Goal: Task Accomplishment & Management: Use online tool/utility

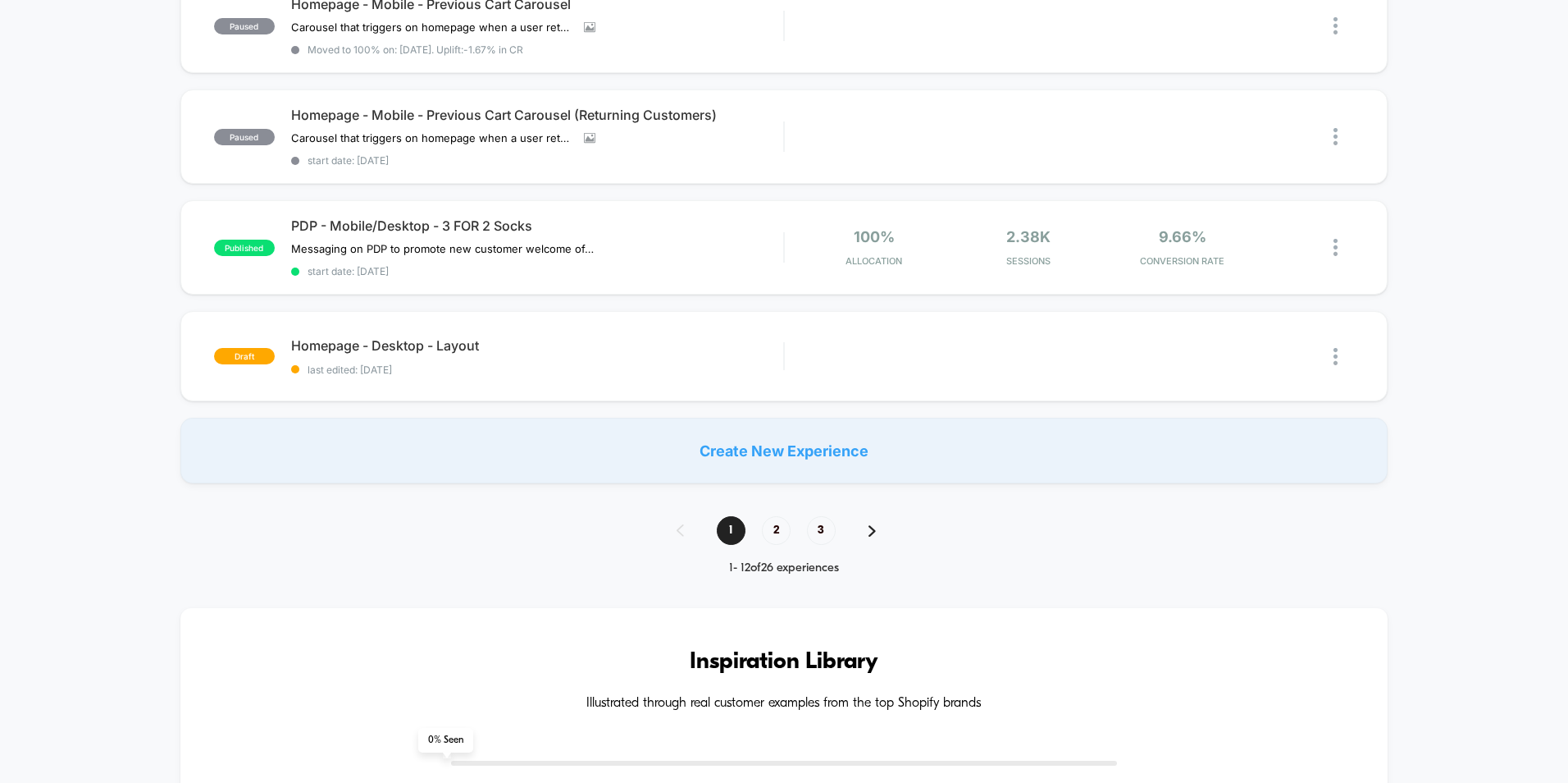
scroll to position [1066, 0]
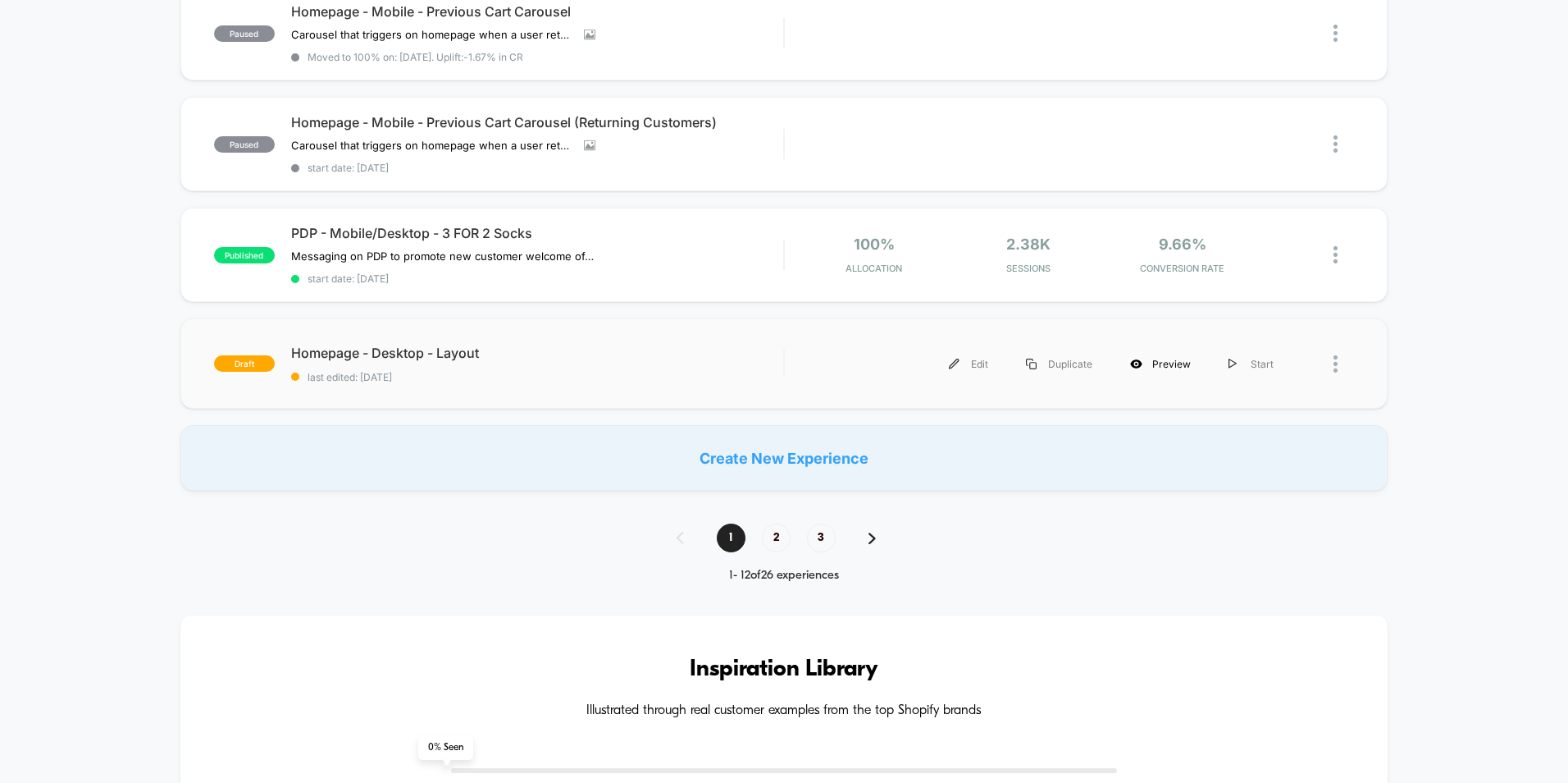
click at [1165, 359] on div "Preview" at bounding box center [1160, 364] width 98 height 37
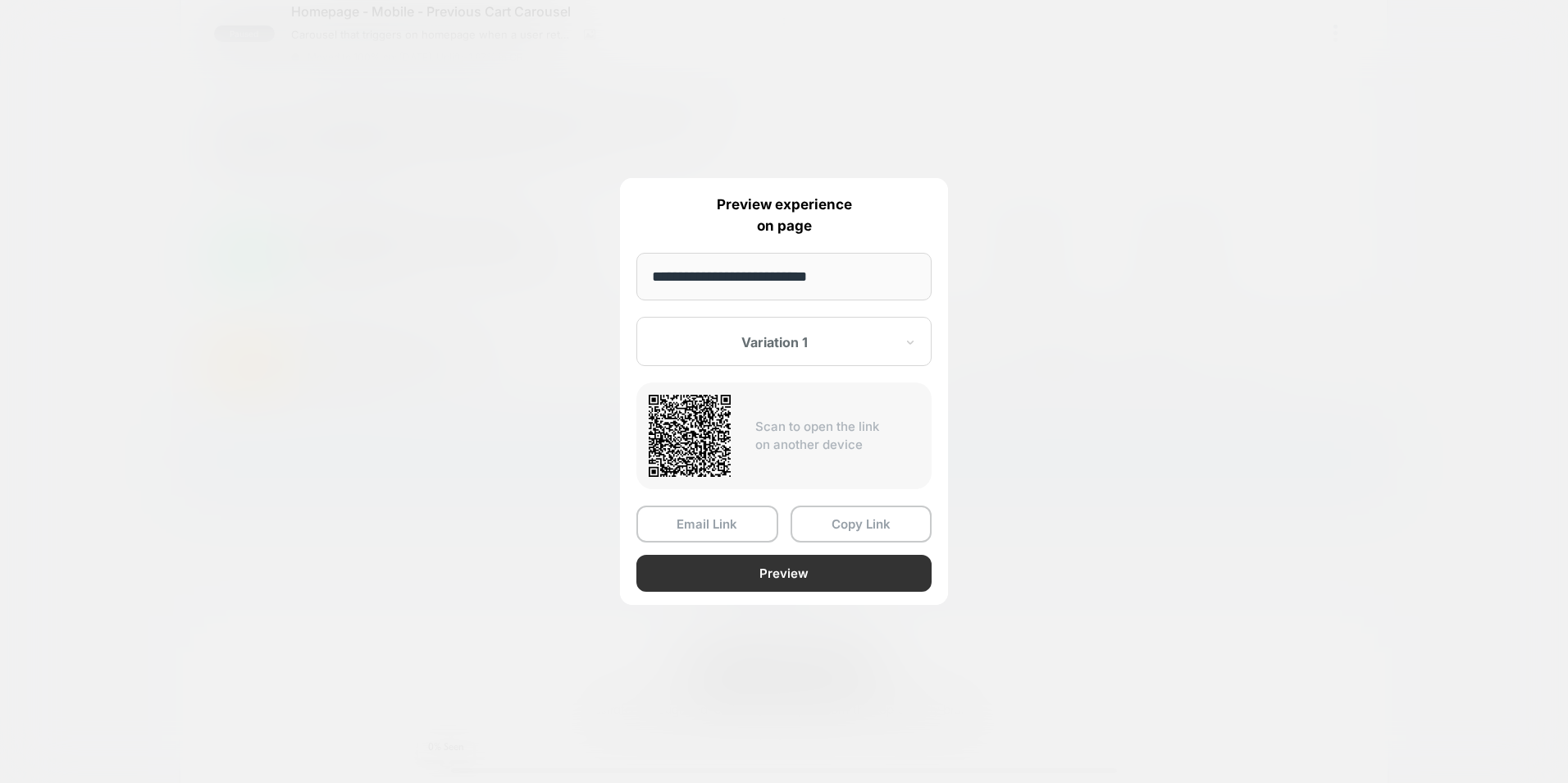
click at [772, 576] on button "Preview" at bounding box center [784, 573] width 295 height 37
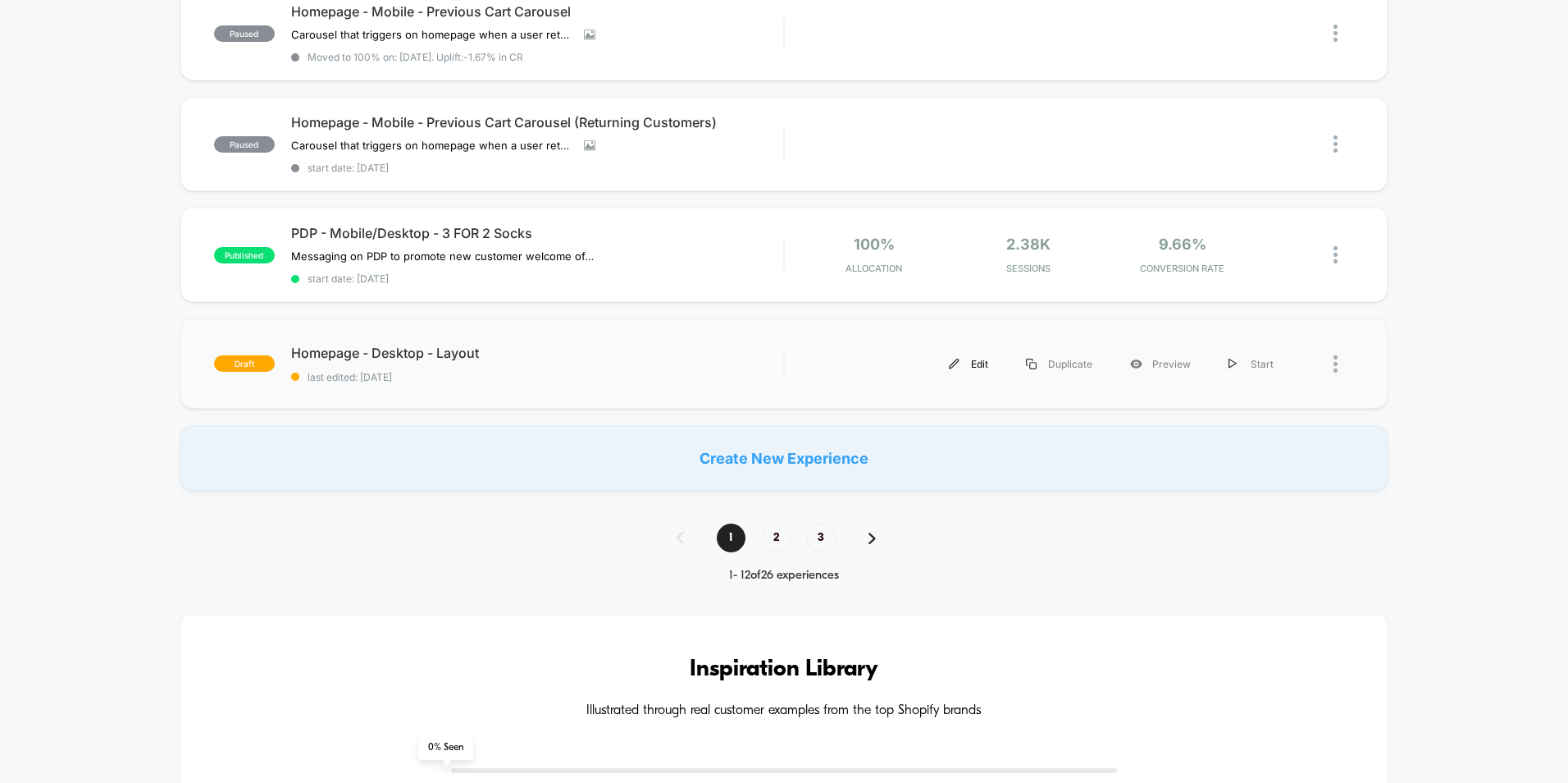
click at [984, 365] on div "Edit" at bounding box center [968, 364] width 77 height 37
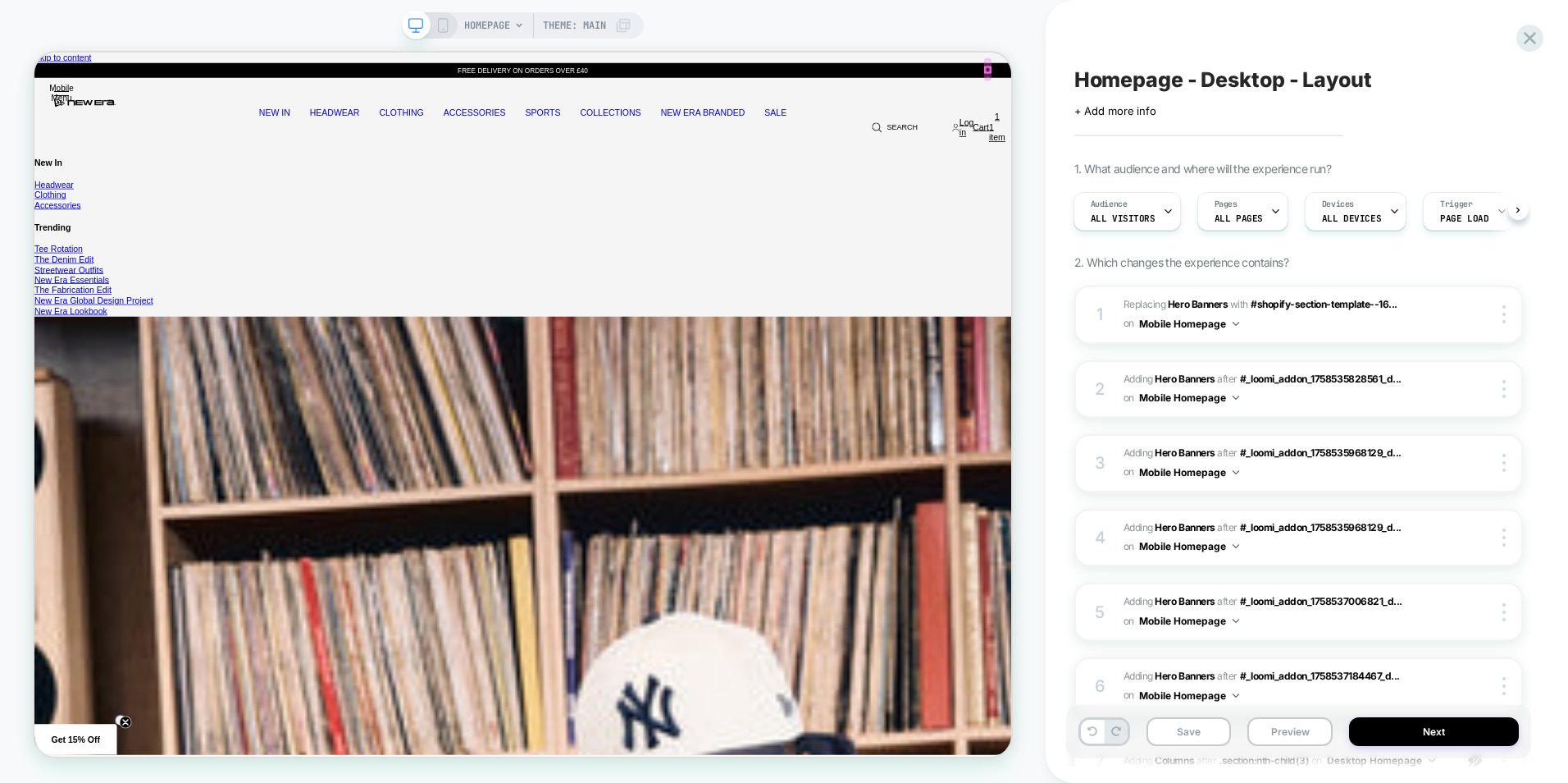
click at [1306, 73] on div at bounding box center [1305, 75] width 7 height 7
click at [34, 53] on div "Product image Product Total Quantity Oakland Athletics Chrome White And Dark Gr…" at bounding box center [34, 53] width 0 height 0
click at [34, 53] on icon "Close" at bounding box center [34, 53] width 0 height 0
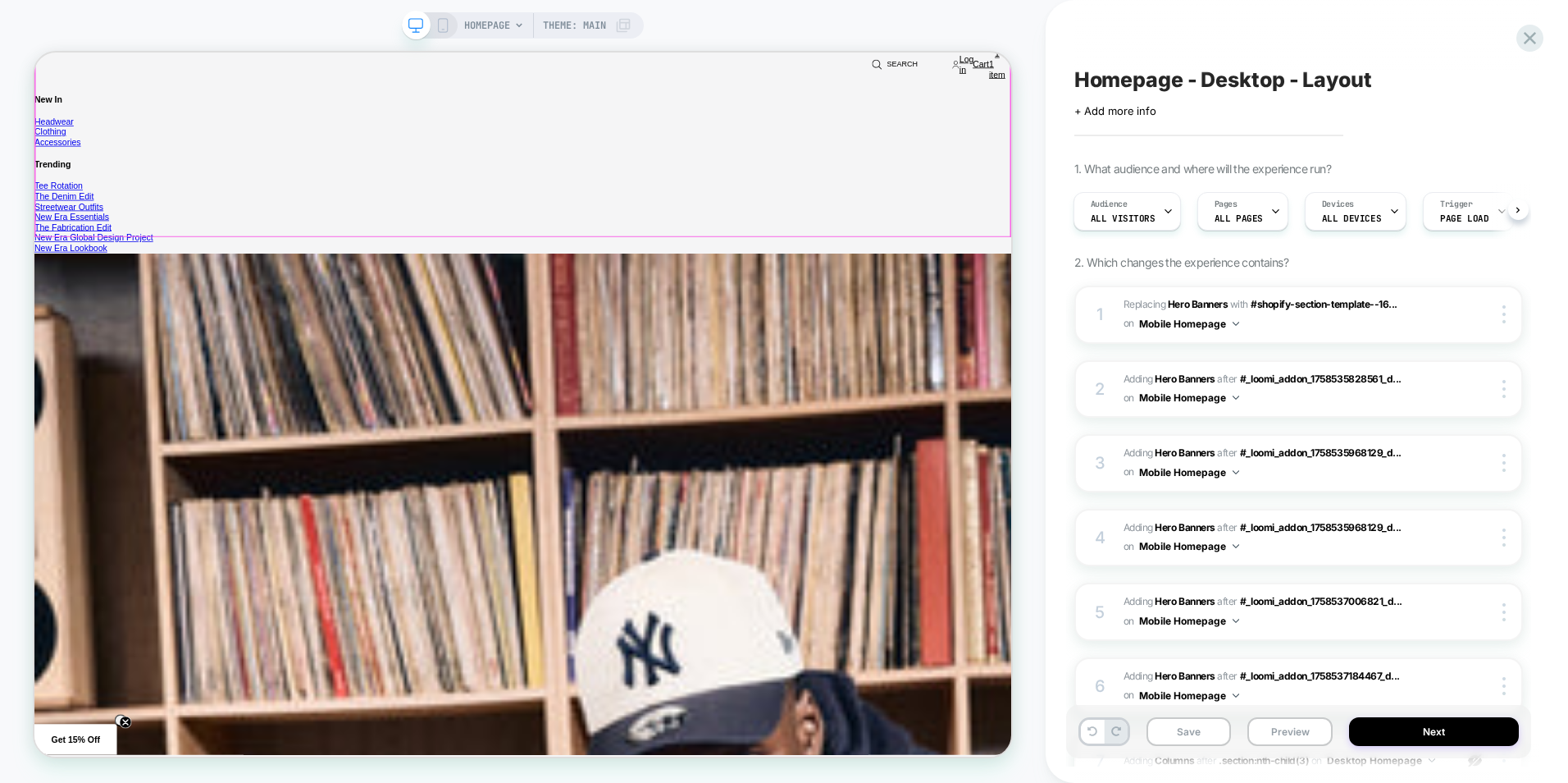
scroll to position [657, 0]
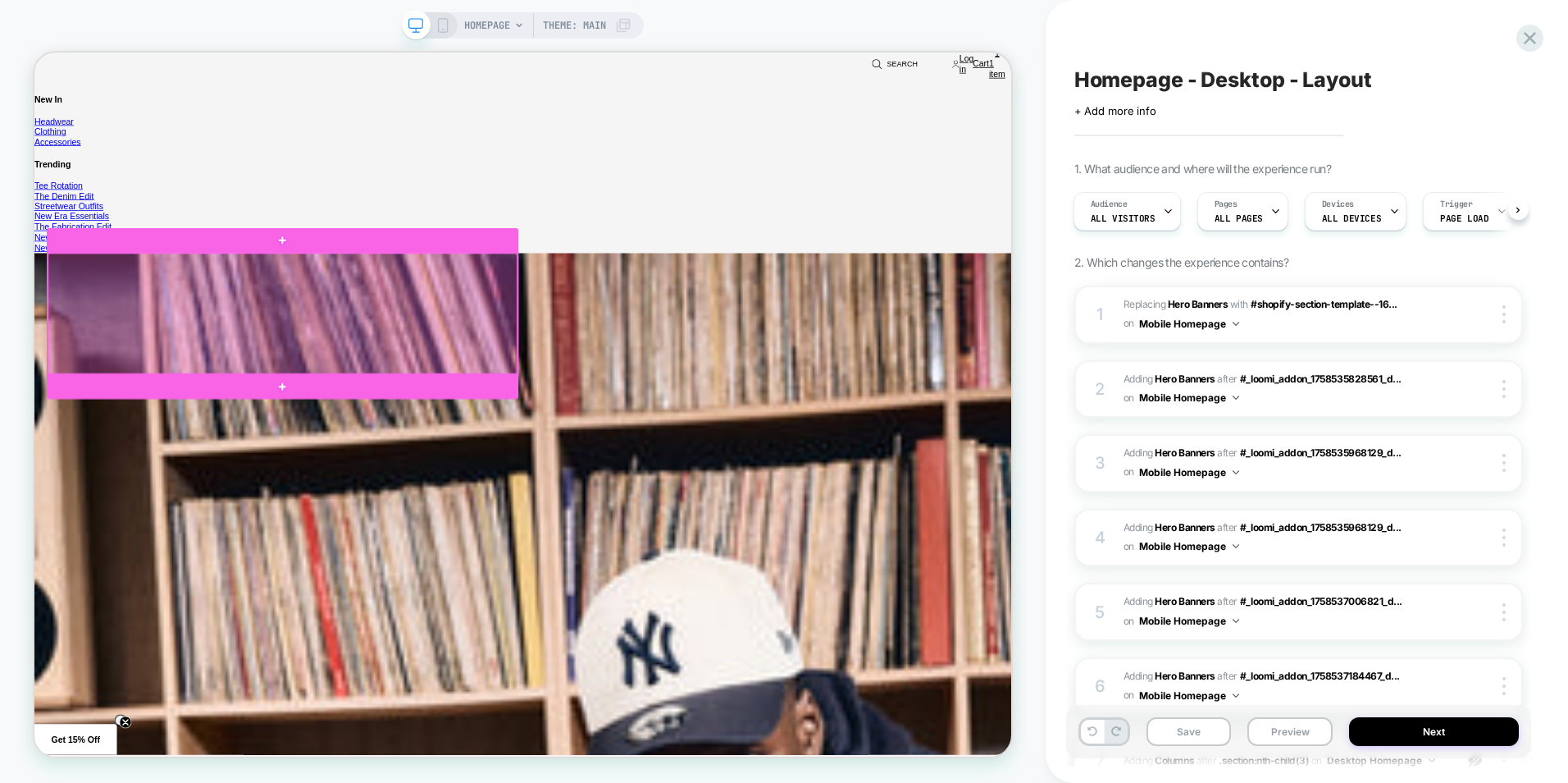
click at [658, 460] on div at bounding box center [365, 400] width 626 height 161
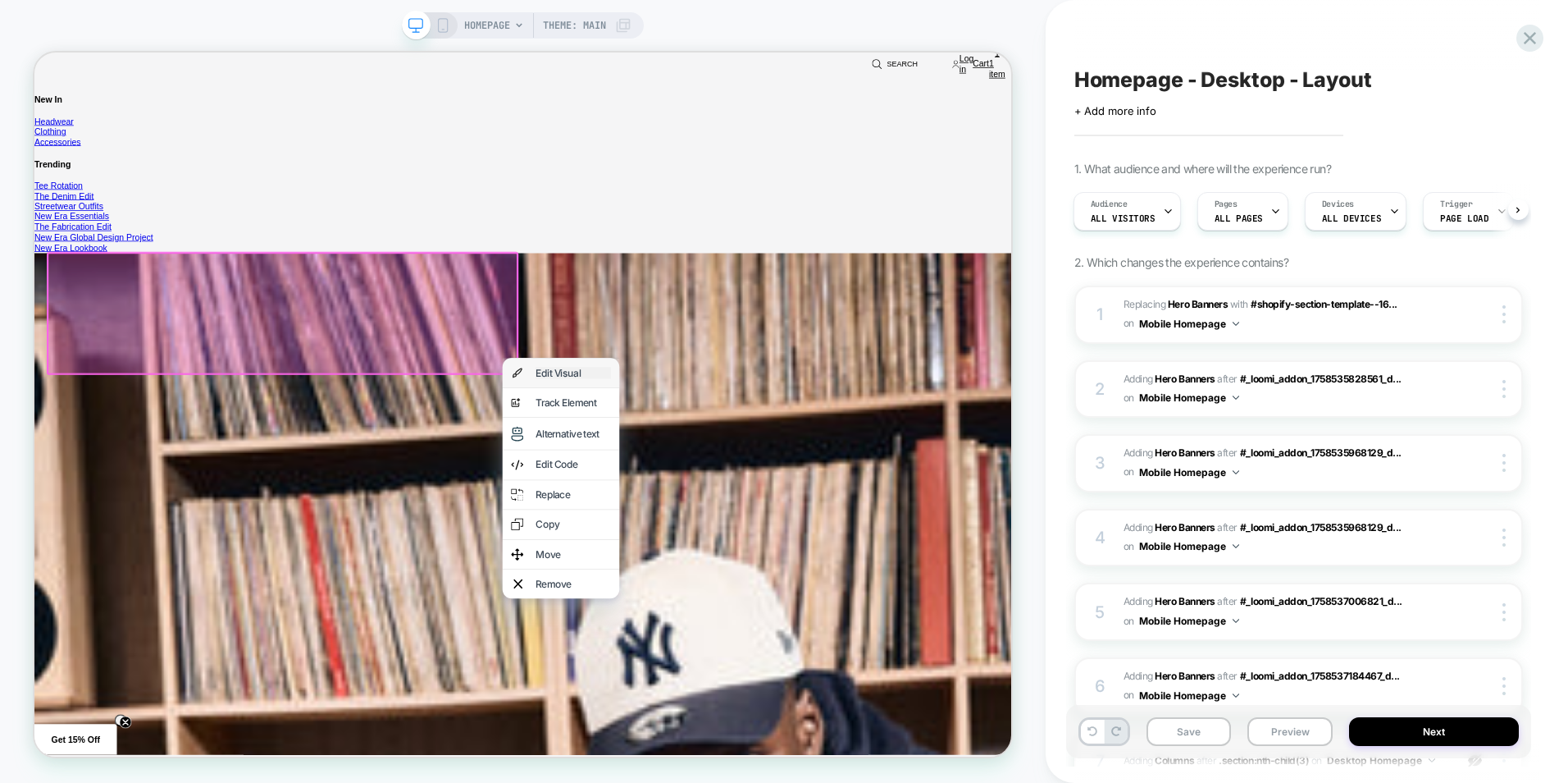
click at [753, 476] on div "Edit Visual" at bounding box center [752, 479] width 100 height 16
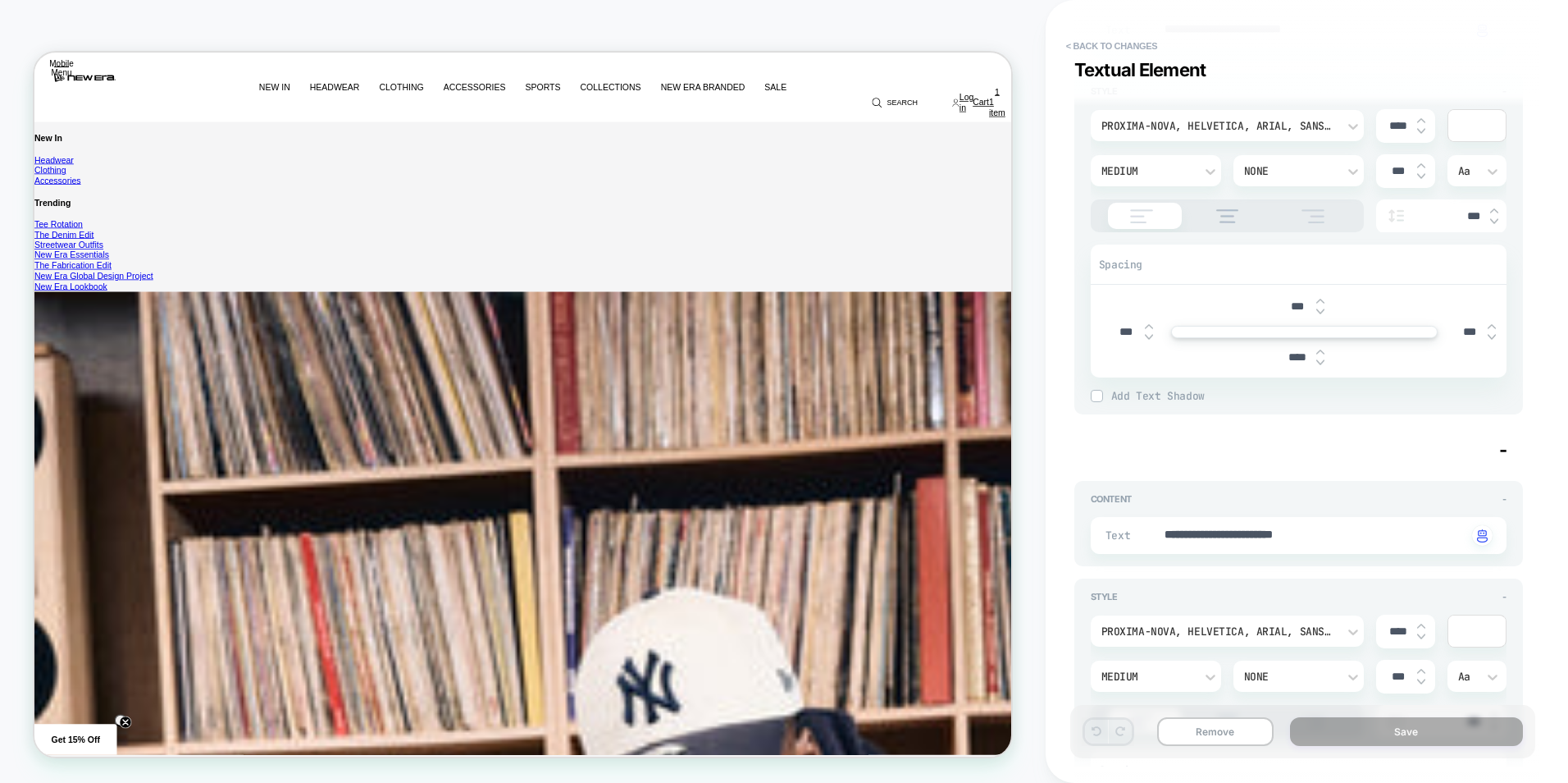
scroll to position [1, 0]
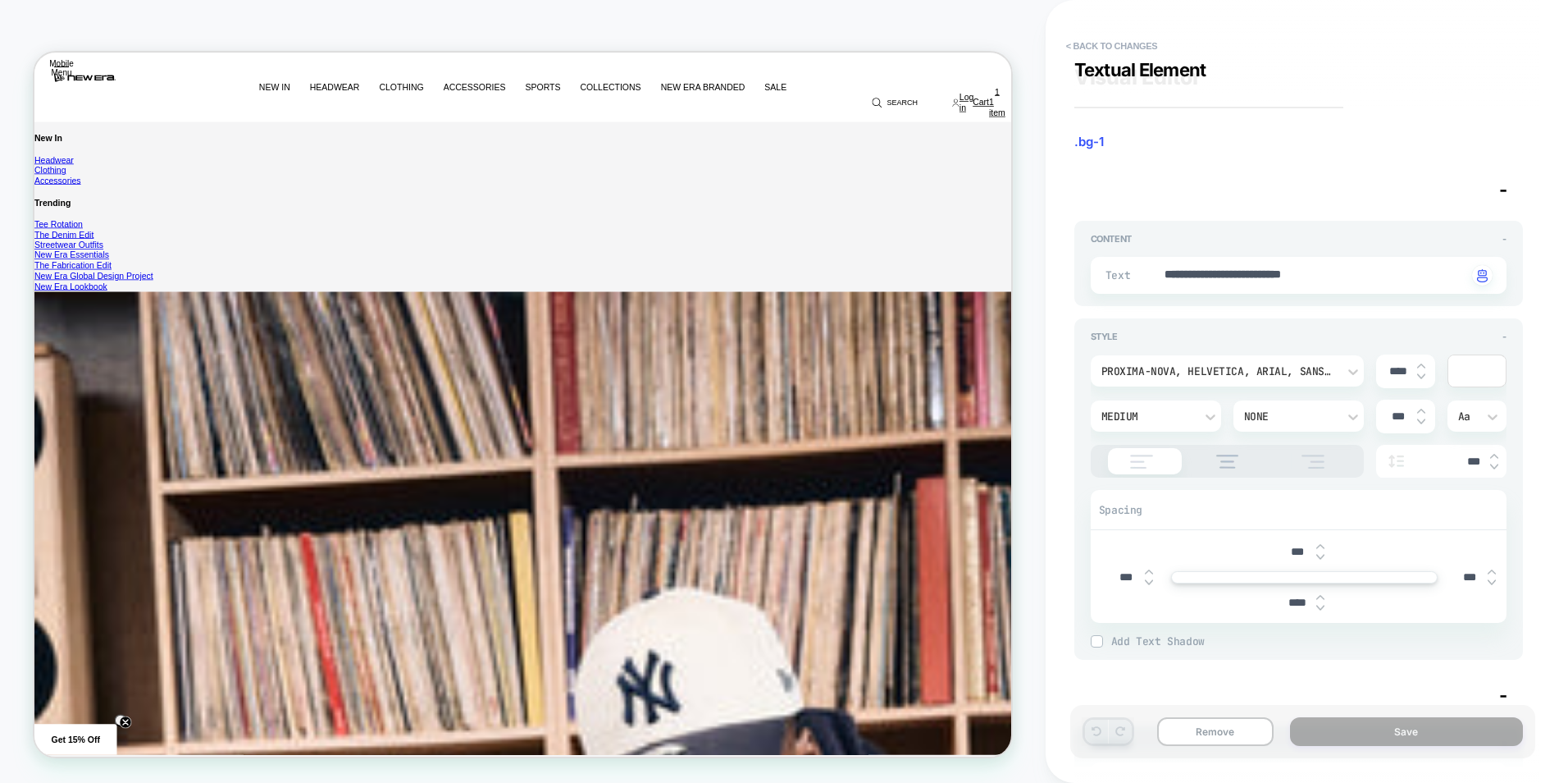
type textarea "*"
click at [1134, 43] on button "< Back to changes" at bounding box center [1112, 45] width 109 height 26
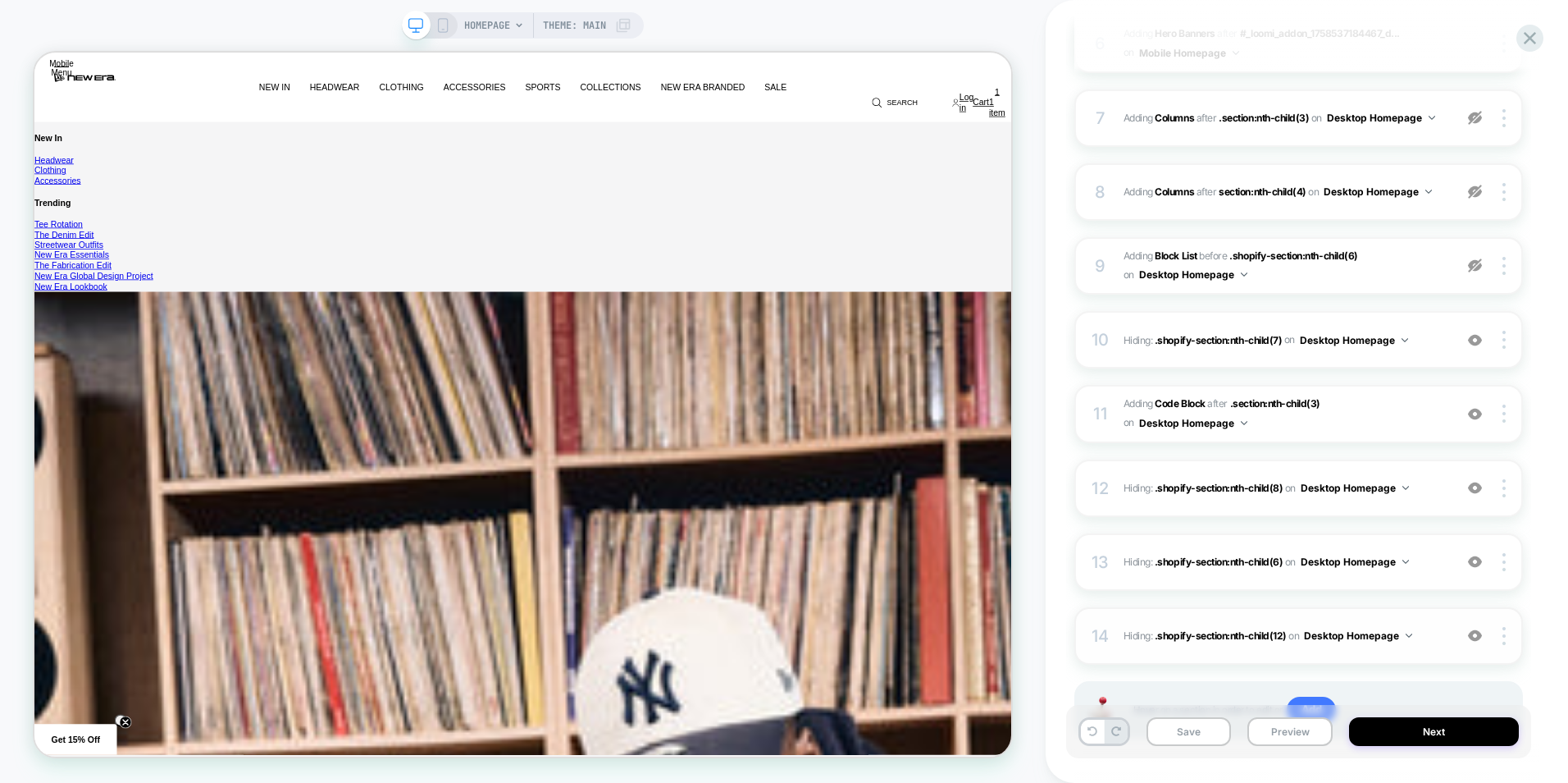
scroll to position [721, 0]
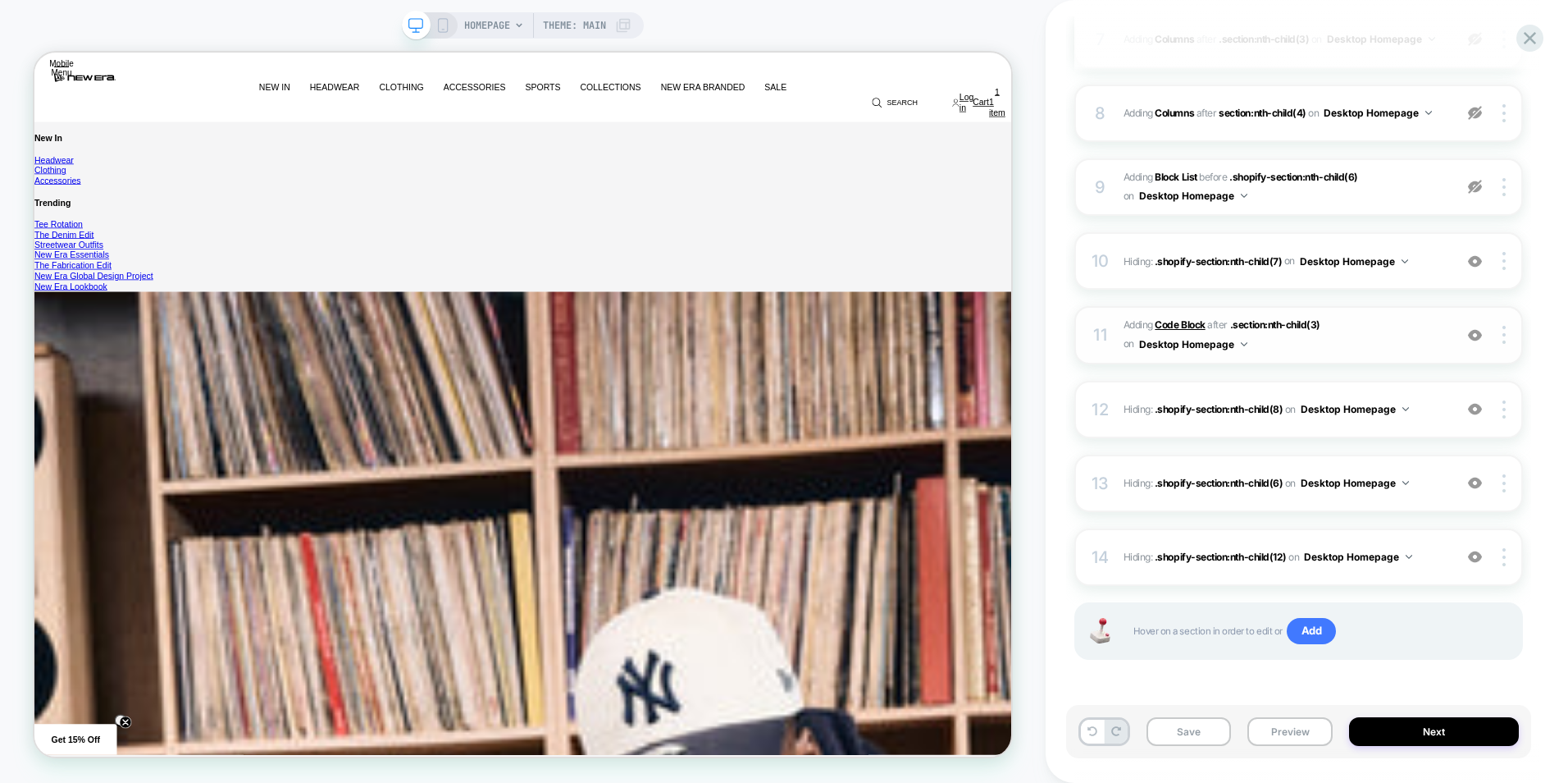
click at [1181, 324] on b "Code Block" at bounding box center [1179, 324] width 50 height 13
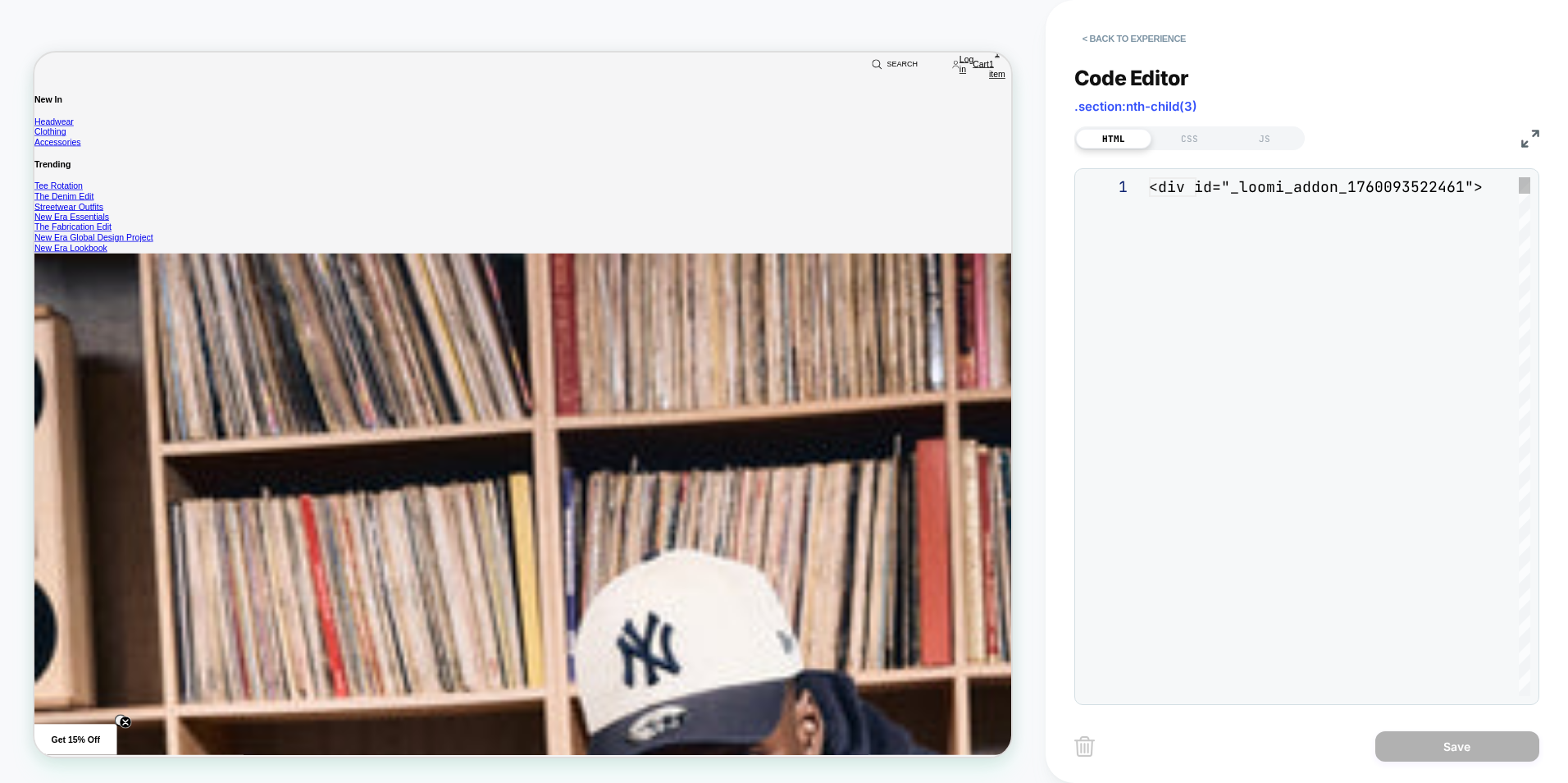
scroll to position [624, 0]
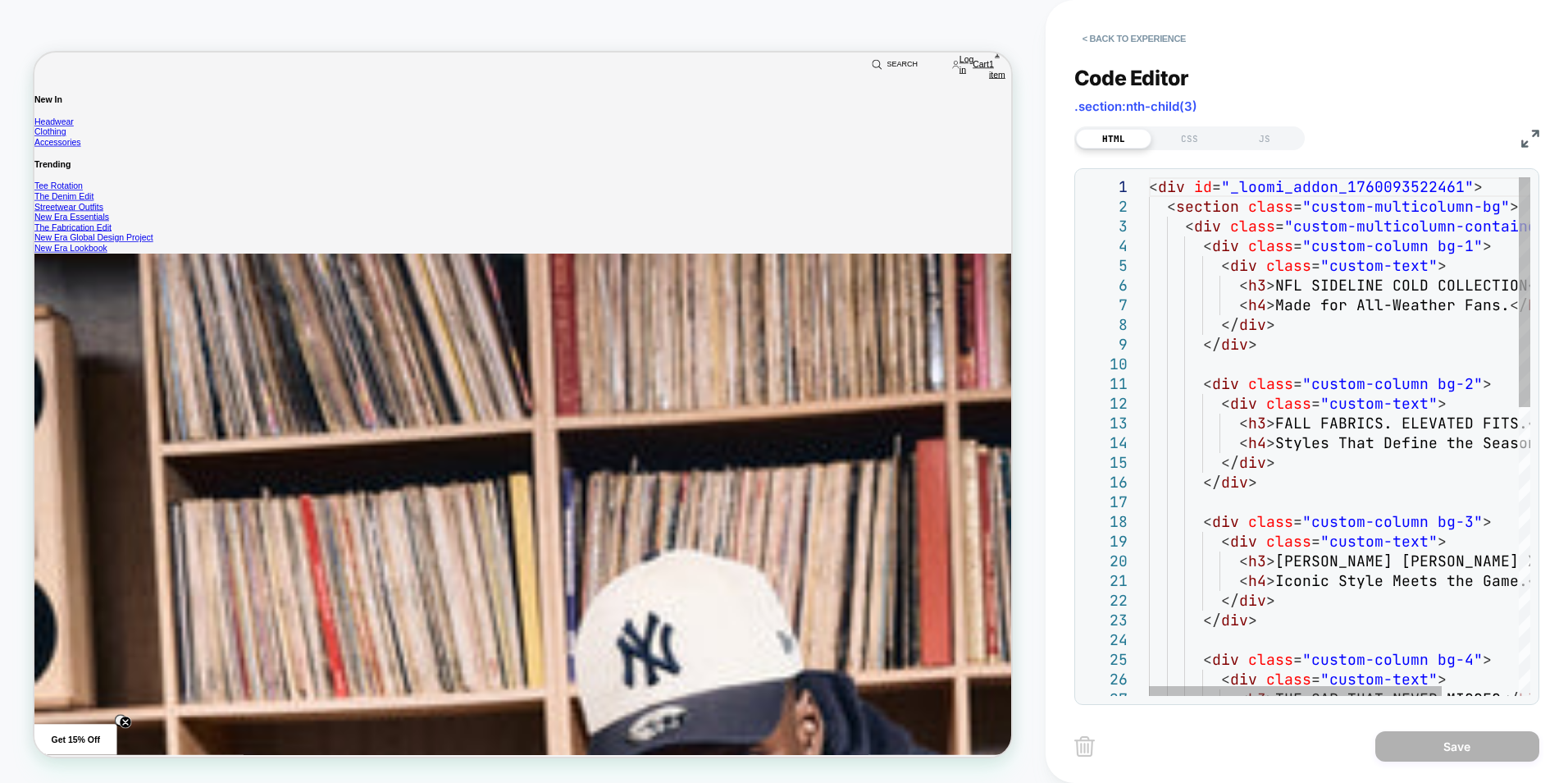
click at [1292, 331] on div "< div id = "_loomi_addon_1760093522461" > < section class = "custom-multicolumn…" at bounding box center [1389, 761] width 481 height 1168
click at [1170, 137] on div "CSS" at bounding box center [1188, 138] width 75 height 20
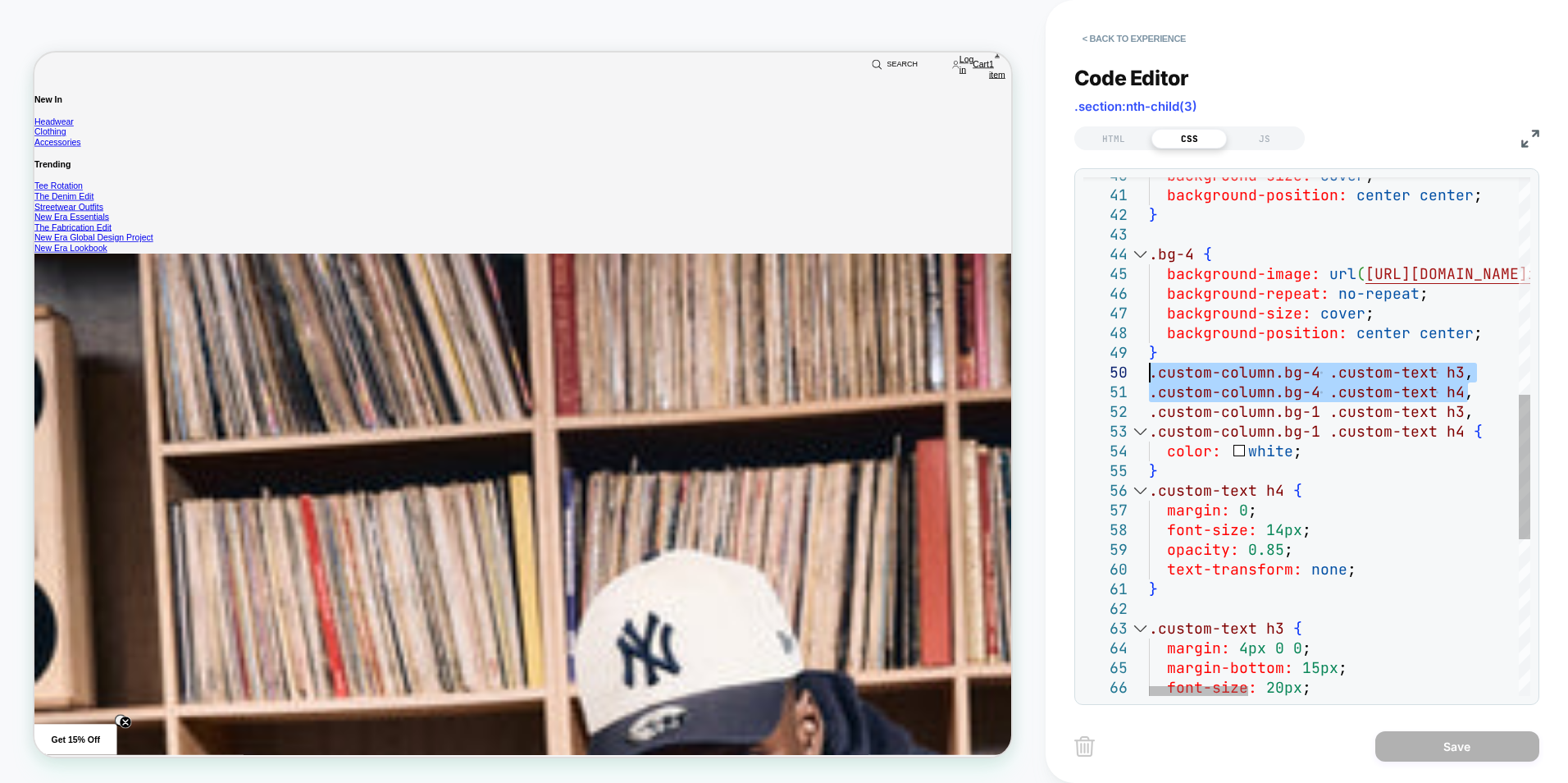
drag, startPoint x: 1468, startPoint y: 392, endPoint x: 1141, endPoint y: 376, distance: 327.4
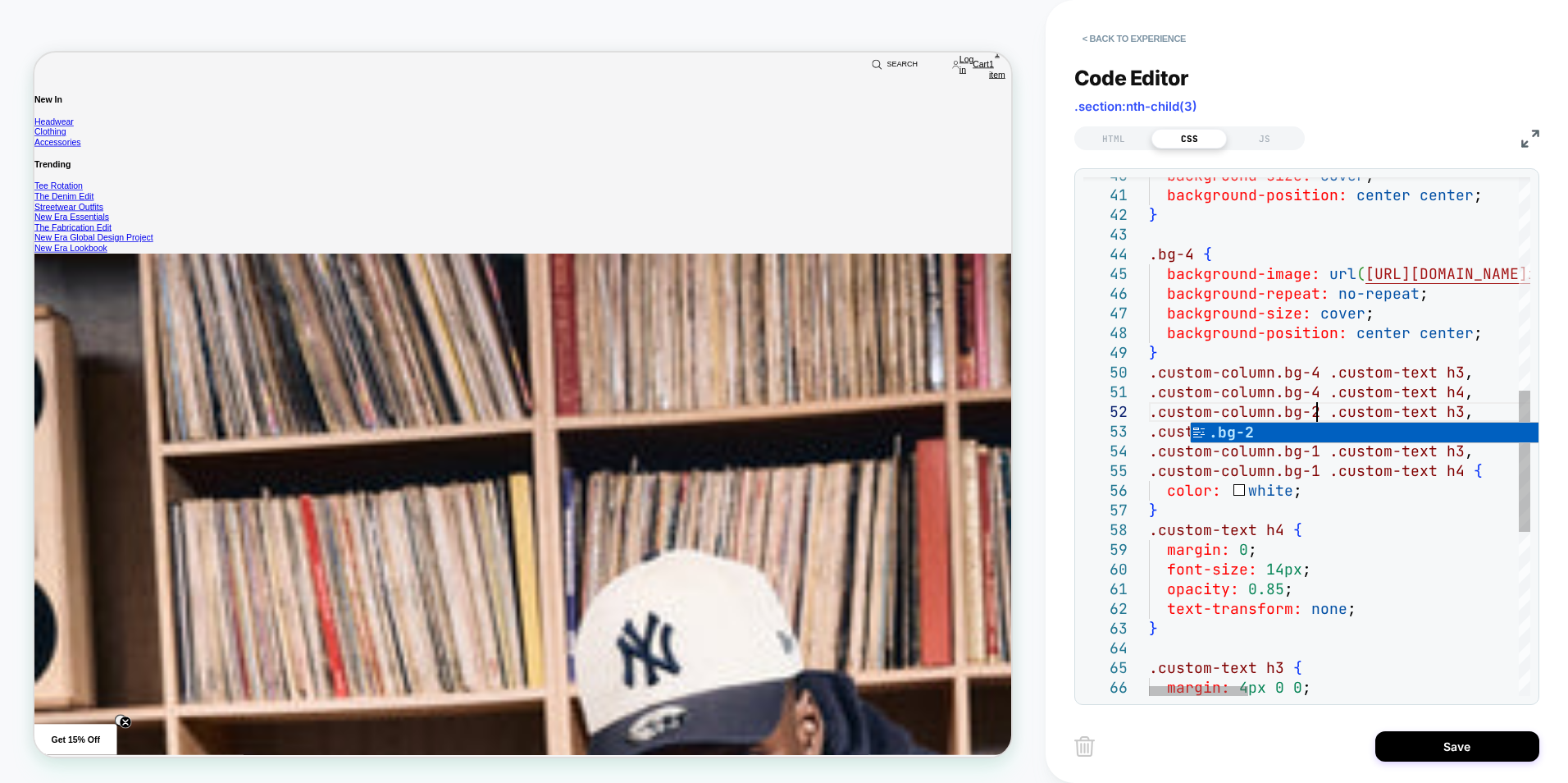
scroll to position [20, 167]
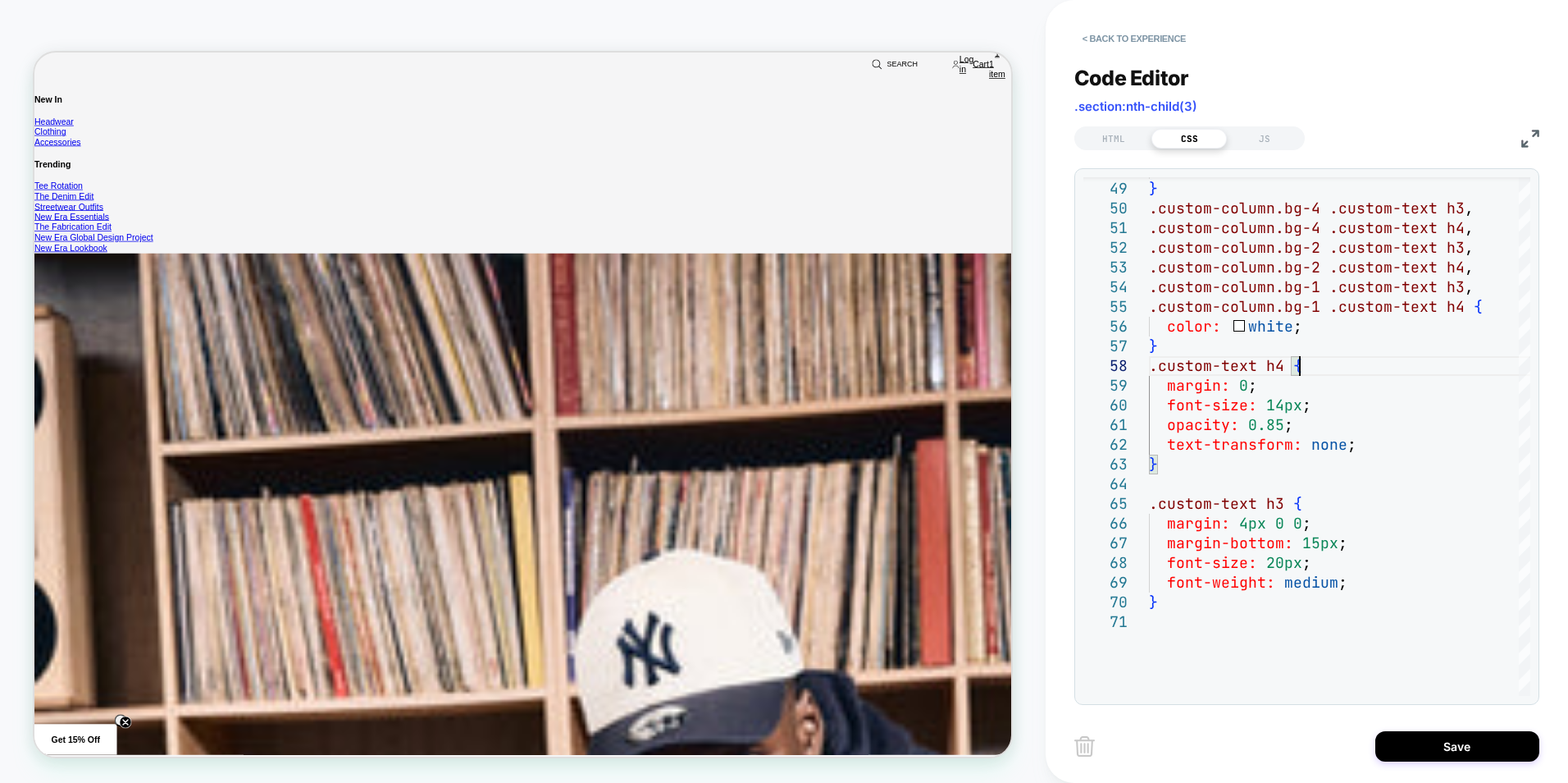
scroll to position [574, 0]
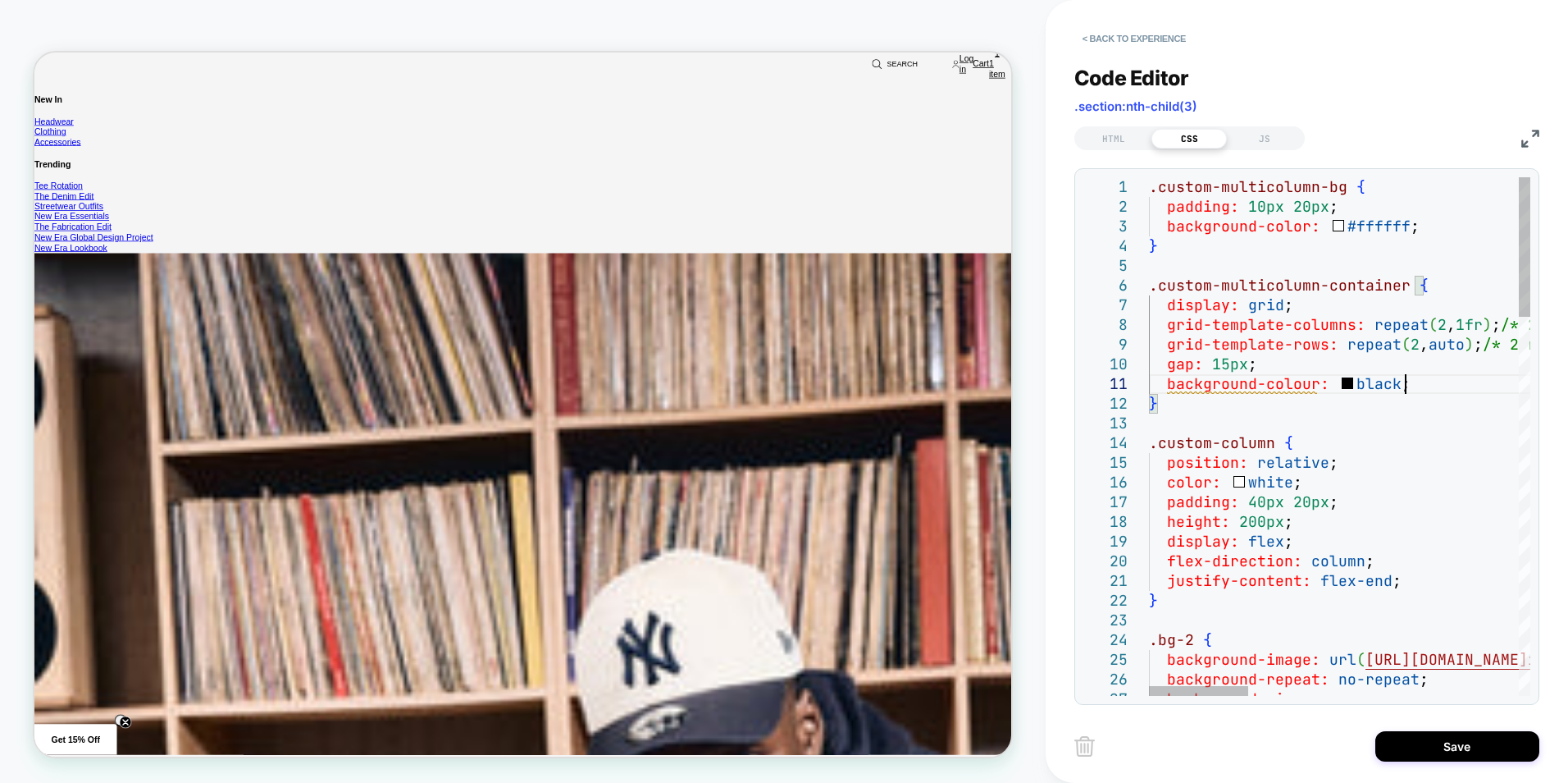
scroll to position [20, 17]
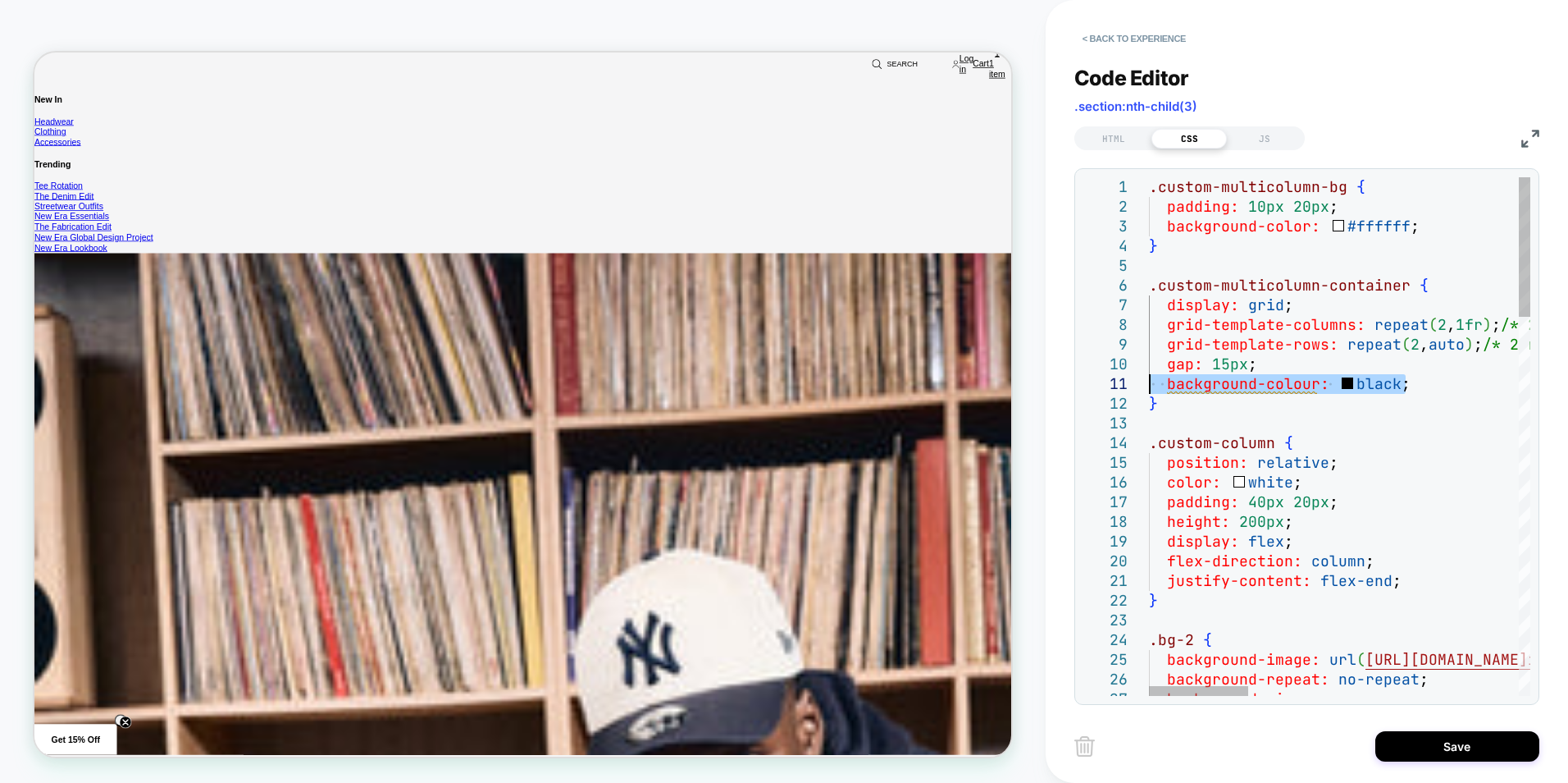
drag, startPoint x: 1268, startPoint y: 387, endPoint x: 1130, endPoint y: 390, distance: 138.0
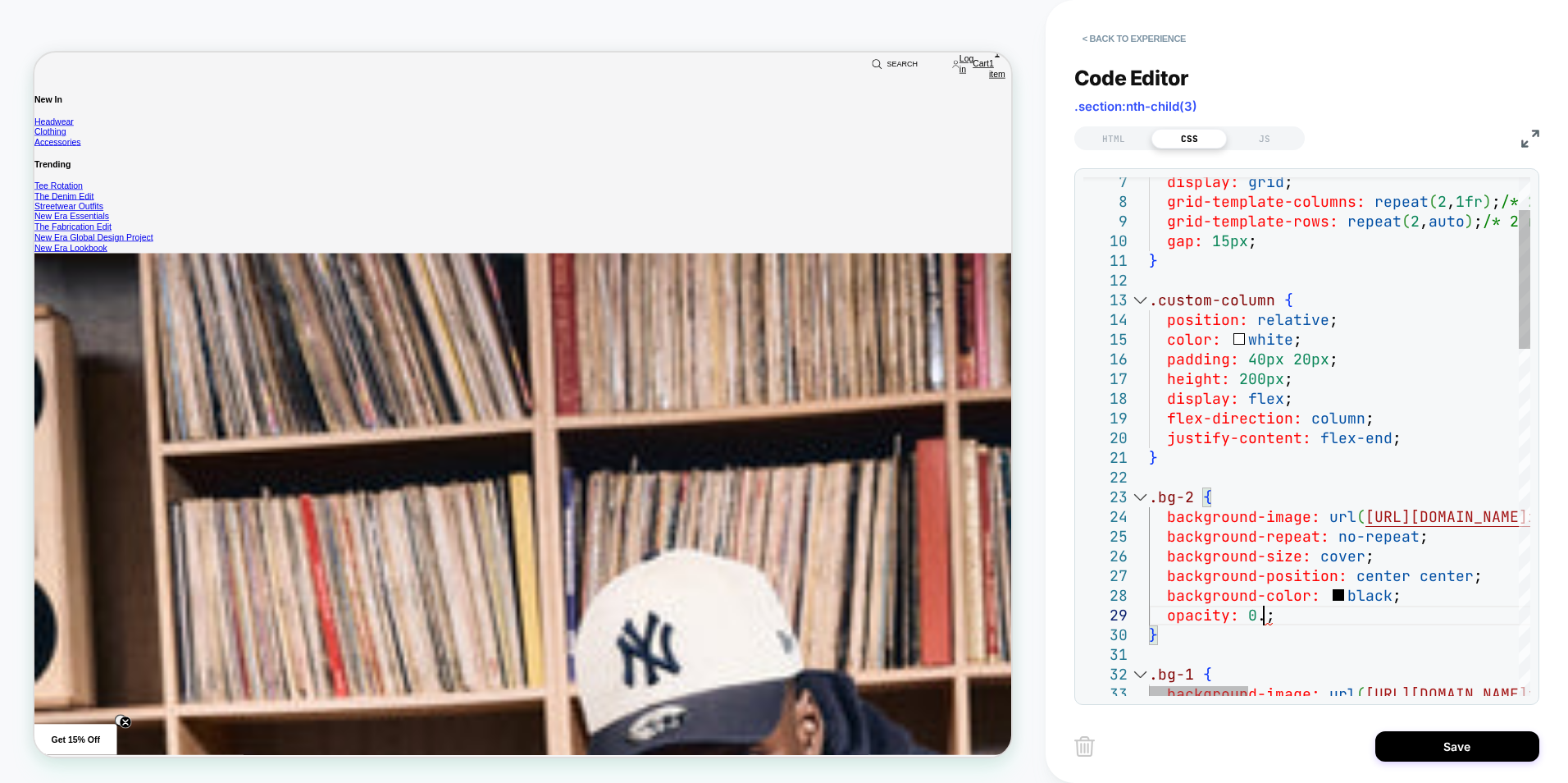
scroll to position [158, 123]
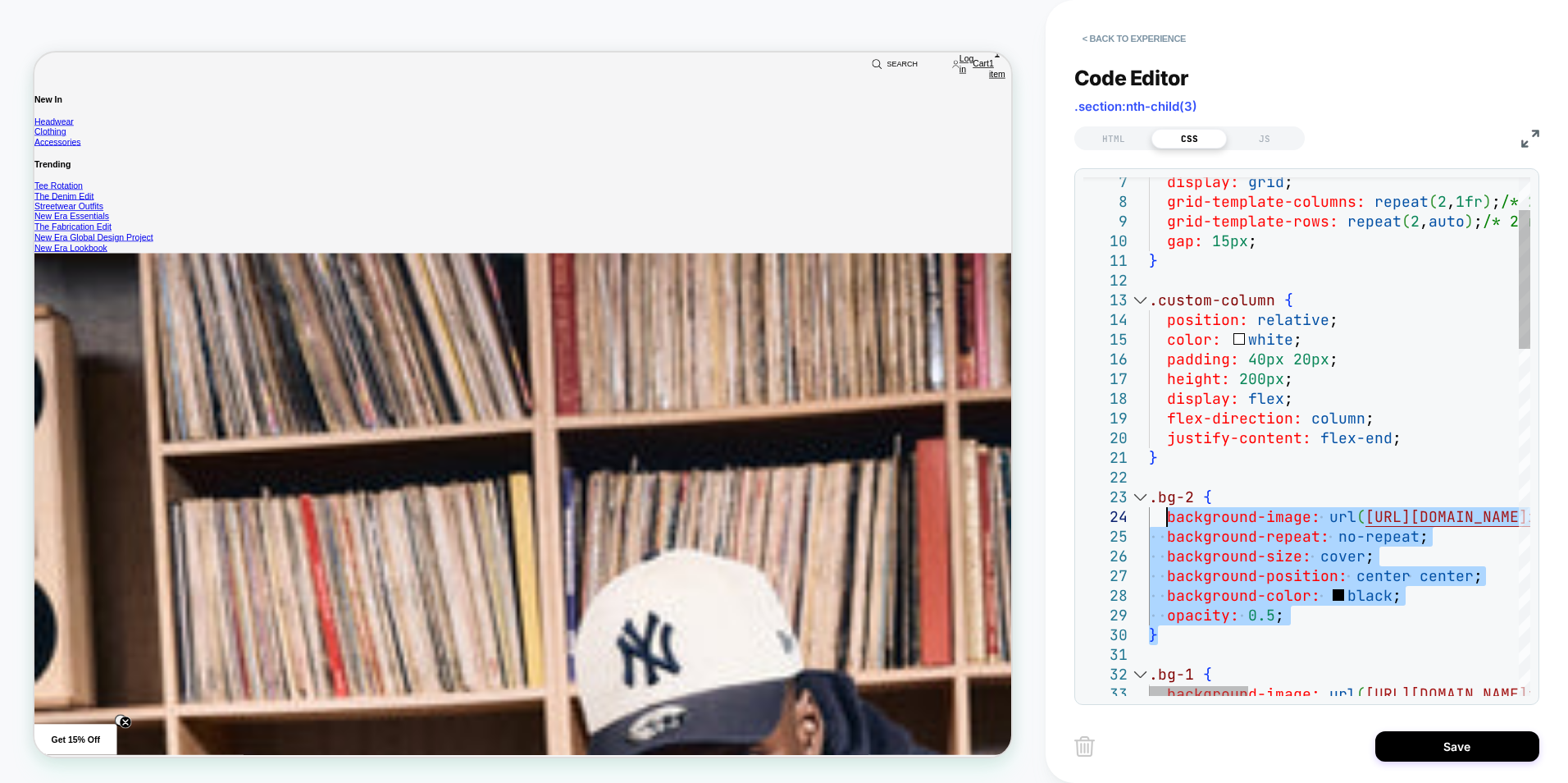
drag, startPoint x: 1295, startPoint y: 626, endPoint x: 1165, endPoint y: 516, distance: 170.3
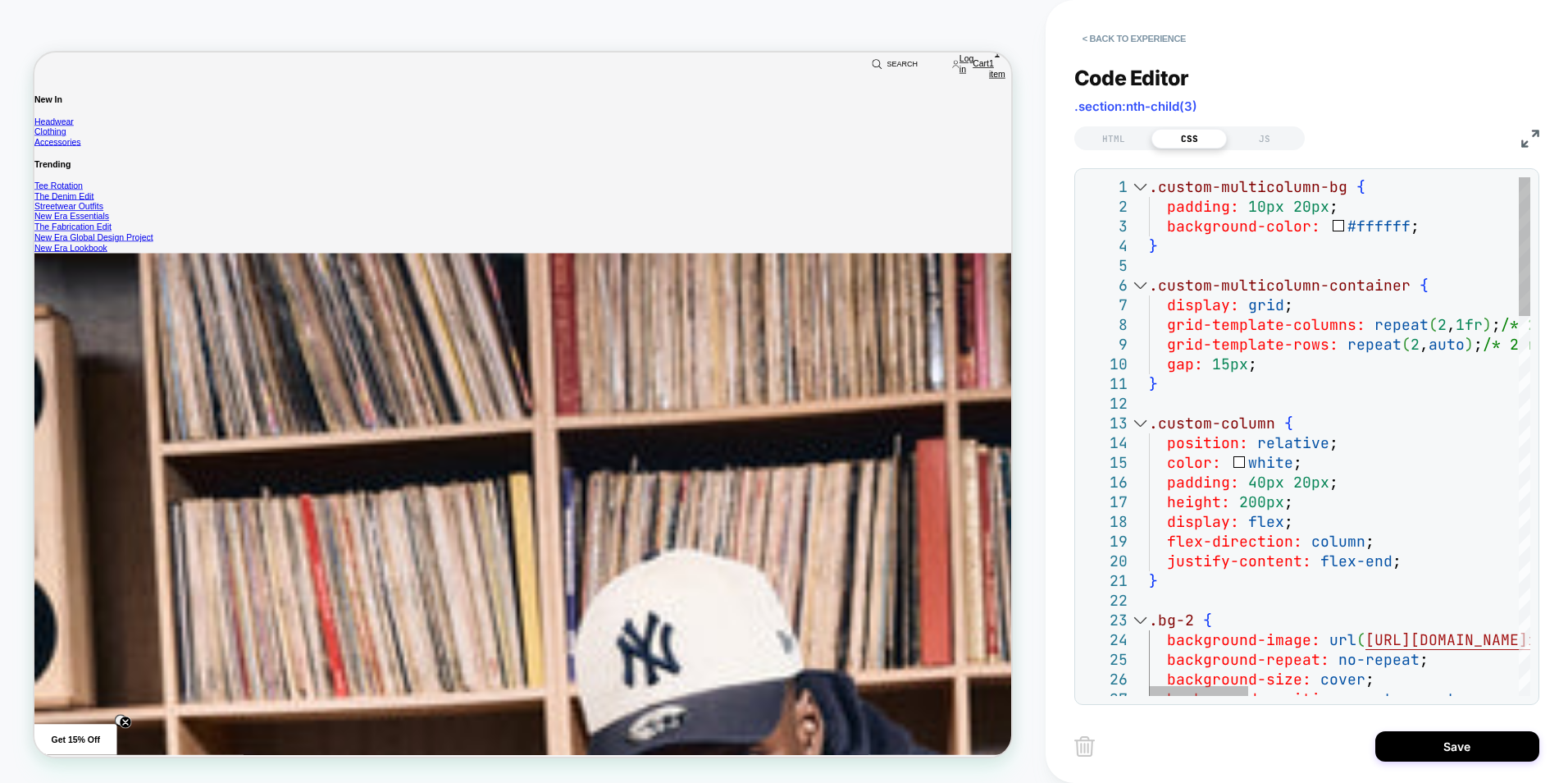
click at [1146, 186] on div at bounding box center [1140, 187] width 22 height 20
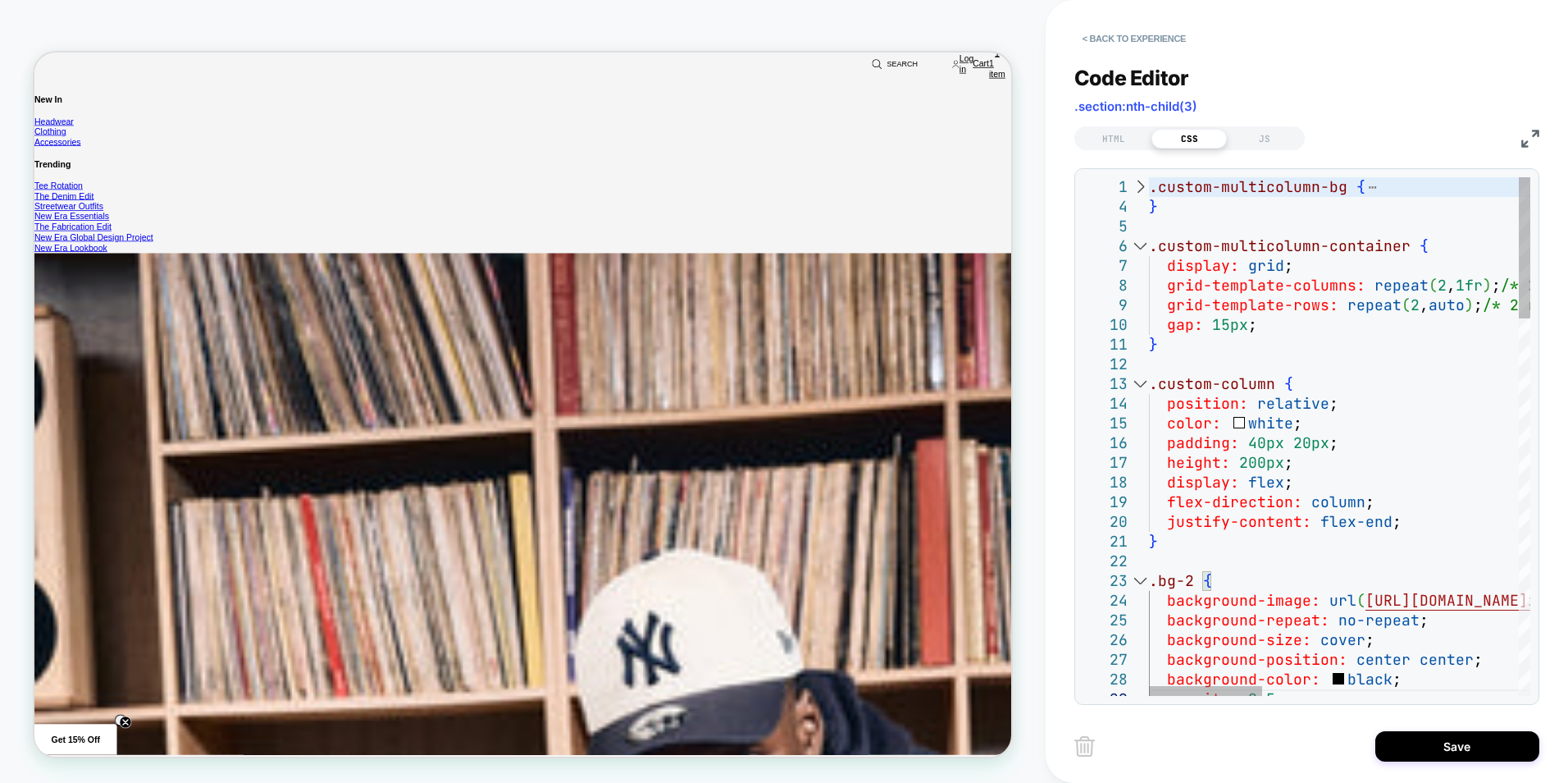
click at [1140, 189] on div at bounding box center [1140, 187] width 22 height 20
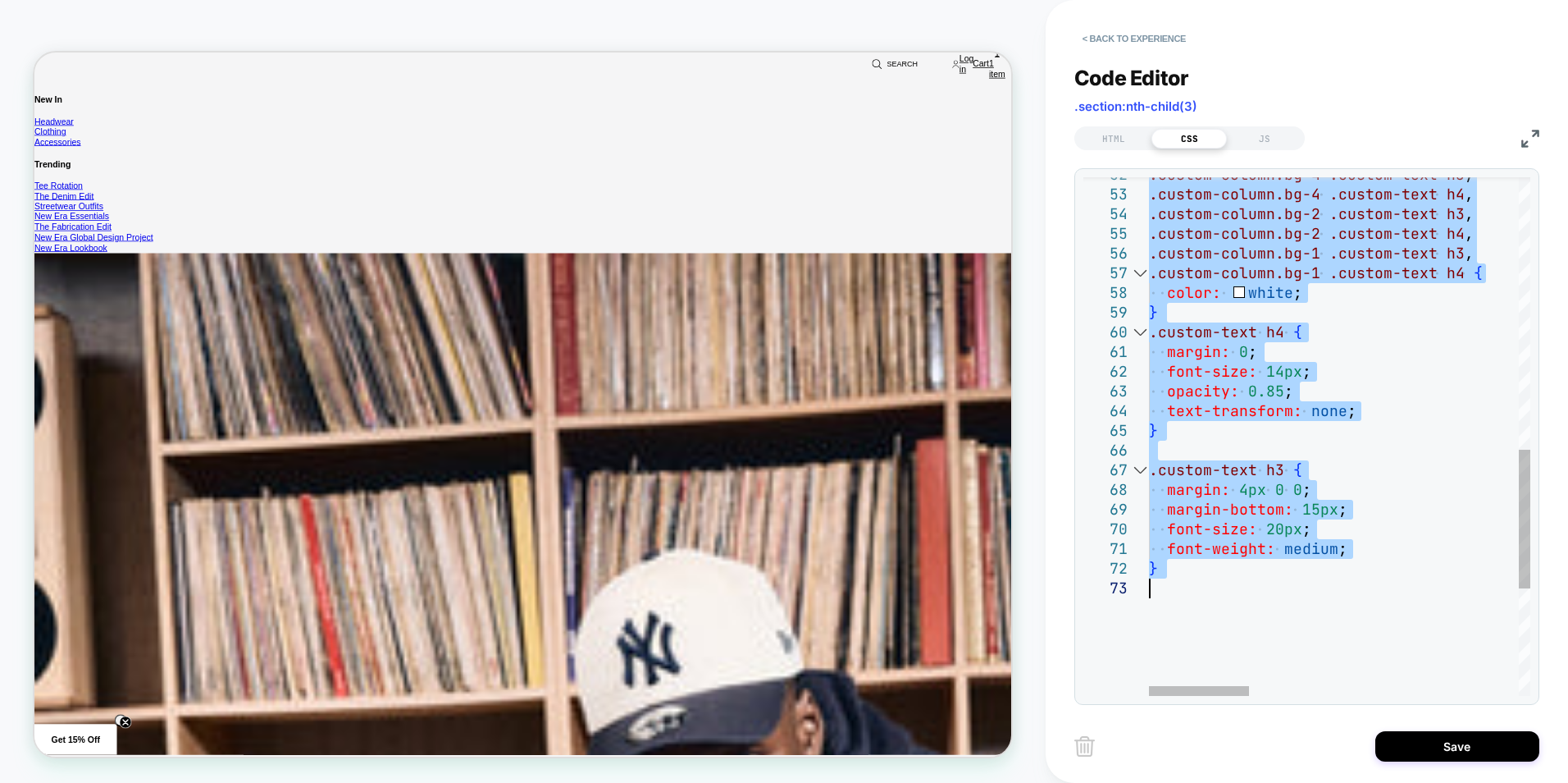
drag, startPoint x: 1151, startPoint y: 187, endPoint x: 1271, endPoint y: 637, distance: 465.7
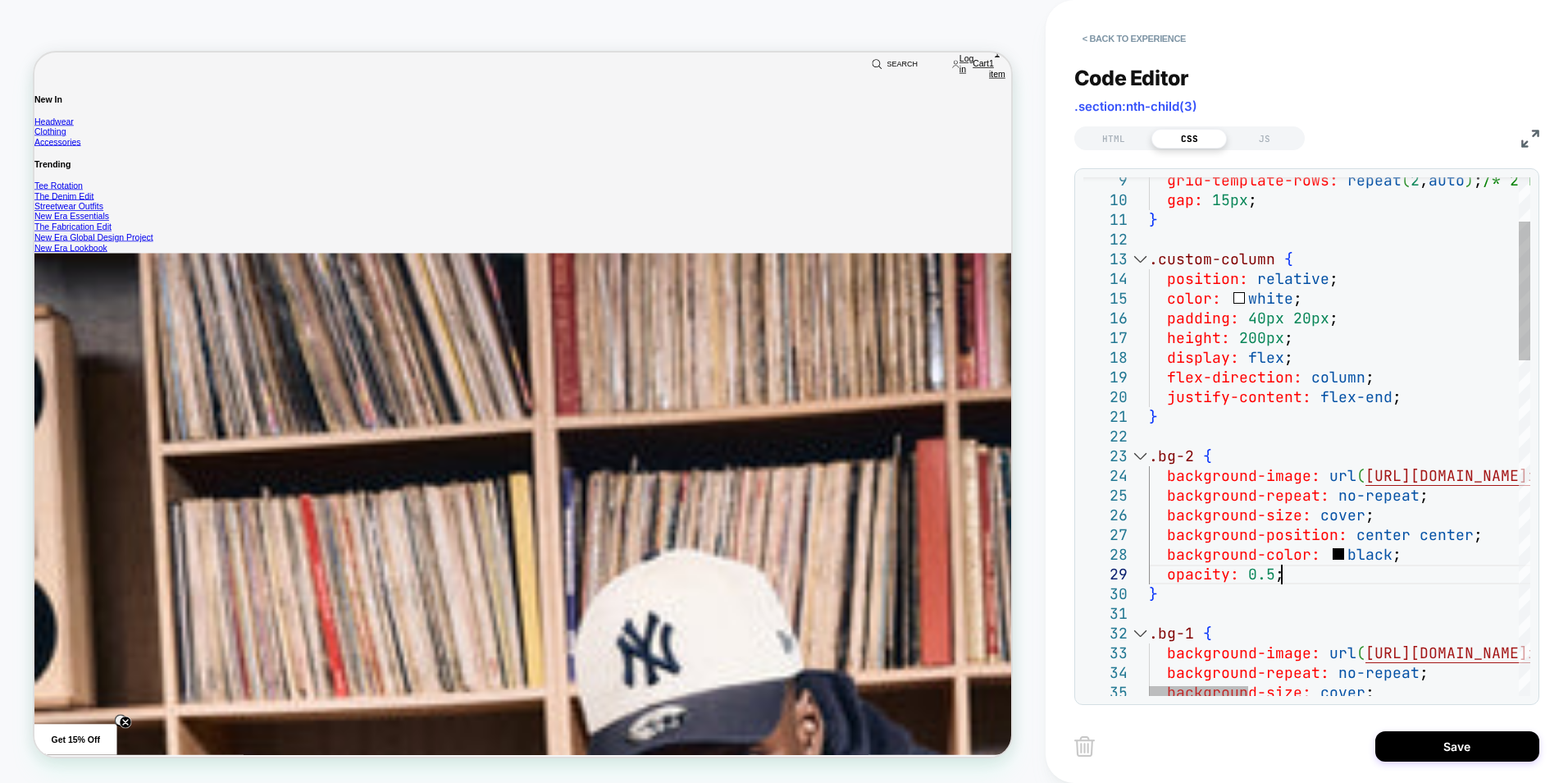
drag, startPoint x: 1307, startPoint y: 573, endPoint x: 1125, endPoint y: 552, distance: 183.2
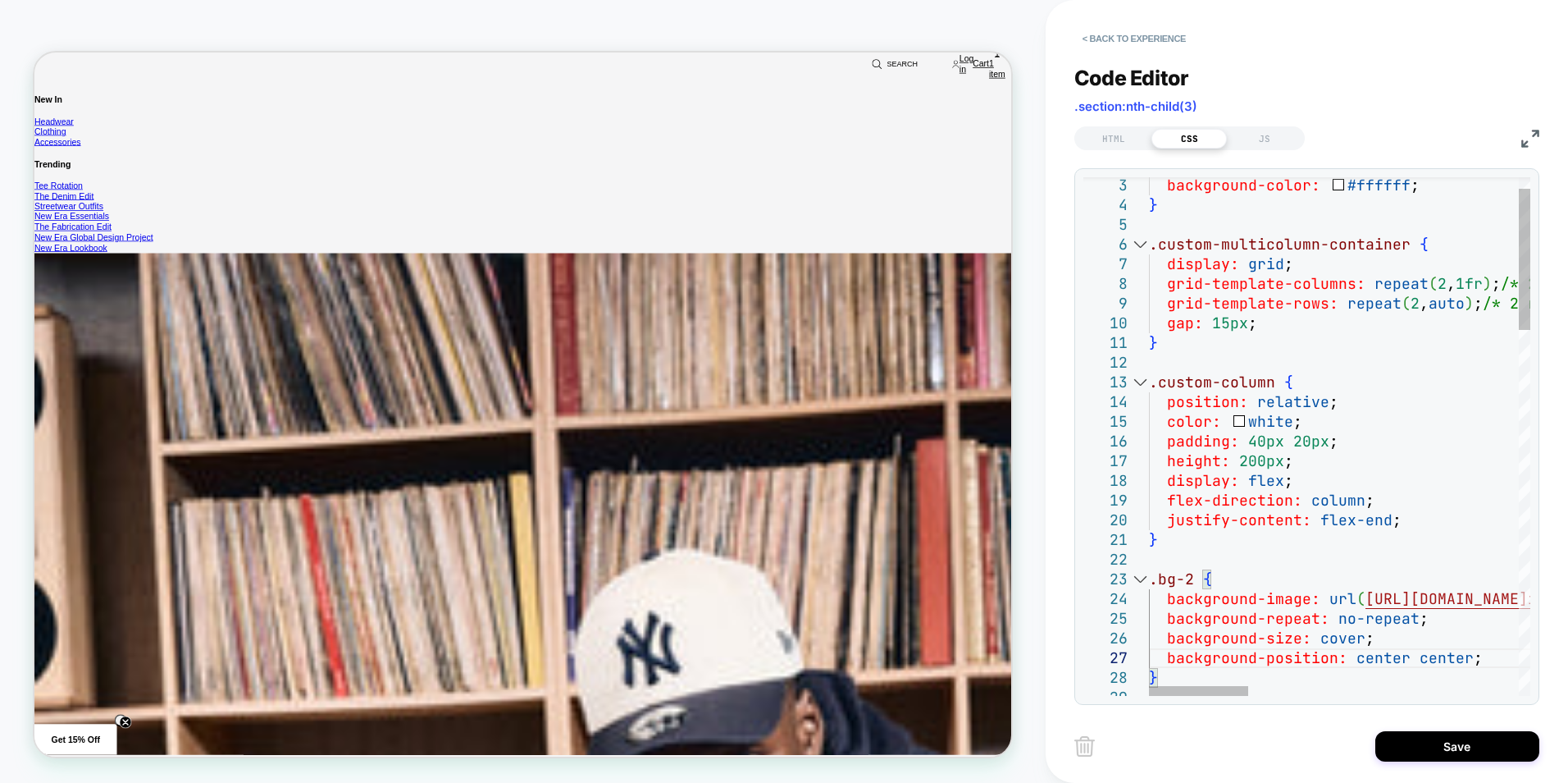
drag, startPoint x: 1456, startPoint y: 520, endPoint x: 1443, endPoint y: 498, distance: 25.6
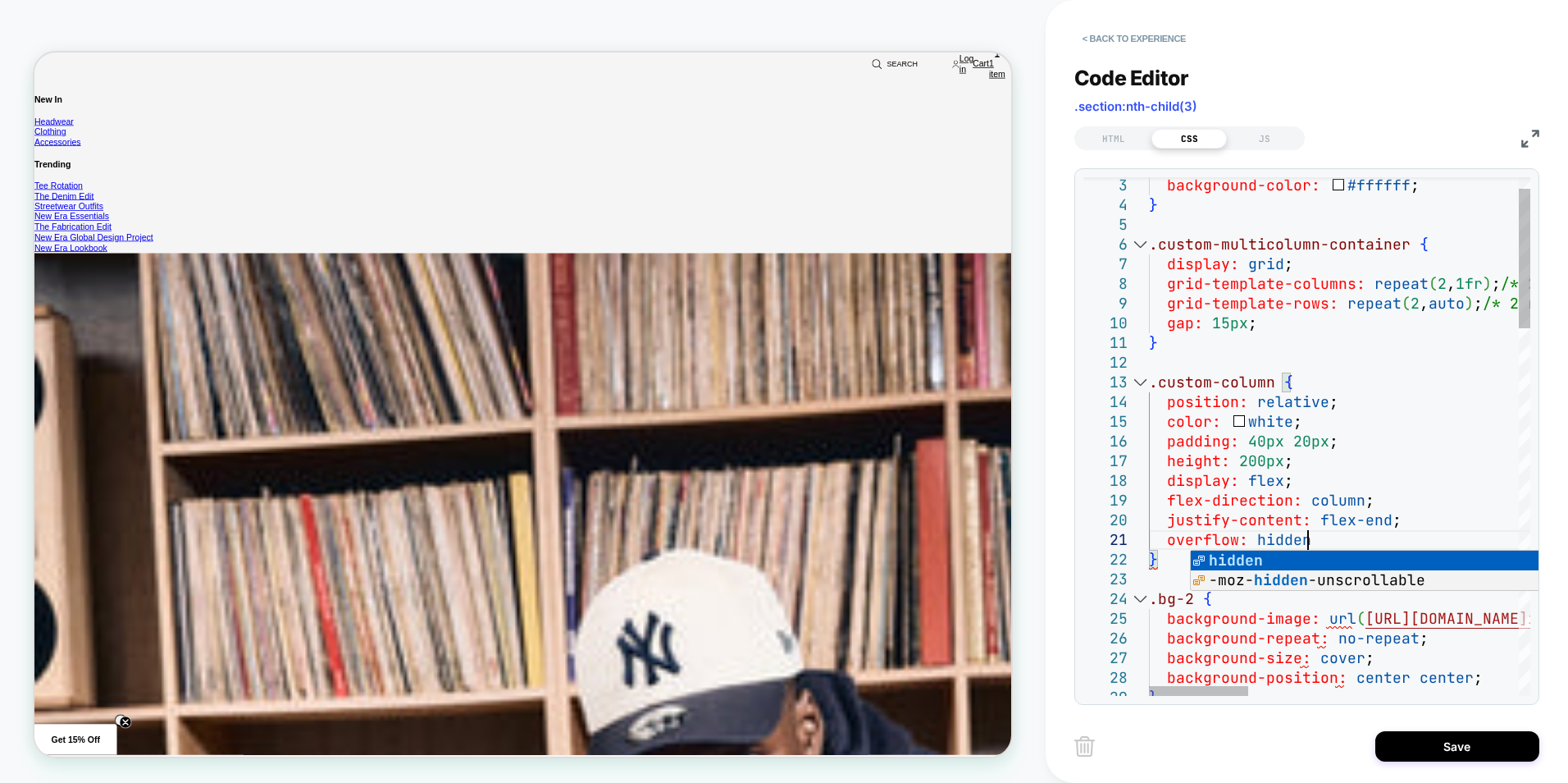
scroll to position [18, 166]
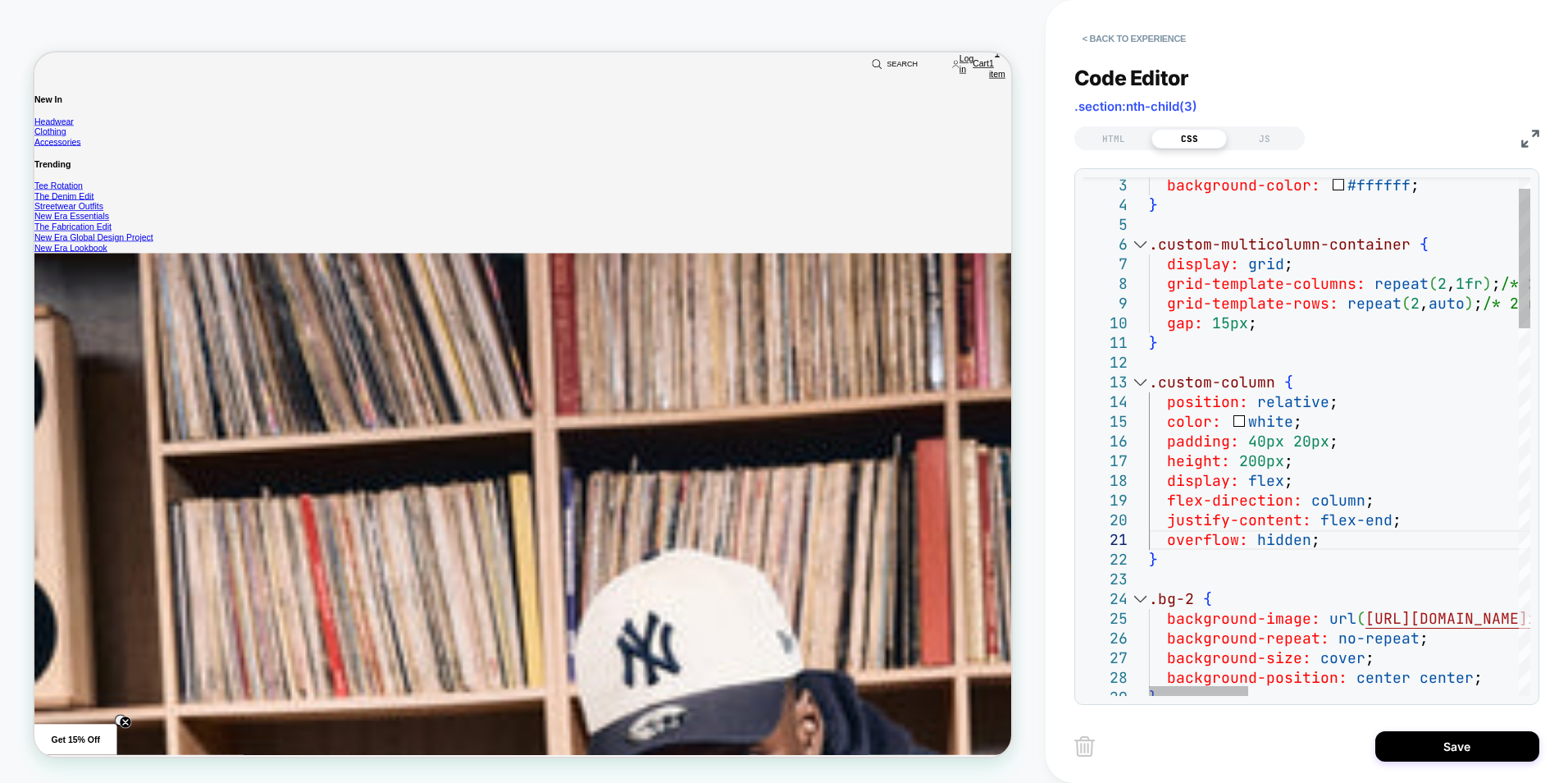
drag, startPoint x: 1345, startPoint y: 543, endPoint x: 1353, endPoint y: 558, distance: 17.0
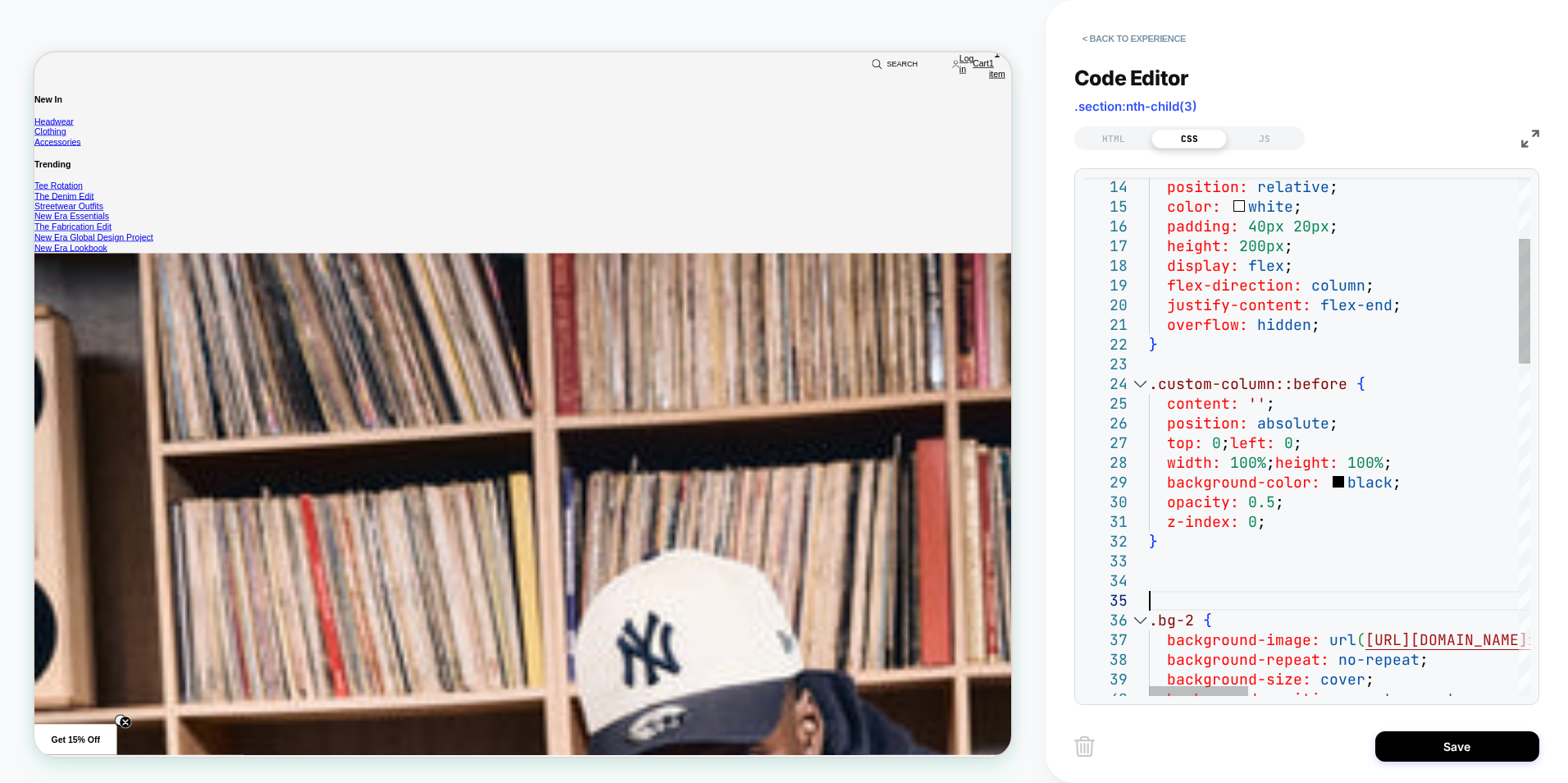
scroll to position [78, 0]
drag, startPoint x: 1151, startPoint y: 576, endPoint x: 1196, endPoint y: 575, distance: 45.0
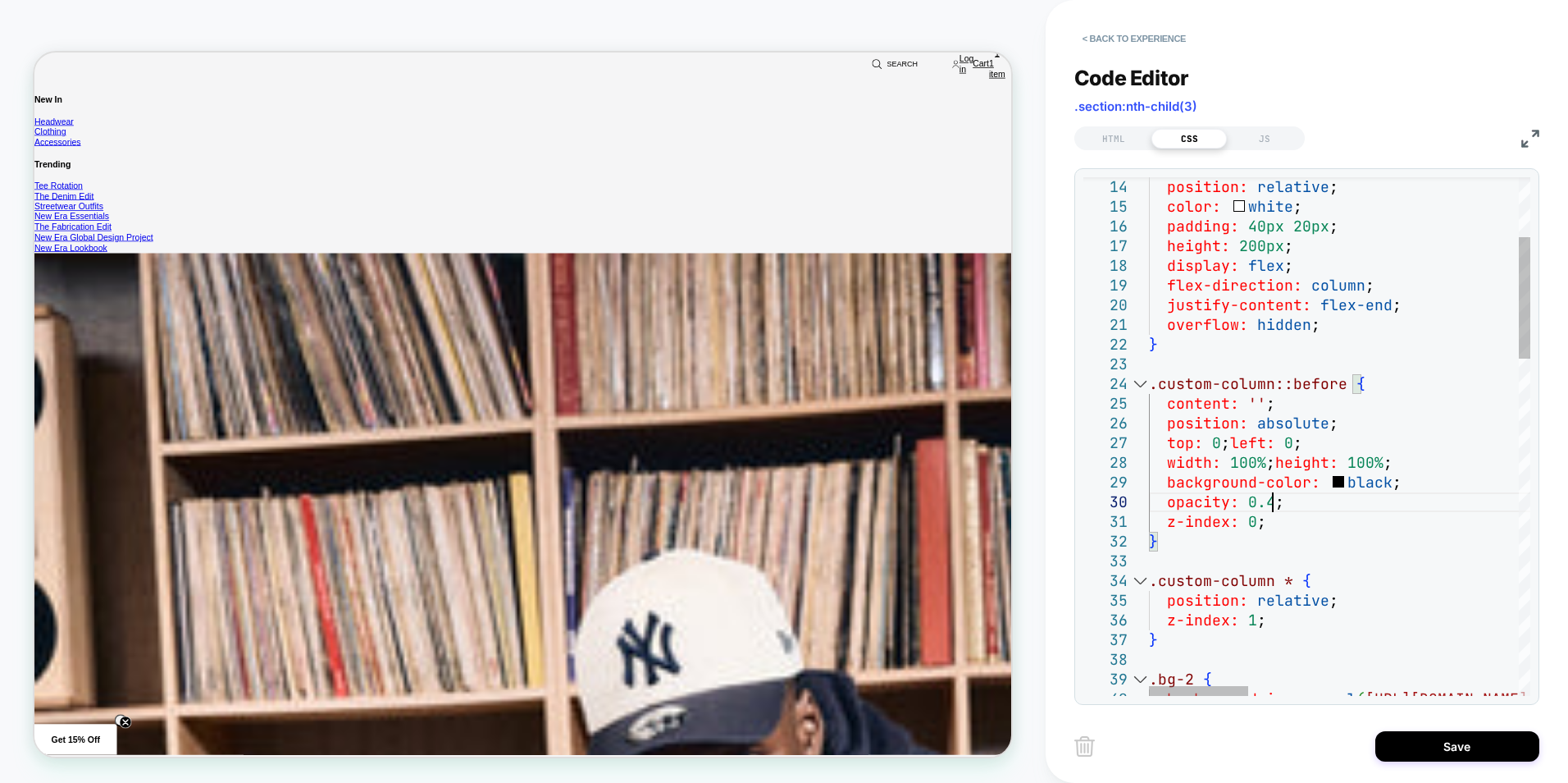
scroll to position [177, 123]
type textarea "**********"
click at [1445, 743] on button "Save" at bounding box center [1456, 746] width 164 height 30
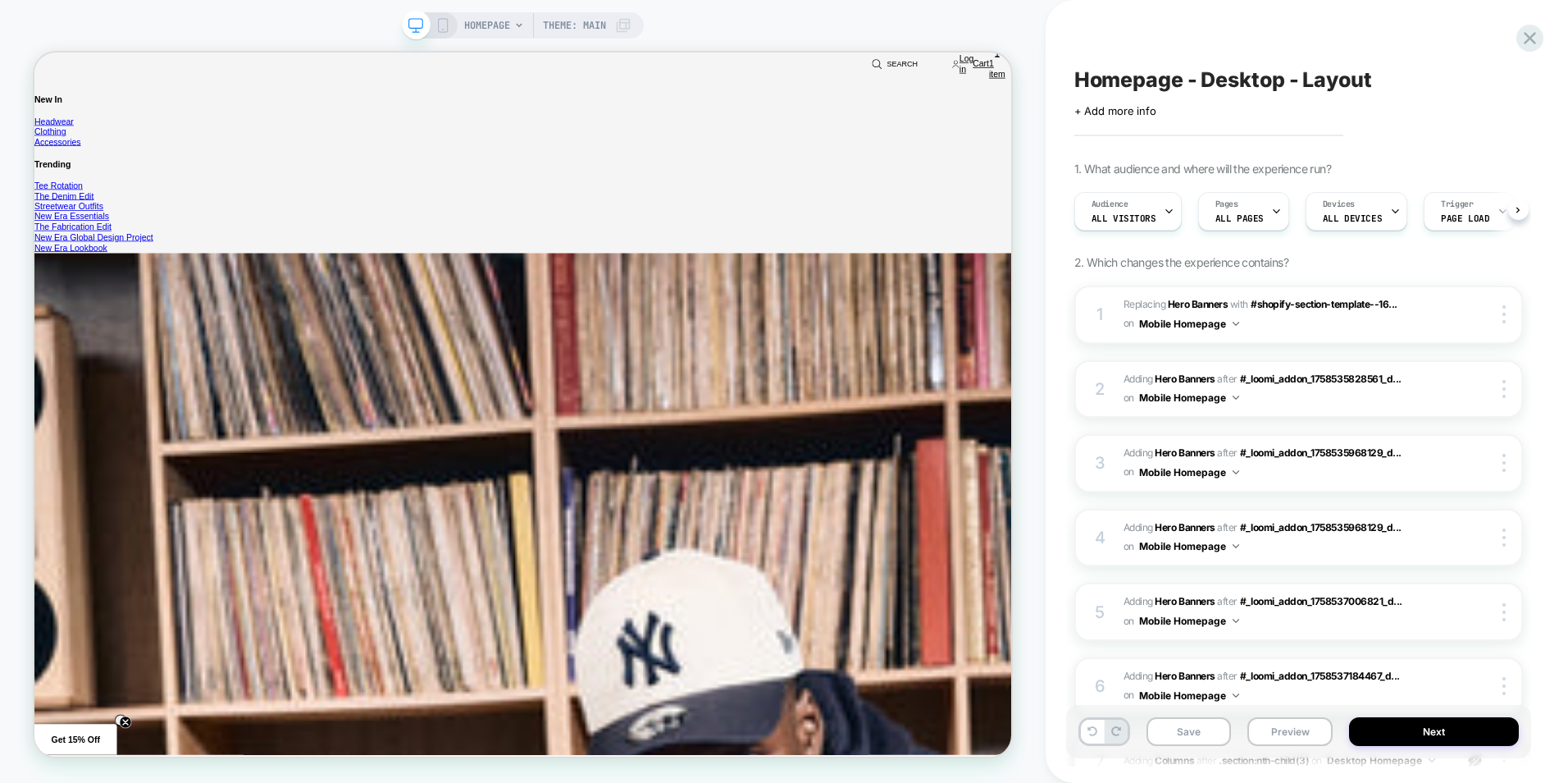
scroll to position [0, 1]
click at [1203, 739] on button "Save" at bounding box center [1188, 731] width 85 height 28
click at [1278, 737] on button "Preview" at bounding box center [1289, 731] width 85 height 28
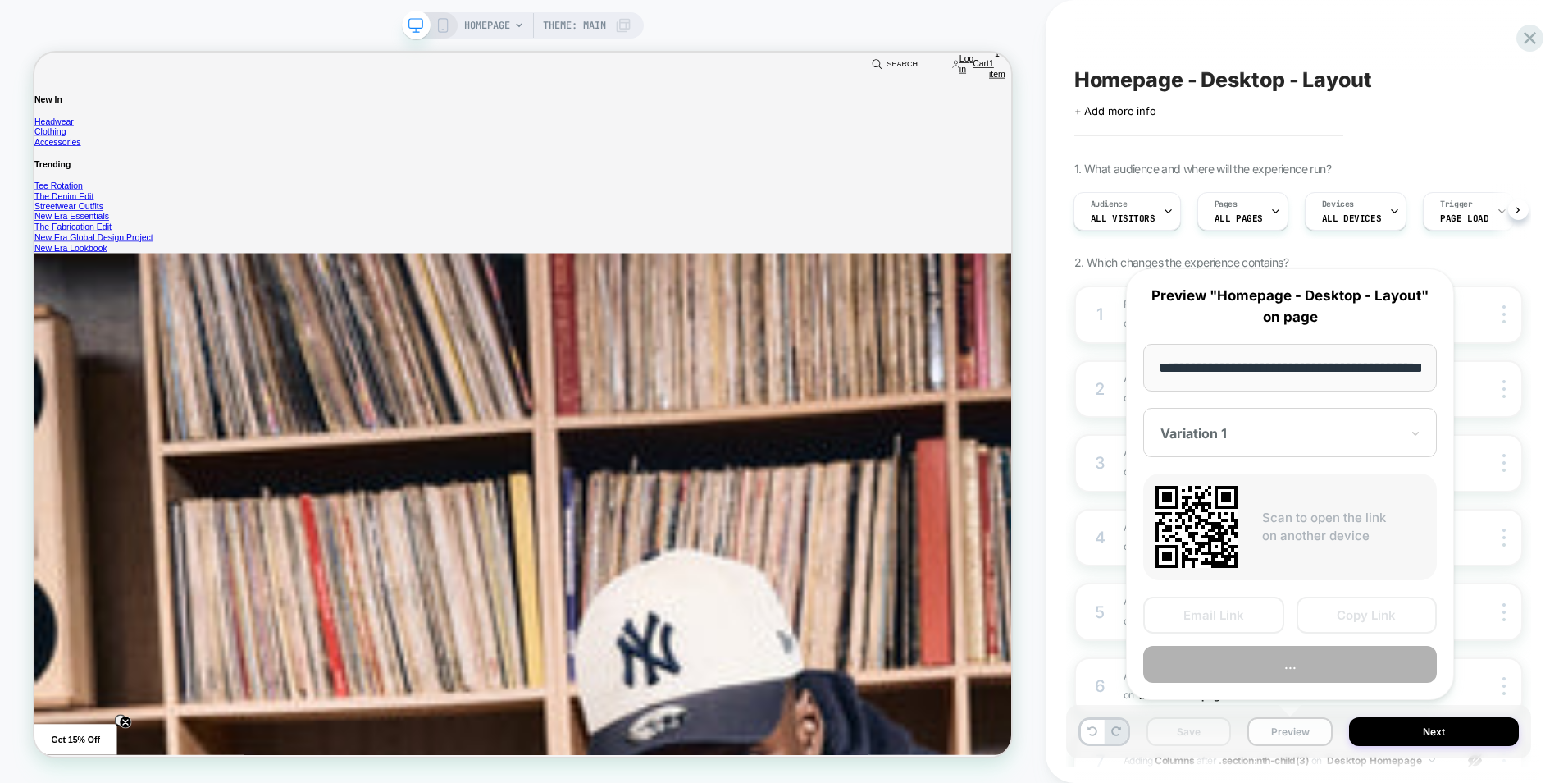
scroll to position [0, 70]
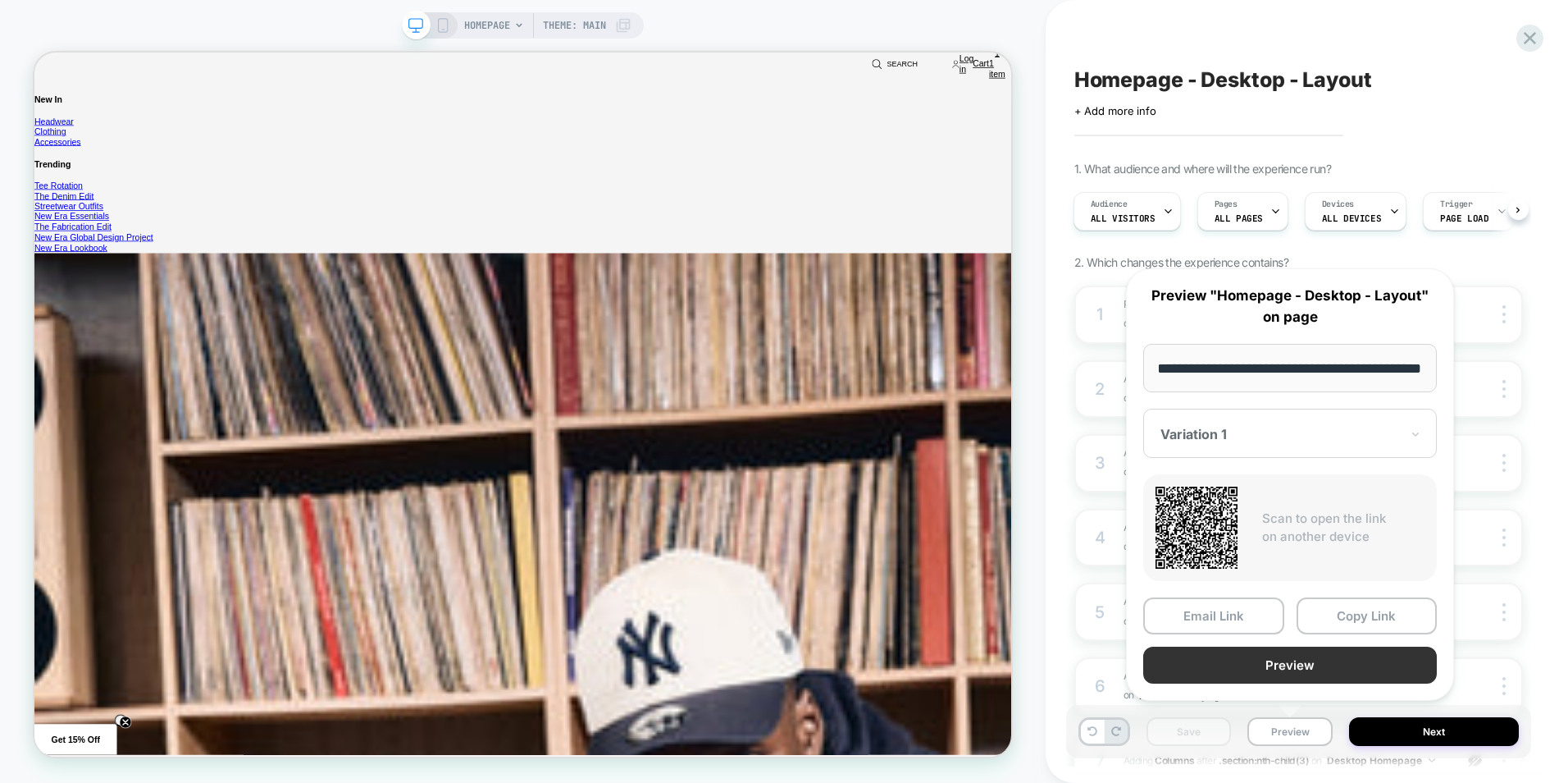
click at [1326, 671] on button "Preview" at bounding box center [1290, 665] width 294 height 37
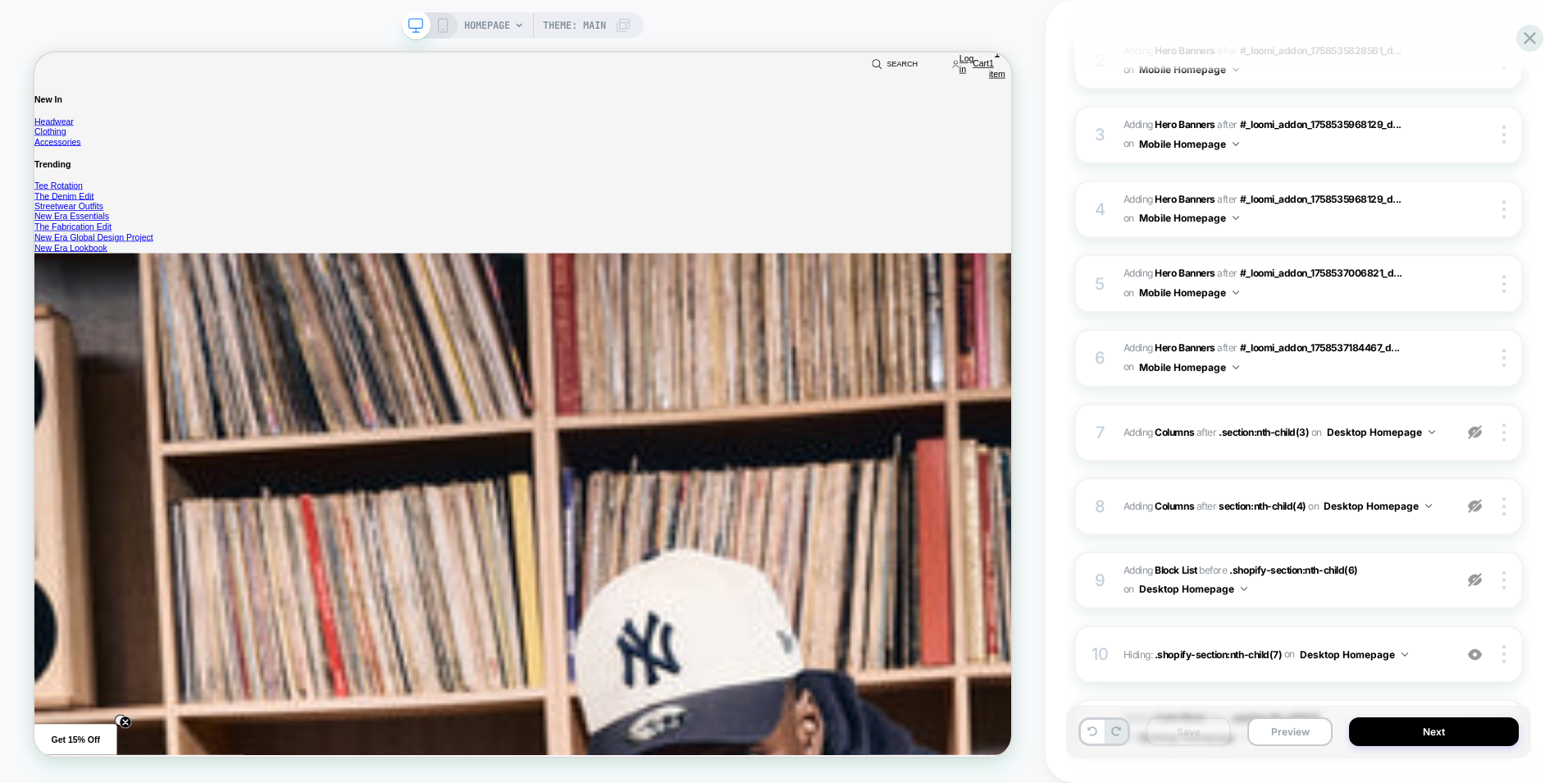
scroll to position [721, 0]
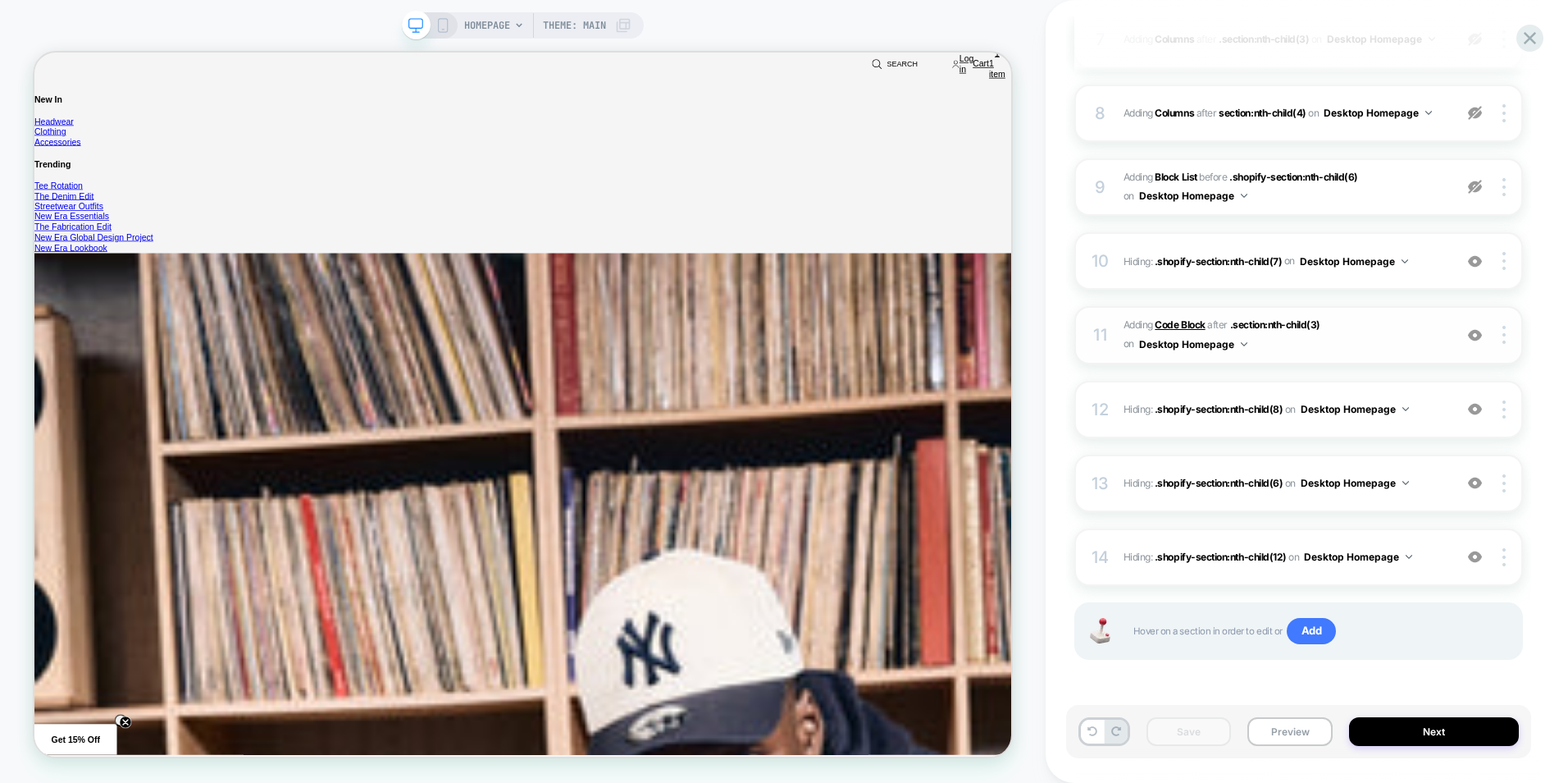
click at [1196, 322] on b "Code Block" at bounding box center [1179, 324] width 50 height 13
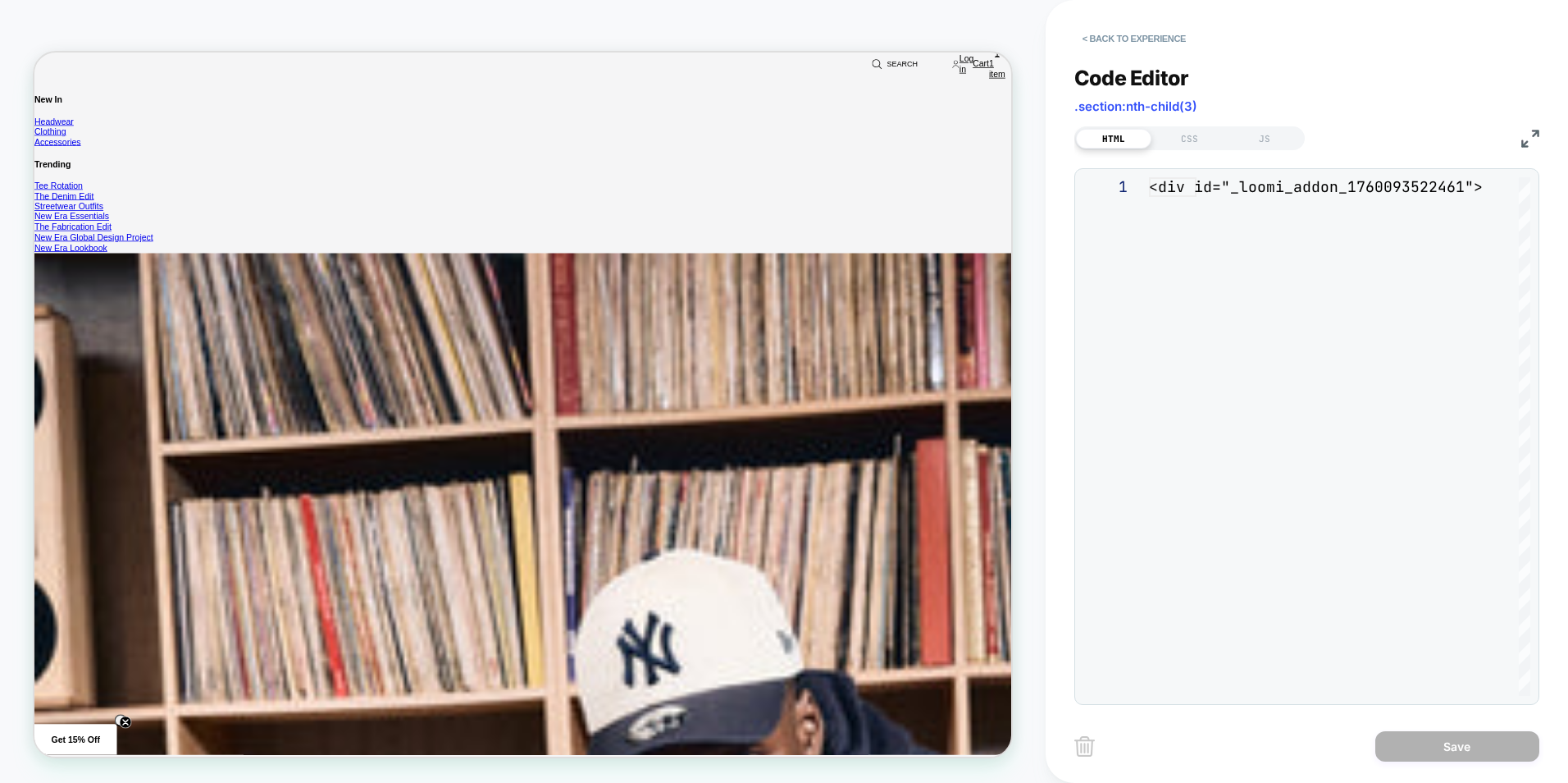
scroll to position [624, 0]
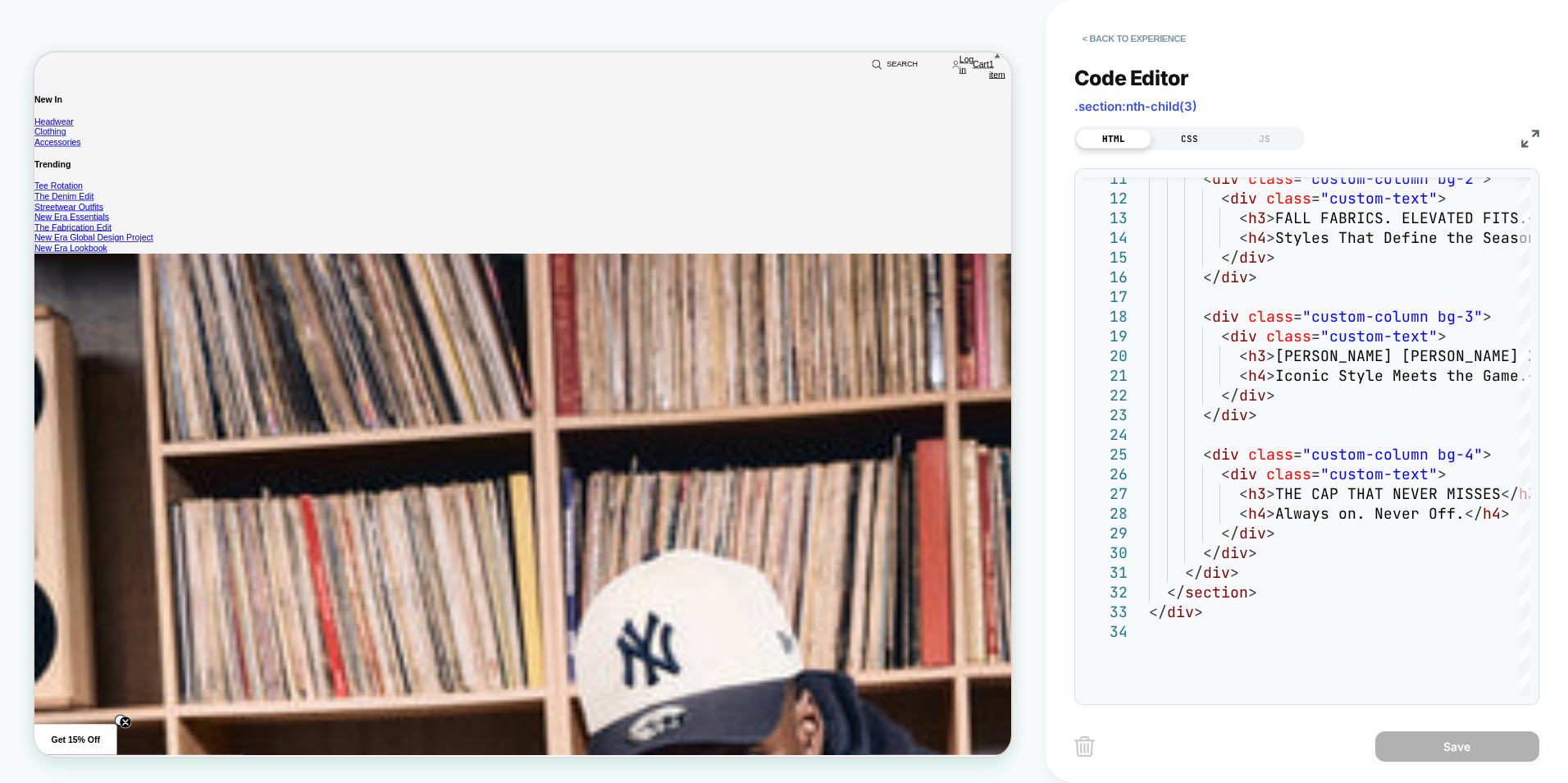
click at [1174, 146] on div "CSS" at bounding box center [1188, 138] width 75 height 20
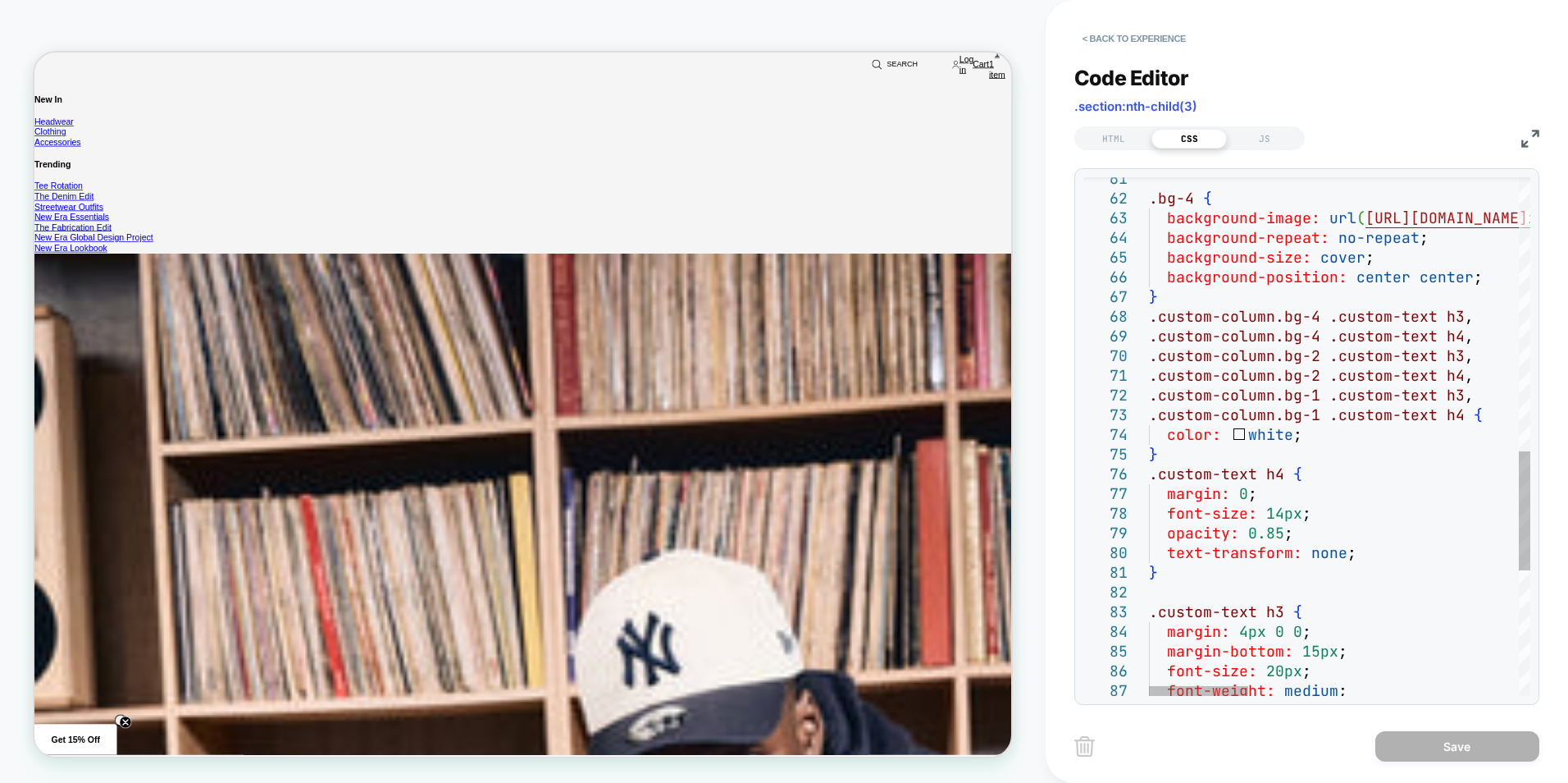
scroll to position [0, 0]
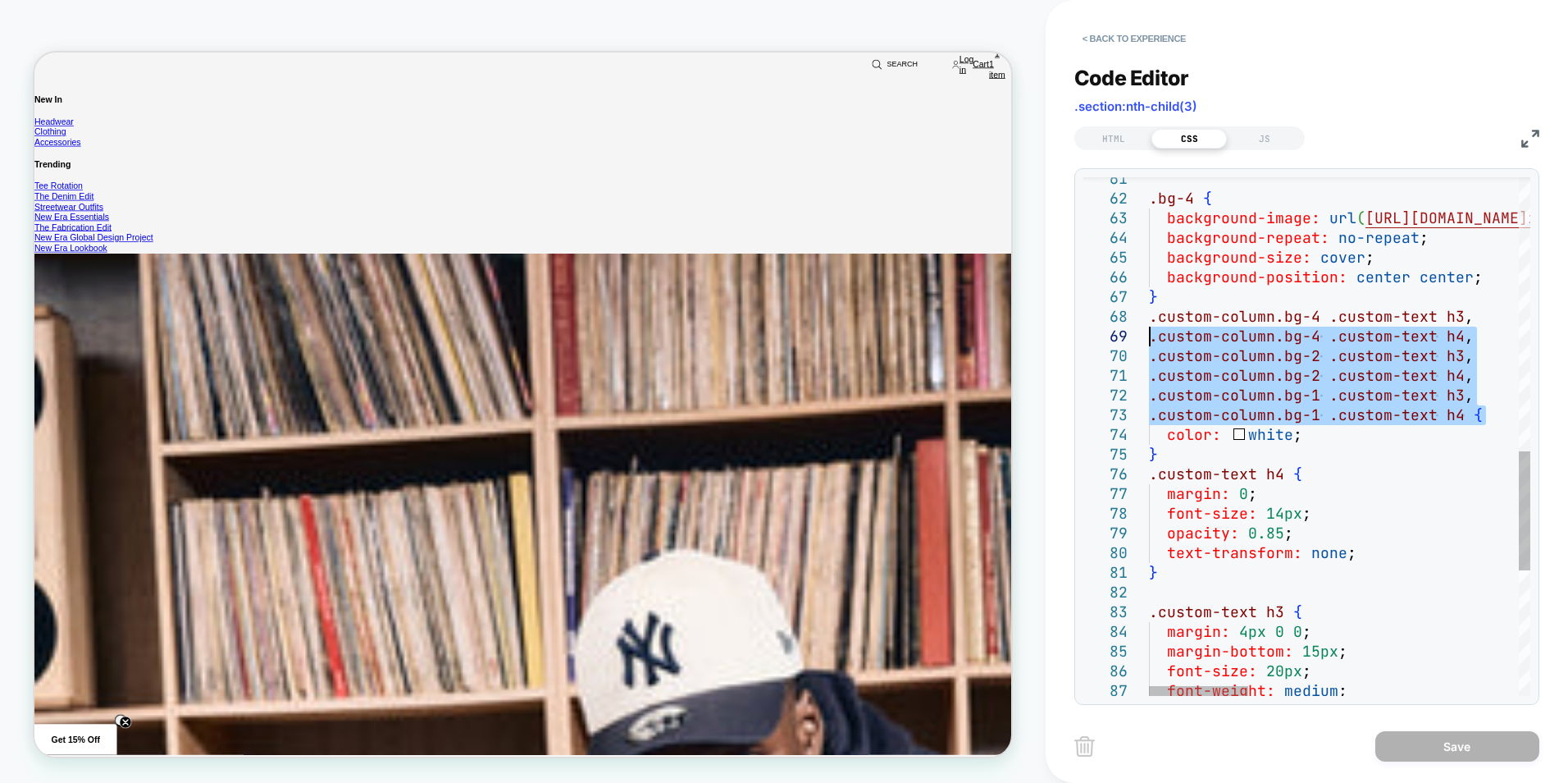
drag, startPoint x: 1151, startPoint y: 438, endPoint x: 1133, endPoint y: 326, distance: 113.4
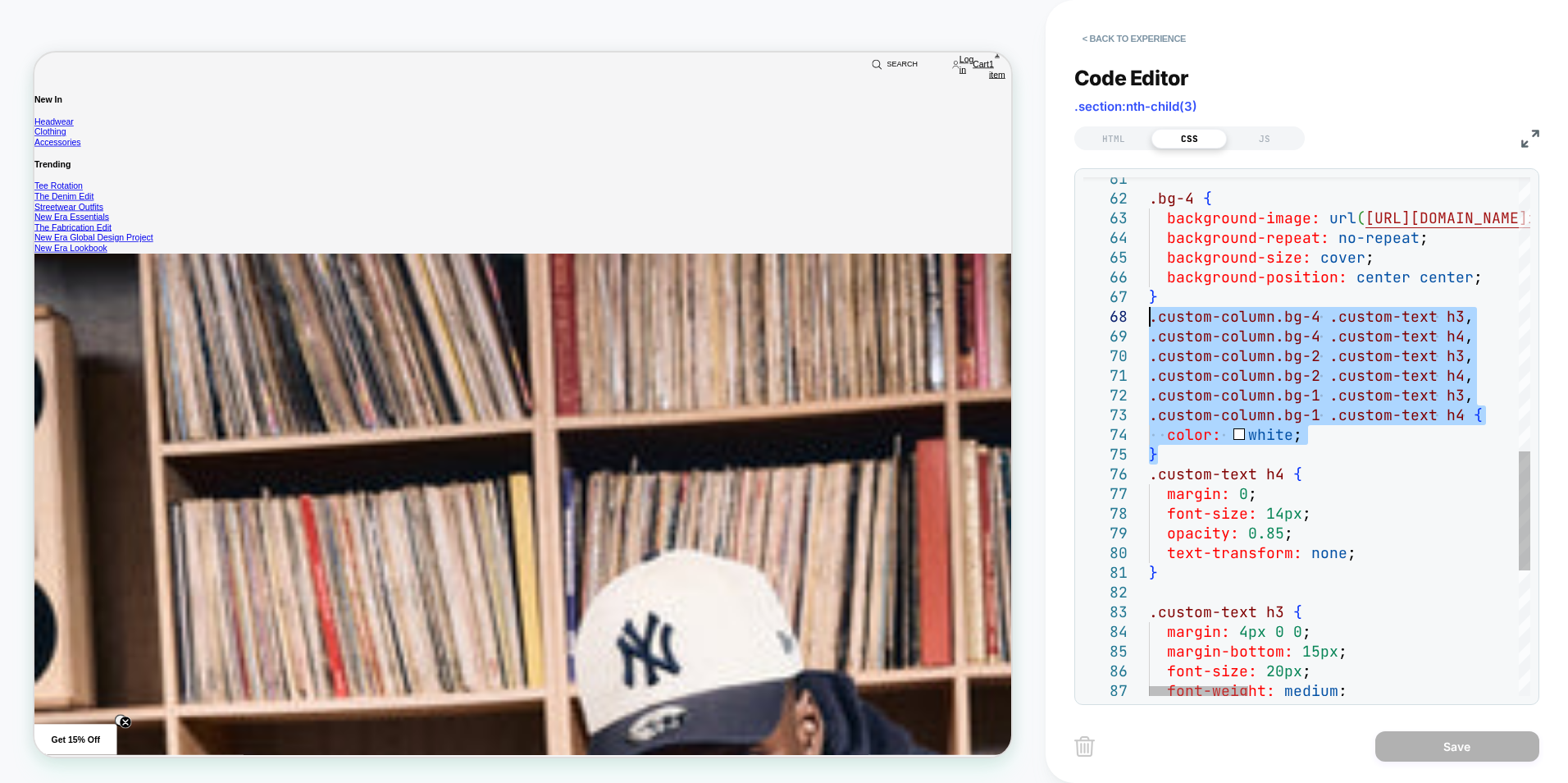
drag, startPoint x: 1163, startPoint y: 461, endPoint x: 1120, endPoint y: 322, distance: 145.5
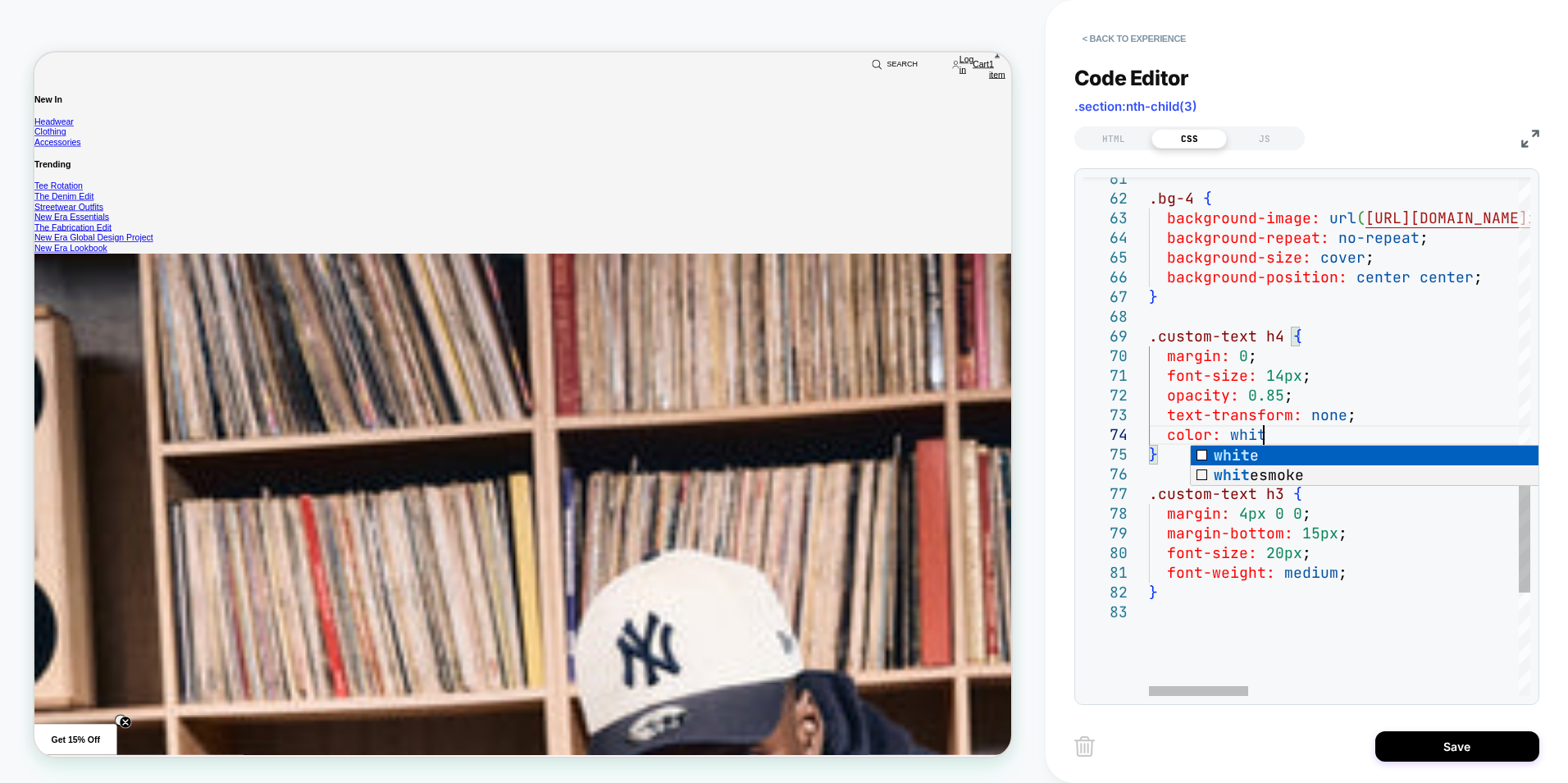
scroll to position [59, 131]
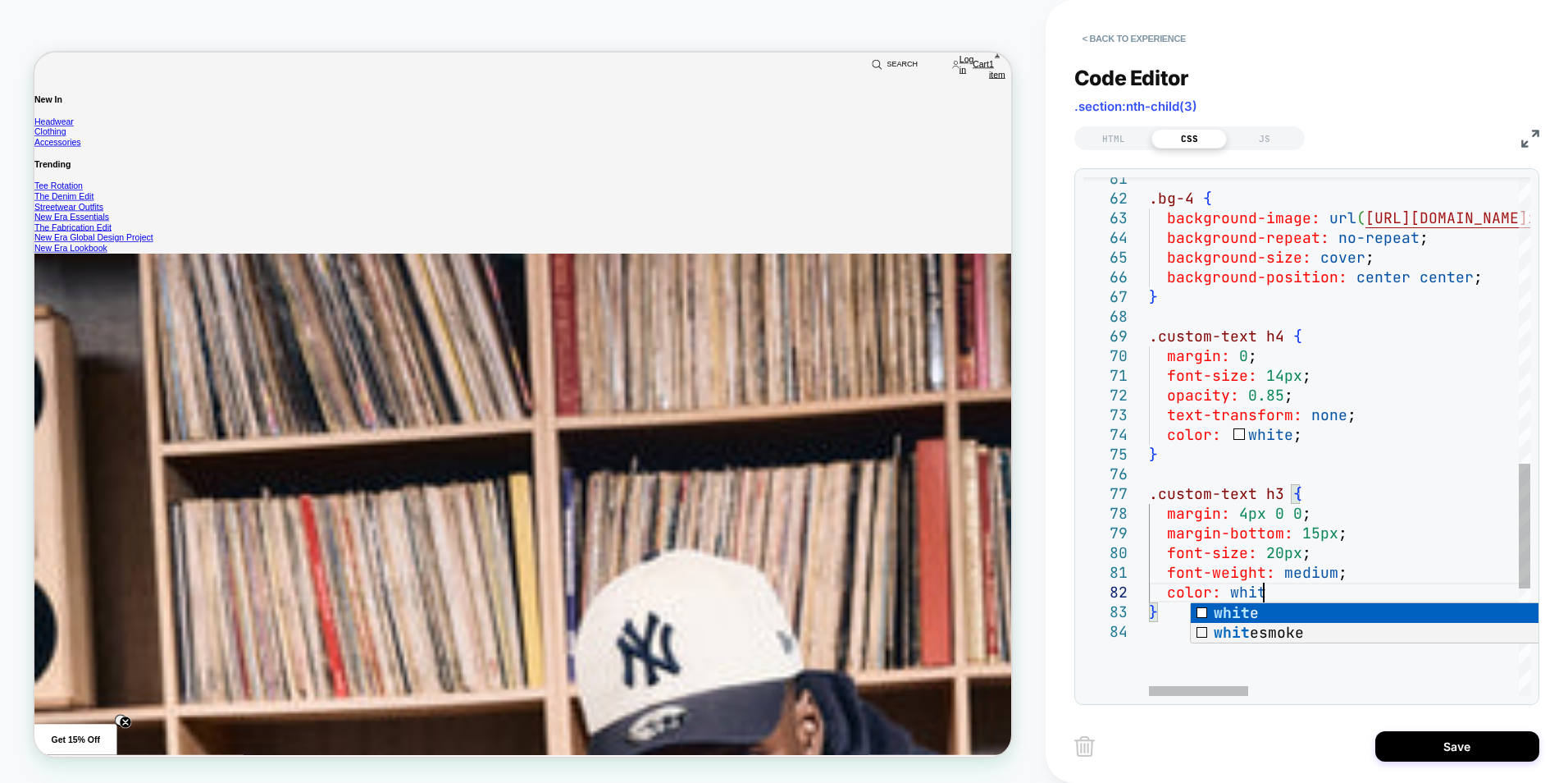
scroll to position [38, 131]
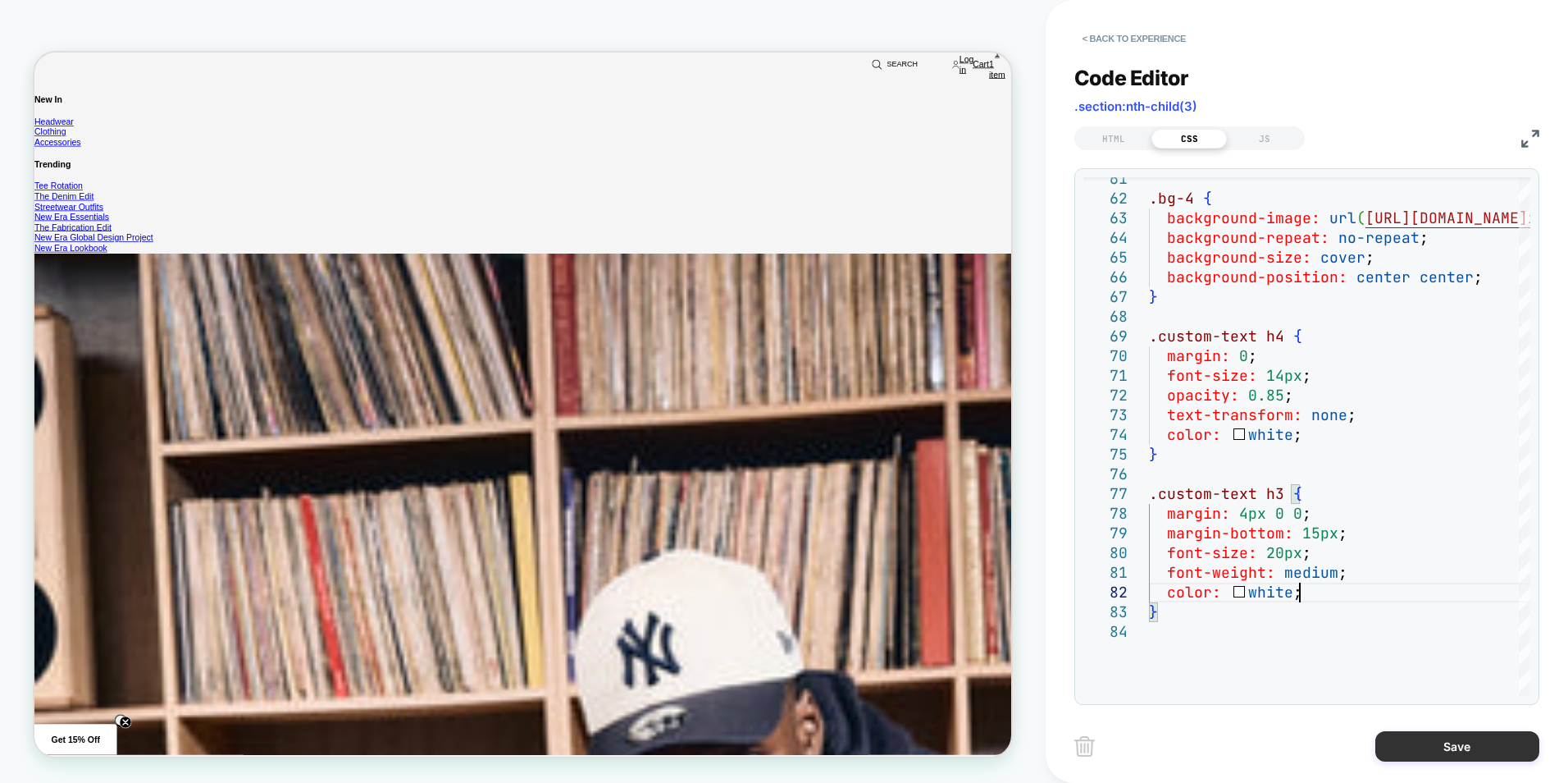
type textarea "**********"
click at [1445, 752] on button "Save" at bounding box center [1456, 746] width 164 height 30
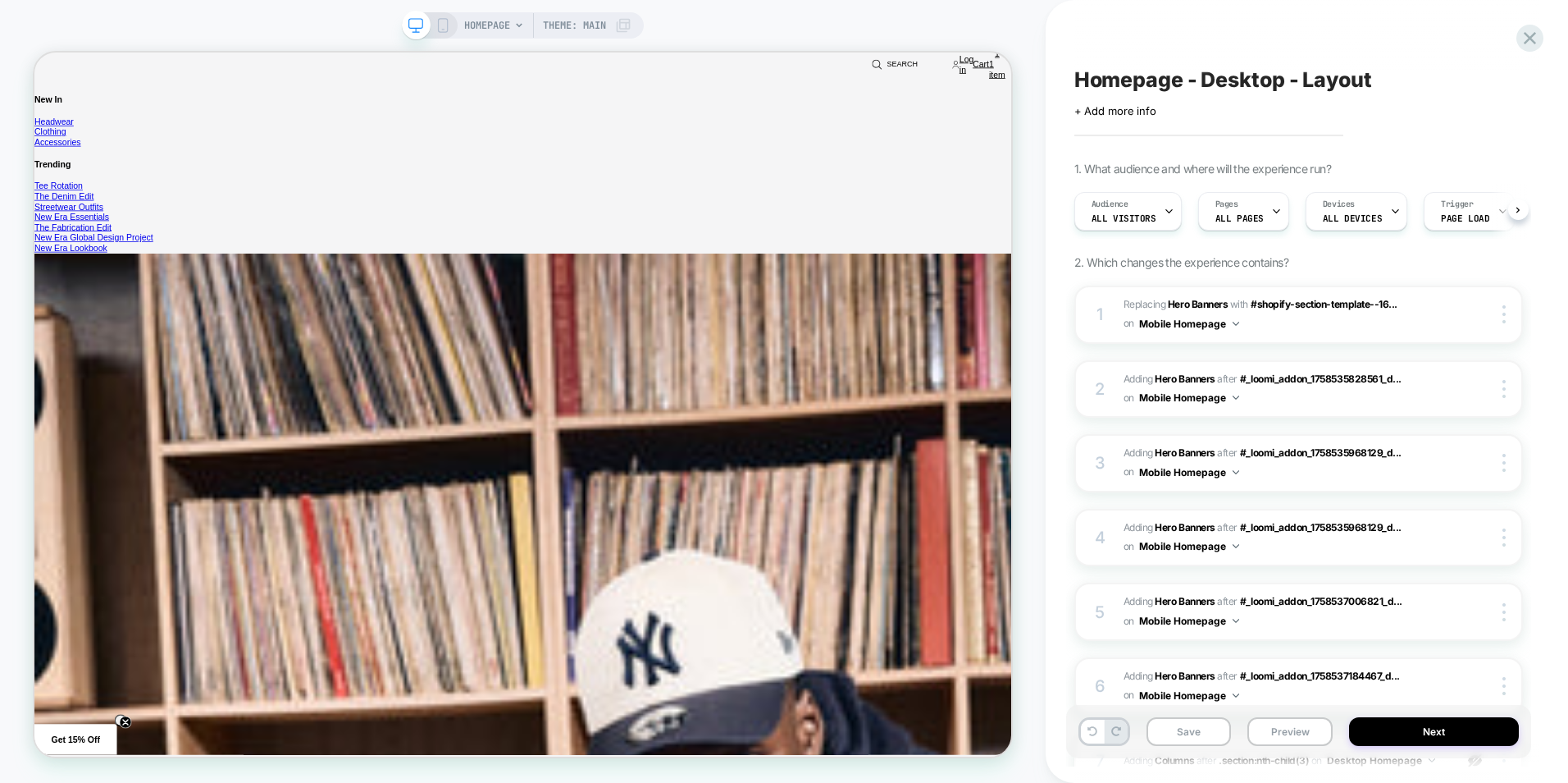
scroll to position [0, 1]
click at [1191, 735] on button "Save" at bounding box center [1188, 731] width 85 height 28
click at [1261, 735] on button "Preview" at bounding box center [1289, 731] width 85 height 28
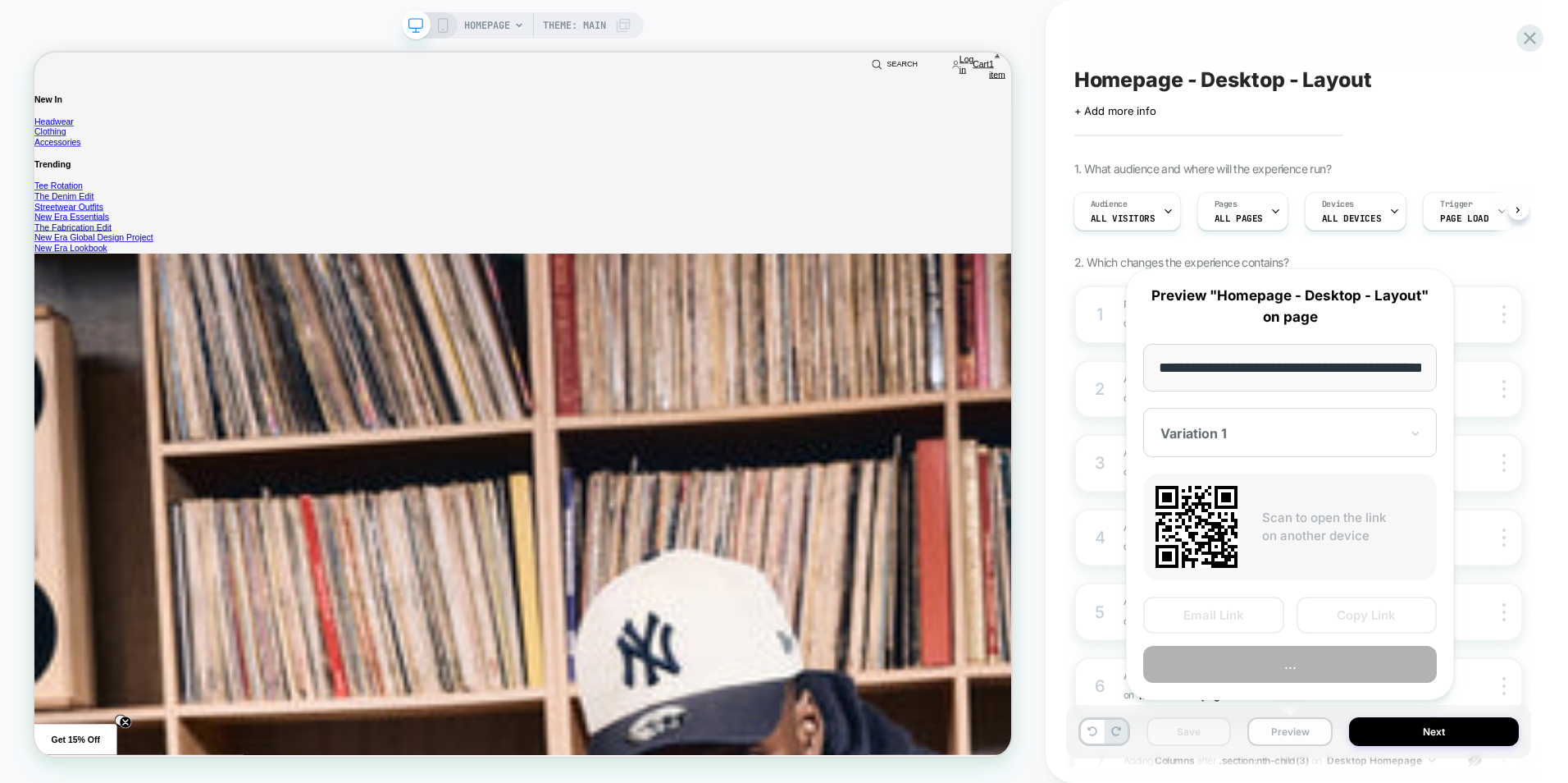
scroll to position [0, 70]
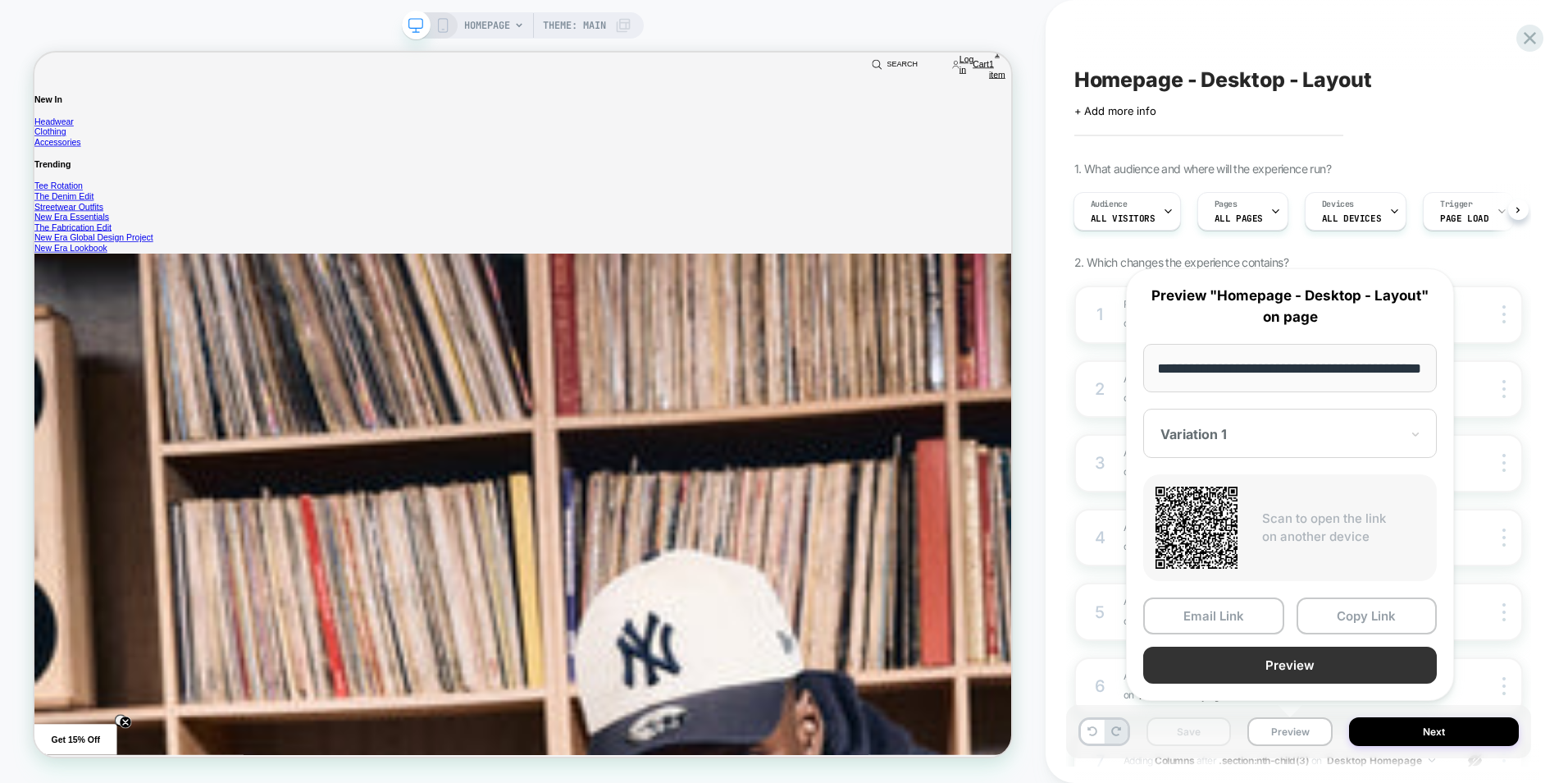
click at [1276, 673] on button "Preview" at bounding box center [1290, 665] width 294 height 37
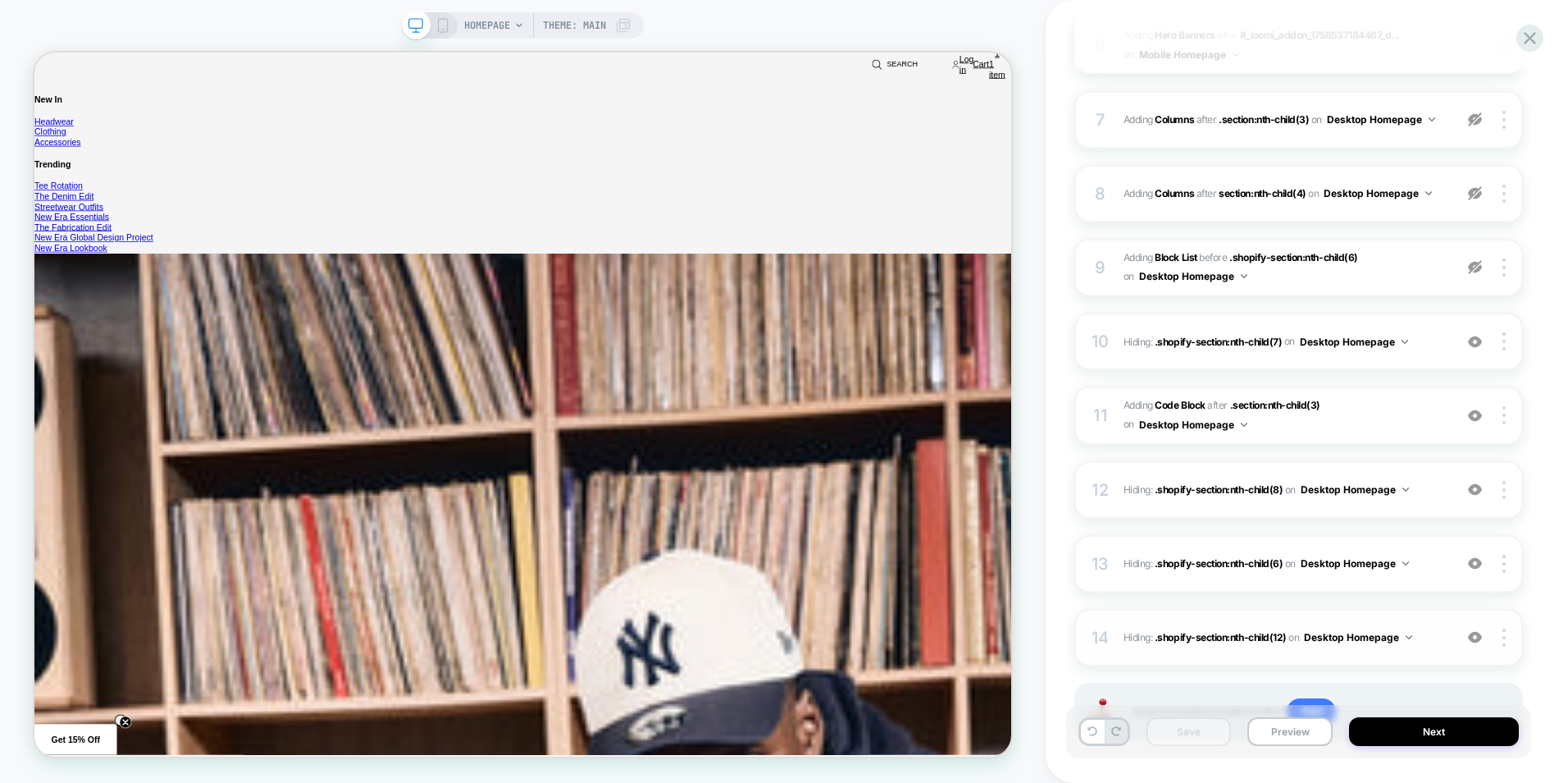
scroll to position [721, 0]
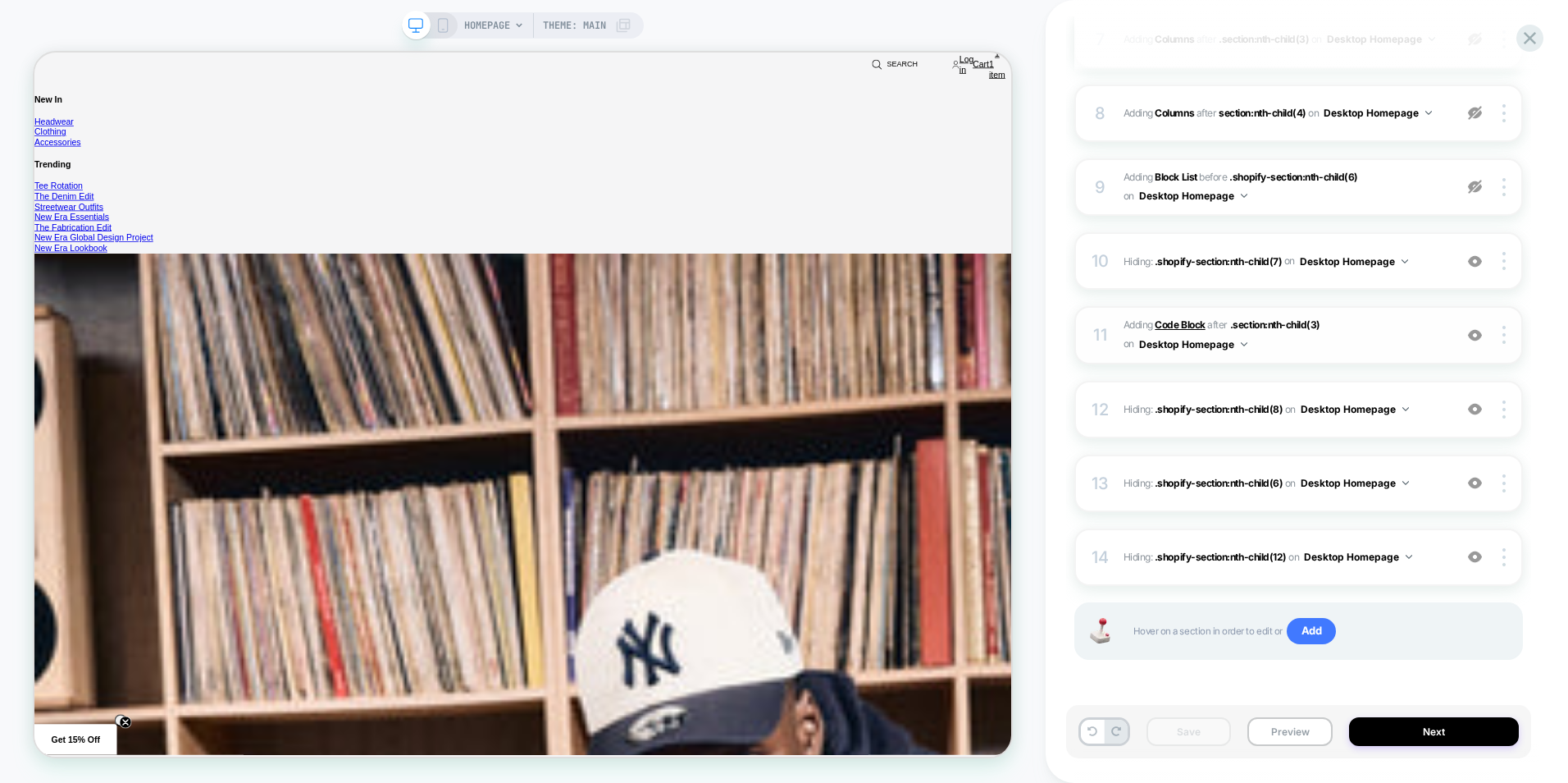
click at [1192, 321] on b "Code Block" at bounding box center [1179, 324] width 50 height 13
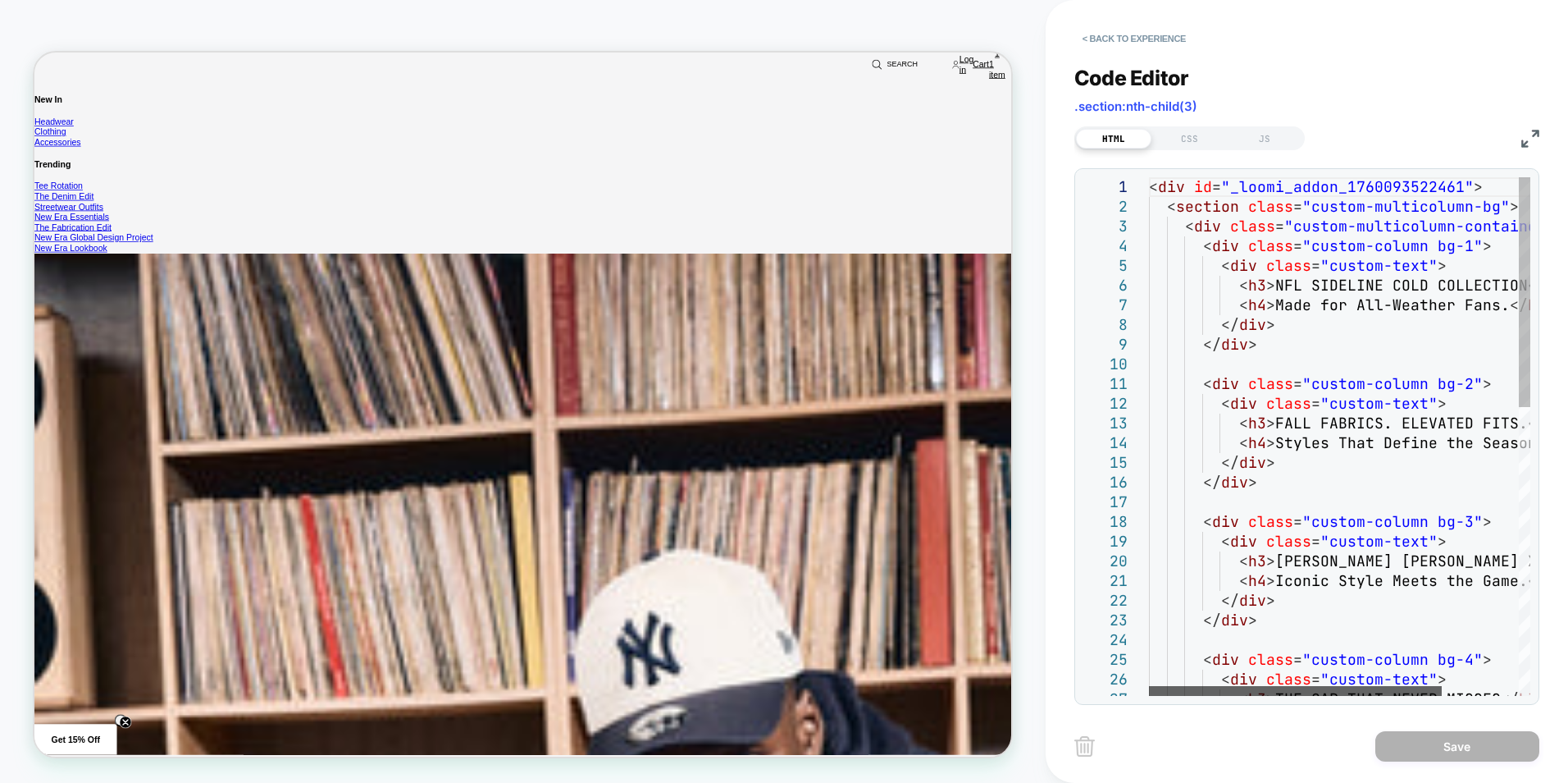
click at [1212, 693] on div at bounding box center [1295, 691] width 293 height 10
click at [1307, 690] on div at bounding box center [1300, 691] width 293 height 10
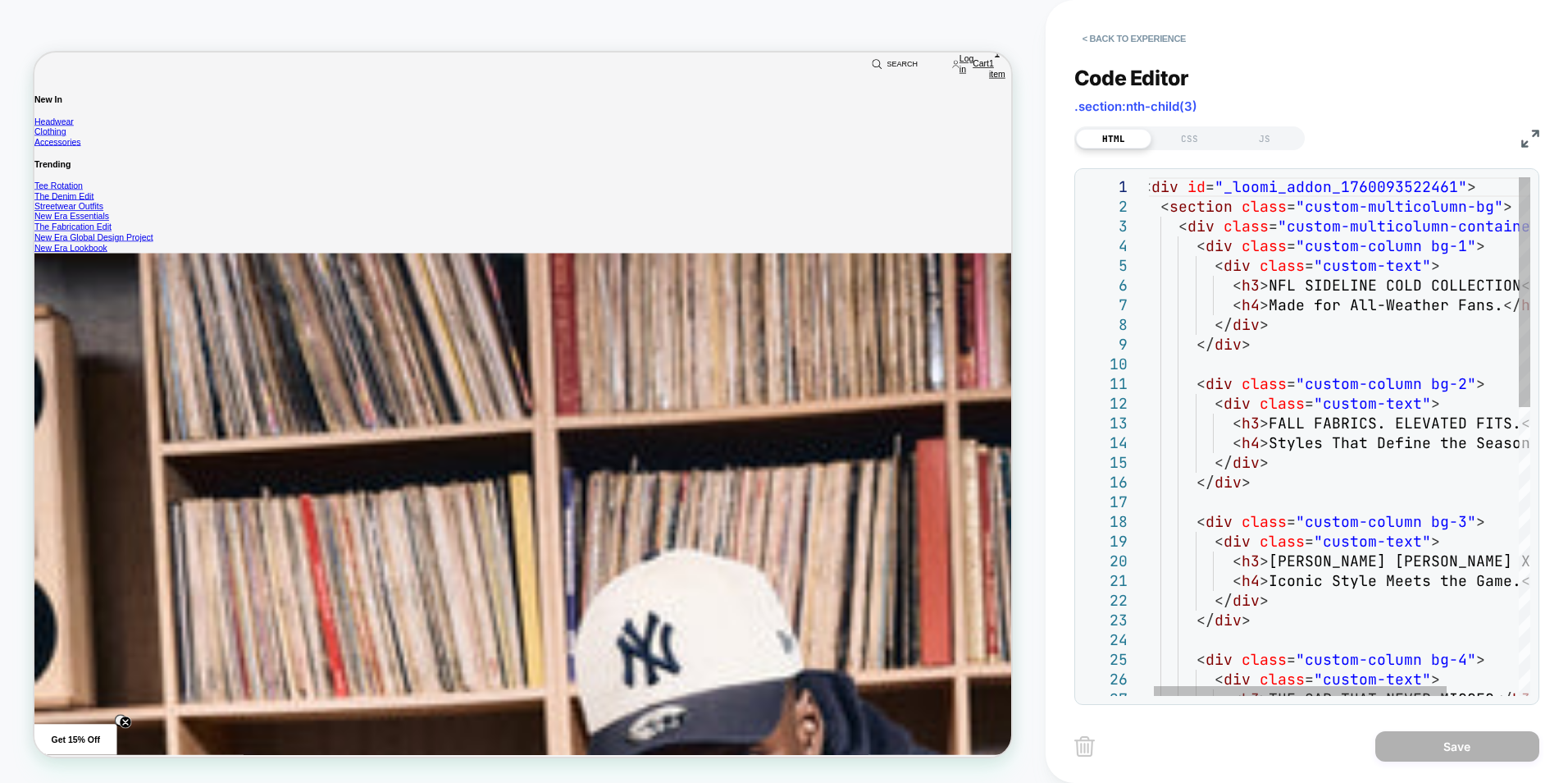
scroll to position [0, 0]
click at [1488, 247] on div "< div id = "_loomi_addon_1760093522461" > < section class = "custom-multicolumn…" at bounding box center [1382, 761] width 481 height 1168
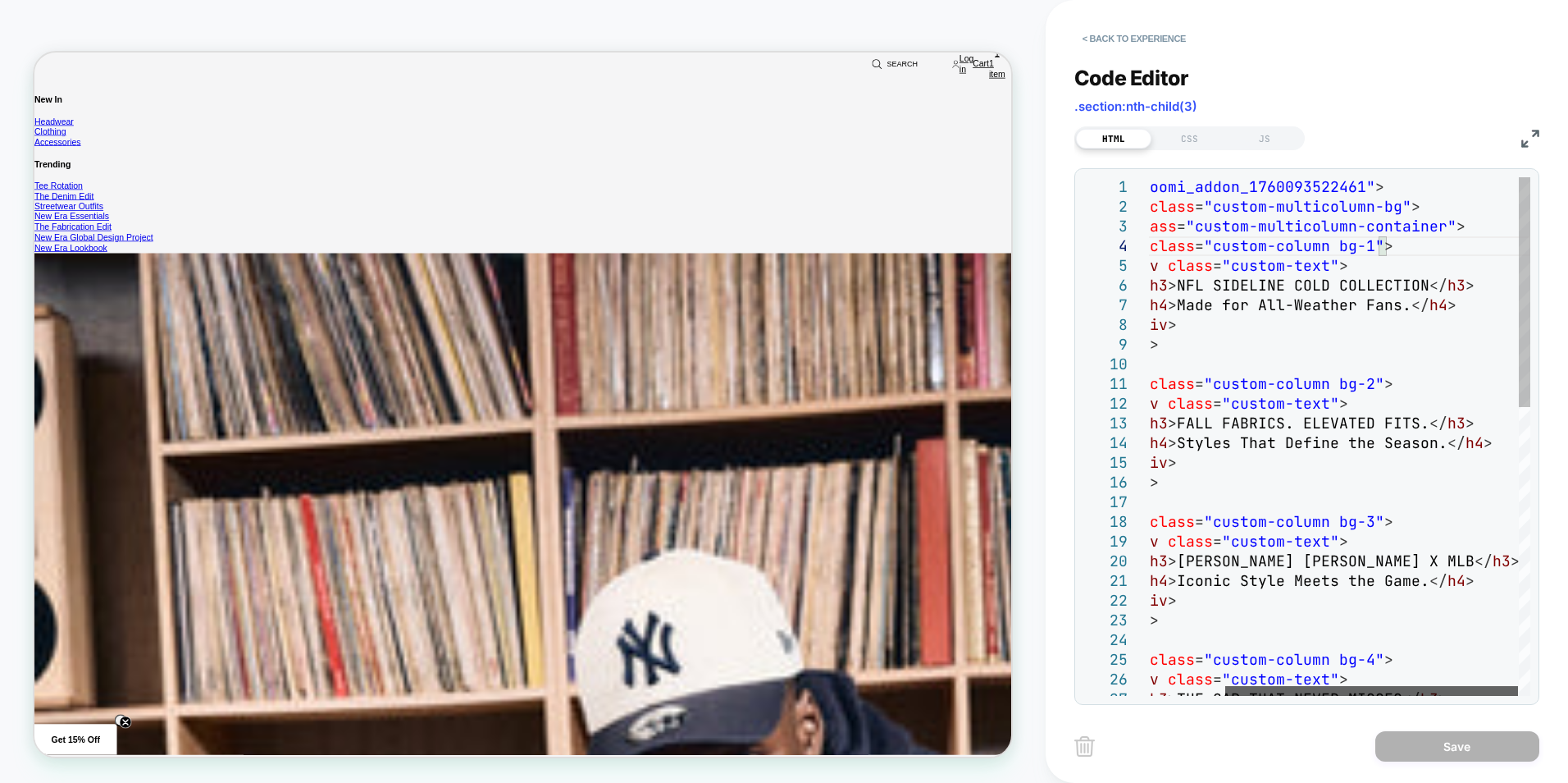
click at [1449, 690] on div at bounding box center [1371, 691] width 293 height 10
click at [1476, 226] on div "< div id = "_loomi_addon_1760093522461" > < section class = "custom-multicolumn…" at bounding box center [1290, 761] width 481 height 1168
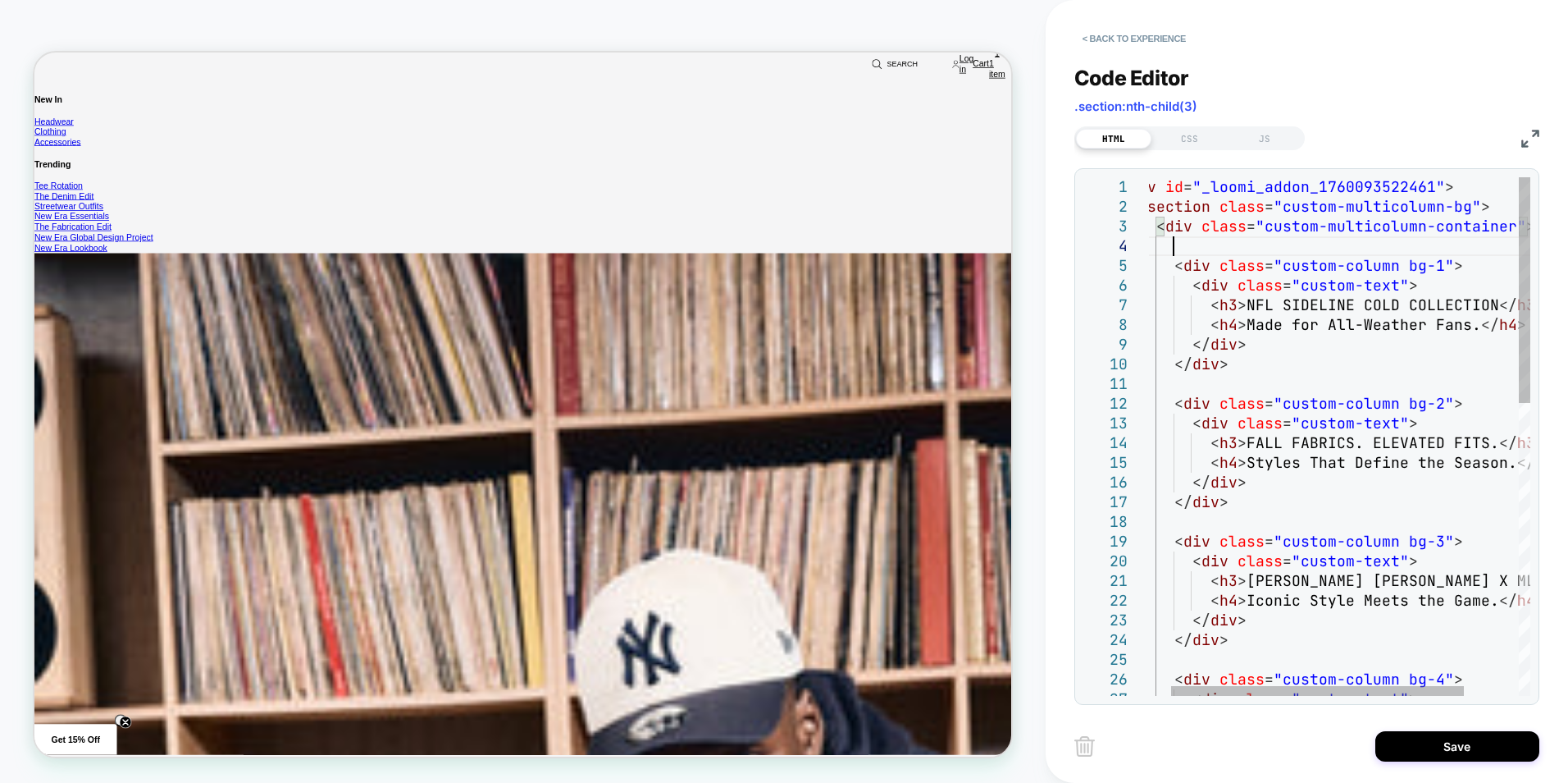
scroll to position [59, 51]
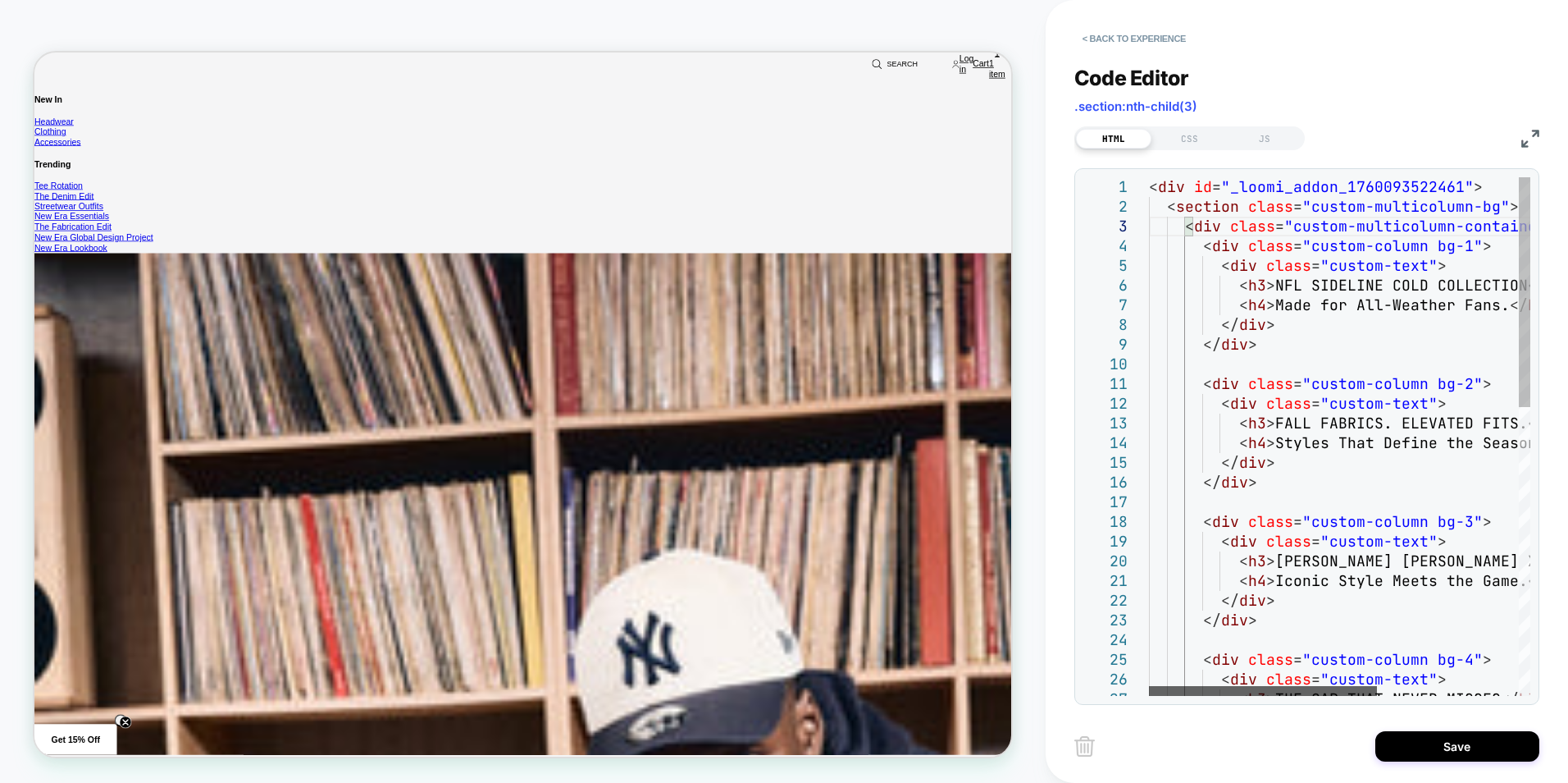
click at [1173, 693] on div at bounding box center [1262, 691] width 228 height 10
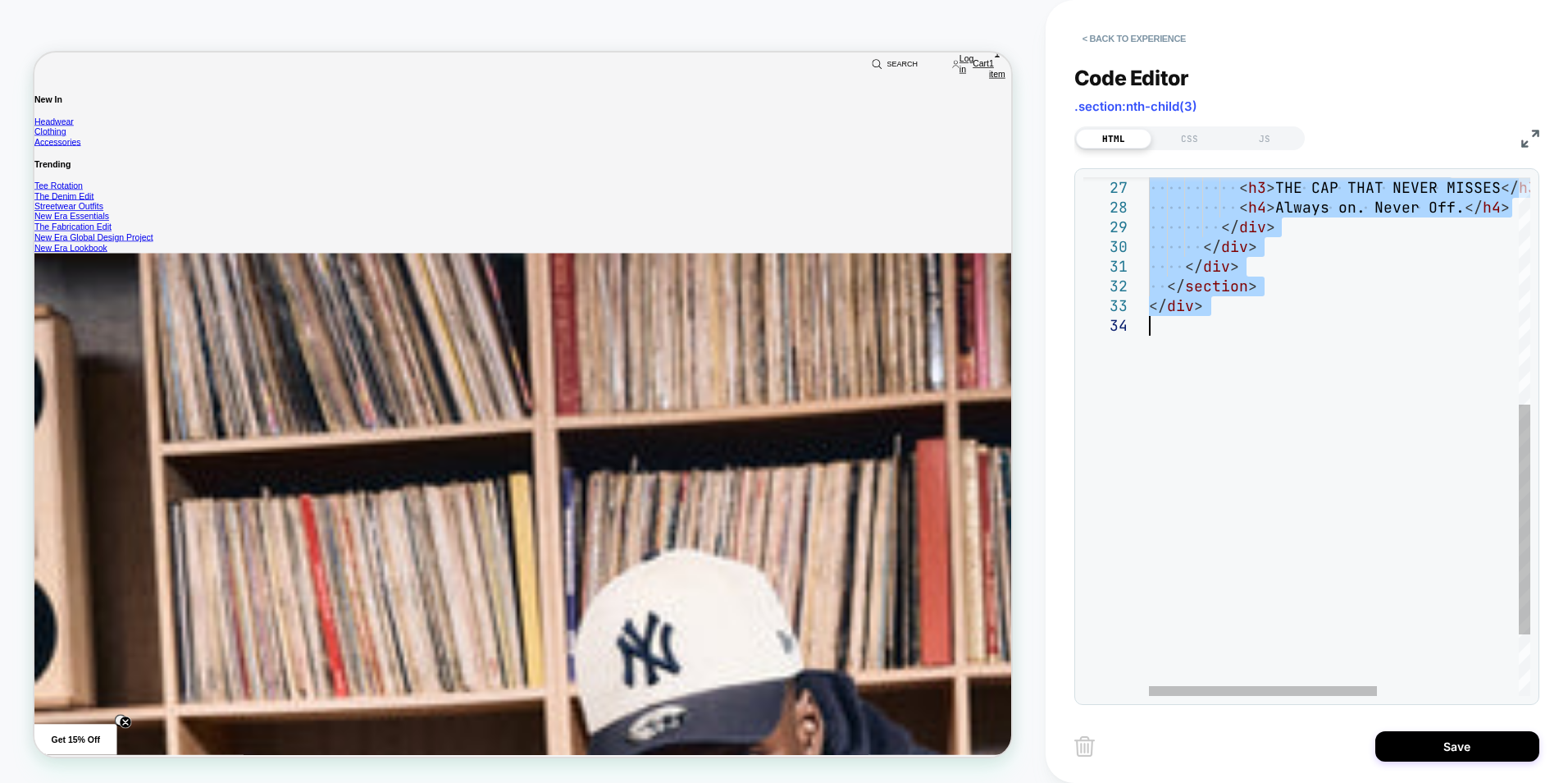
drag, startPoint x: 1150, startPoint y: 189, endPoint x: 1268, endPoint y: 320, distance: 176.3
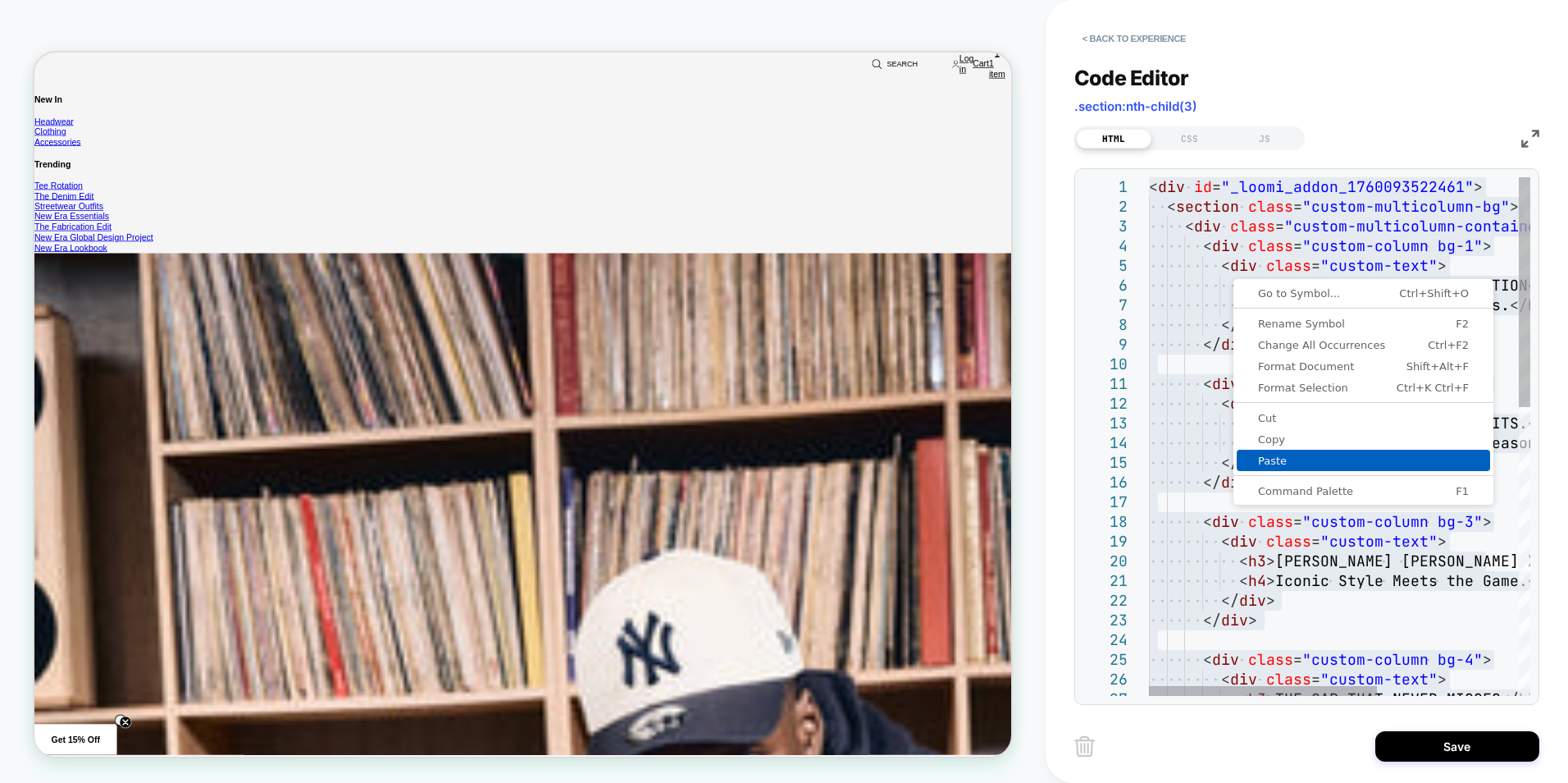
click at [1261, 456] on span "Paste" at bounding box center [1362, 461] width 254 height 11
type textarea "**********"
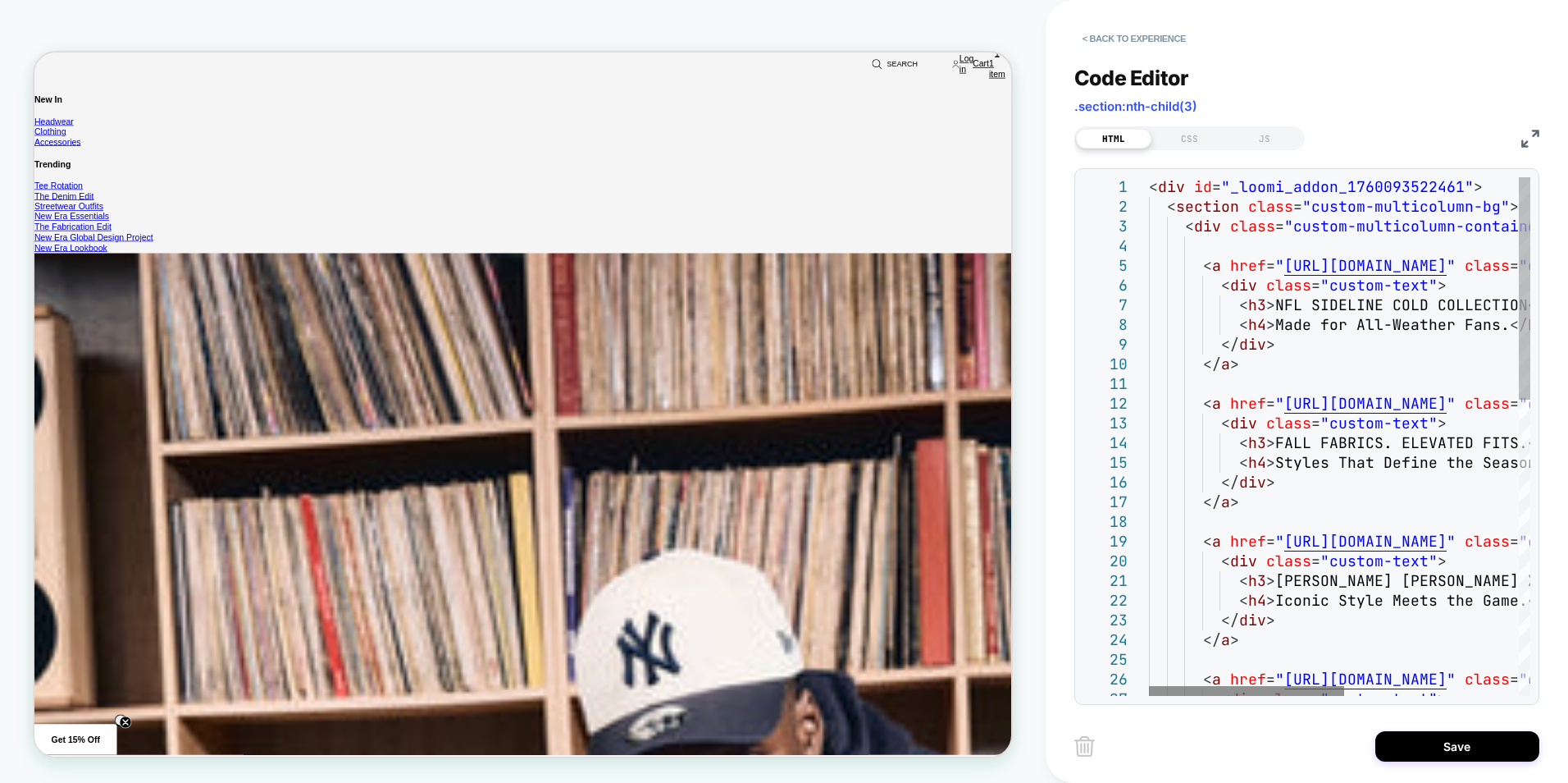
drag, startPoint x: 1222, startPoint y: 697, endPoint x: 1264, endPoint y: 691, distance: 42.4
click at [1264, 691] on div "27 26 24 25 22 23 20 21 16 17 18 19 14 15 12 13 11 9 10 7 8 5 6 3 4 1 2 < div c…" at bounding box center [1307, 436] width 465 height 536
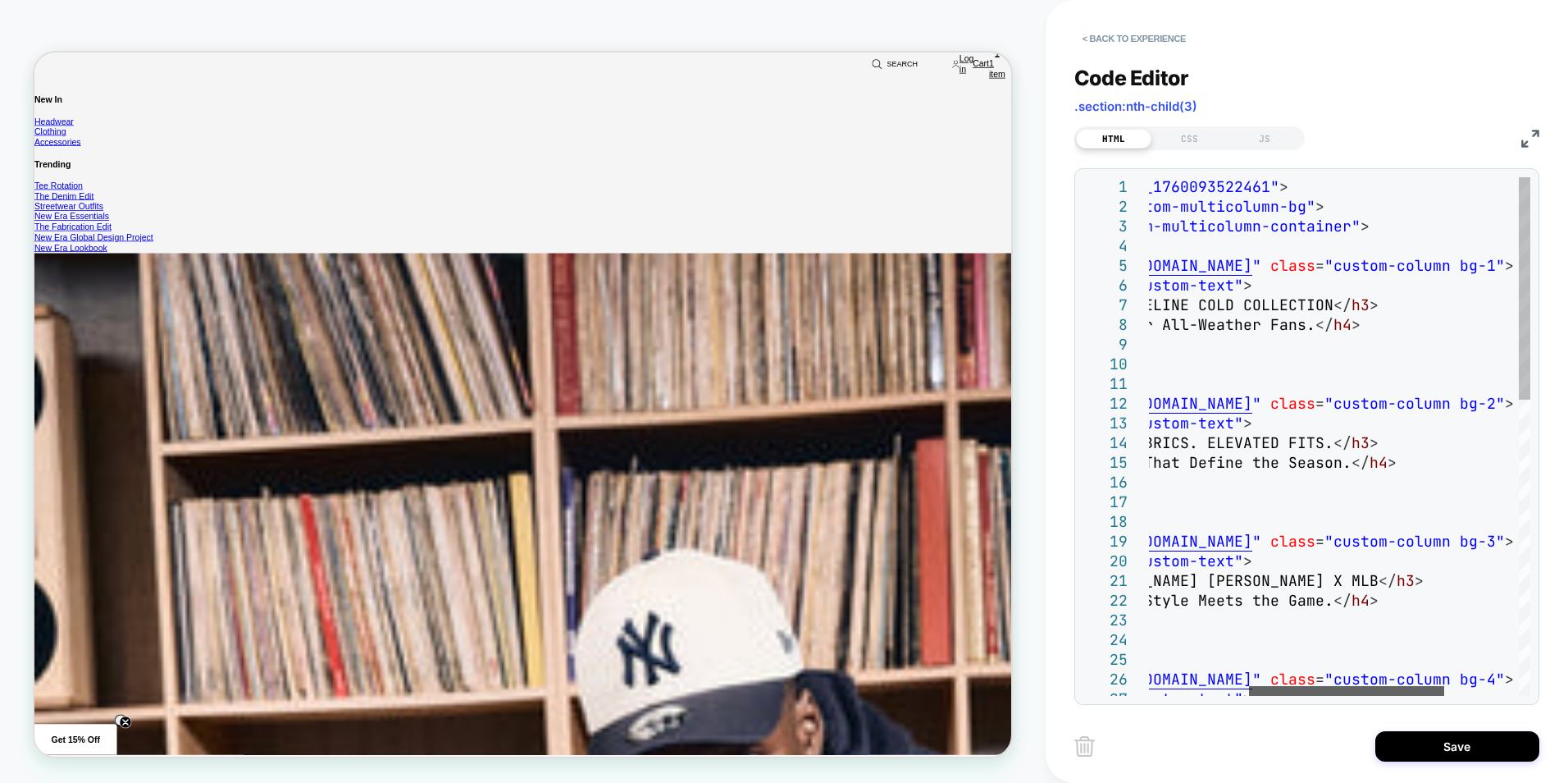
click at [1318, 686] on div at bounding box center [1346, 691] width 195 height 10
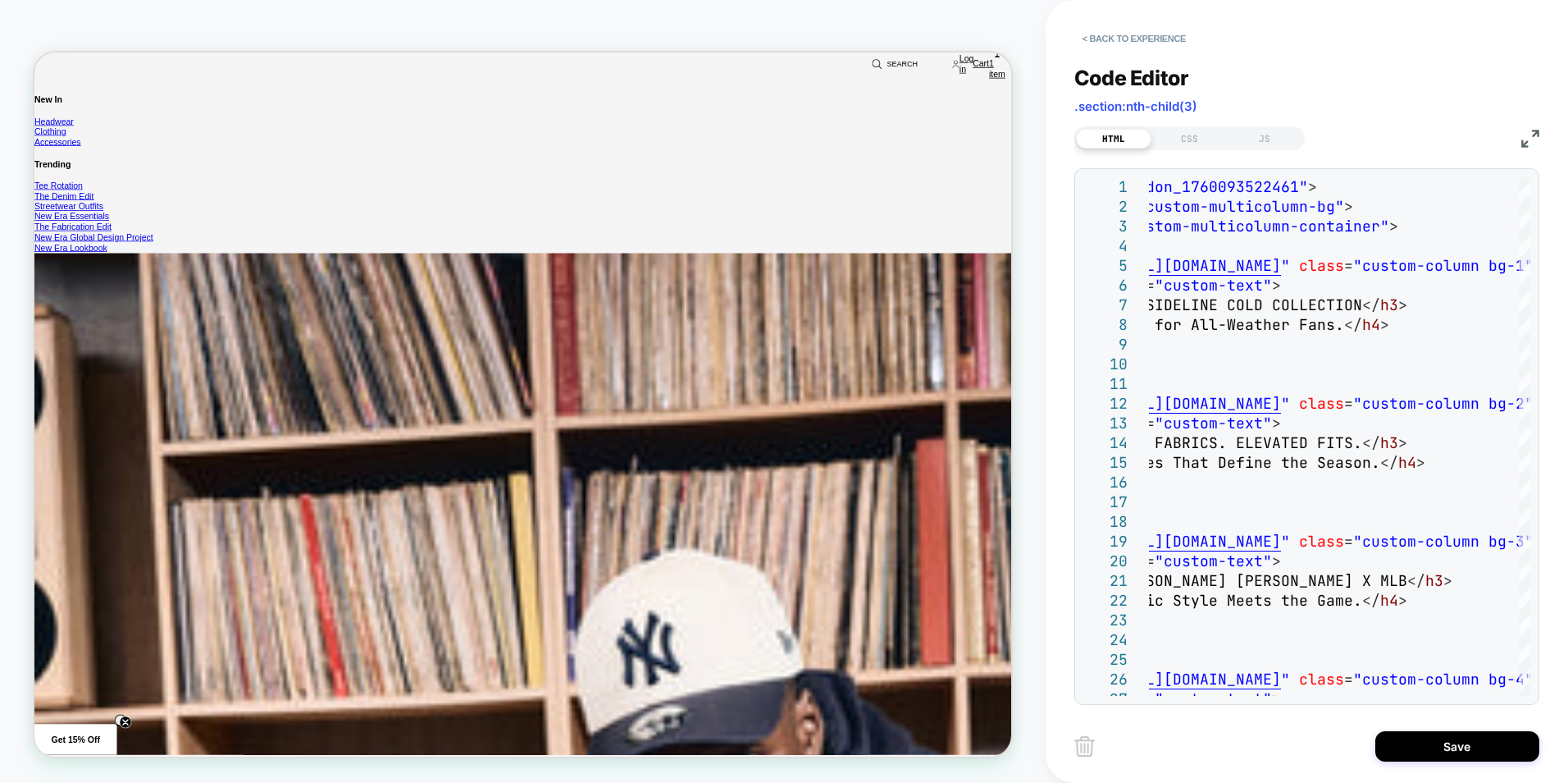
click at [1211, 748] on div "Save" at bounding box center [1307, 746] width 465 height 41
click at [1101, 43] on button "< Back to experience" at bounding box center [1134, 38] width 119 height 26
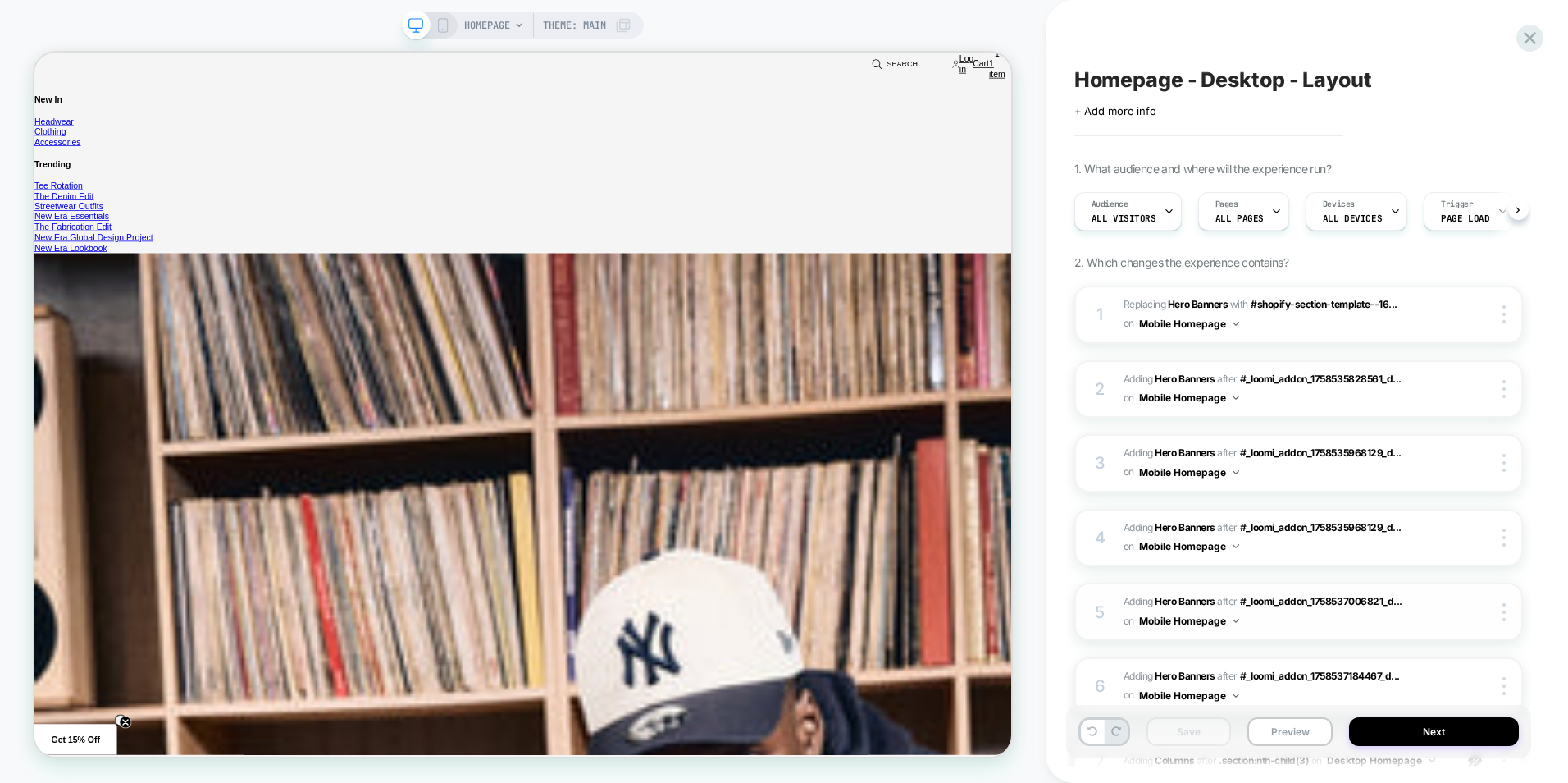
scroll to position [0, 1]
click at [1094, 732] on icon at bounding box center [1092, 731] width 10 height 10
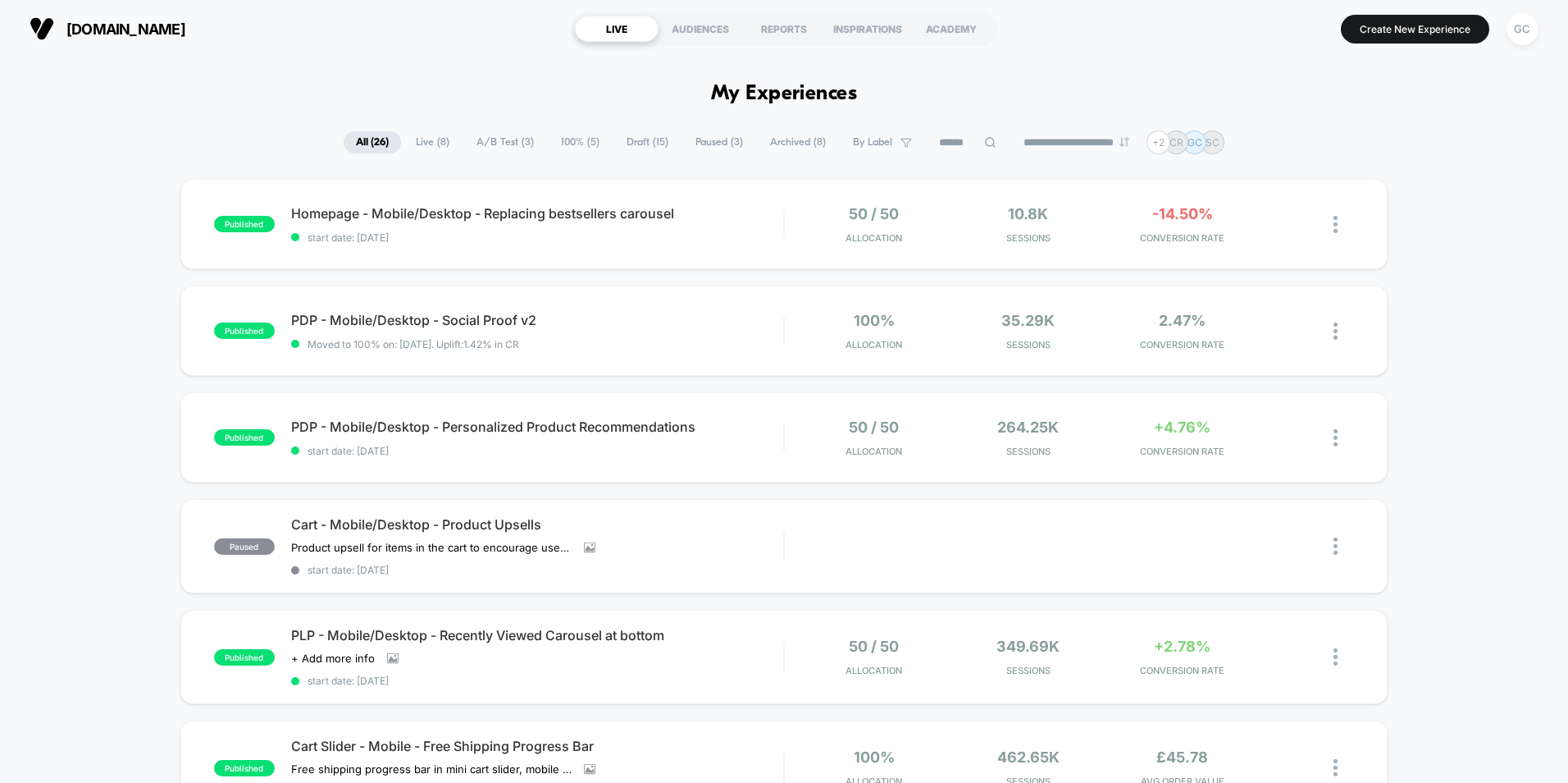
click at [641, 136] on span "Draft ( 15 )" at bounding box center [647, 142] width 67 height 23
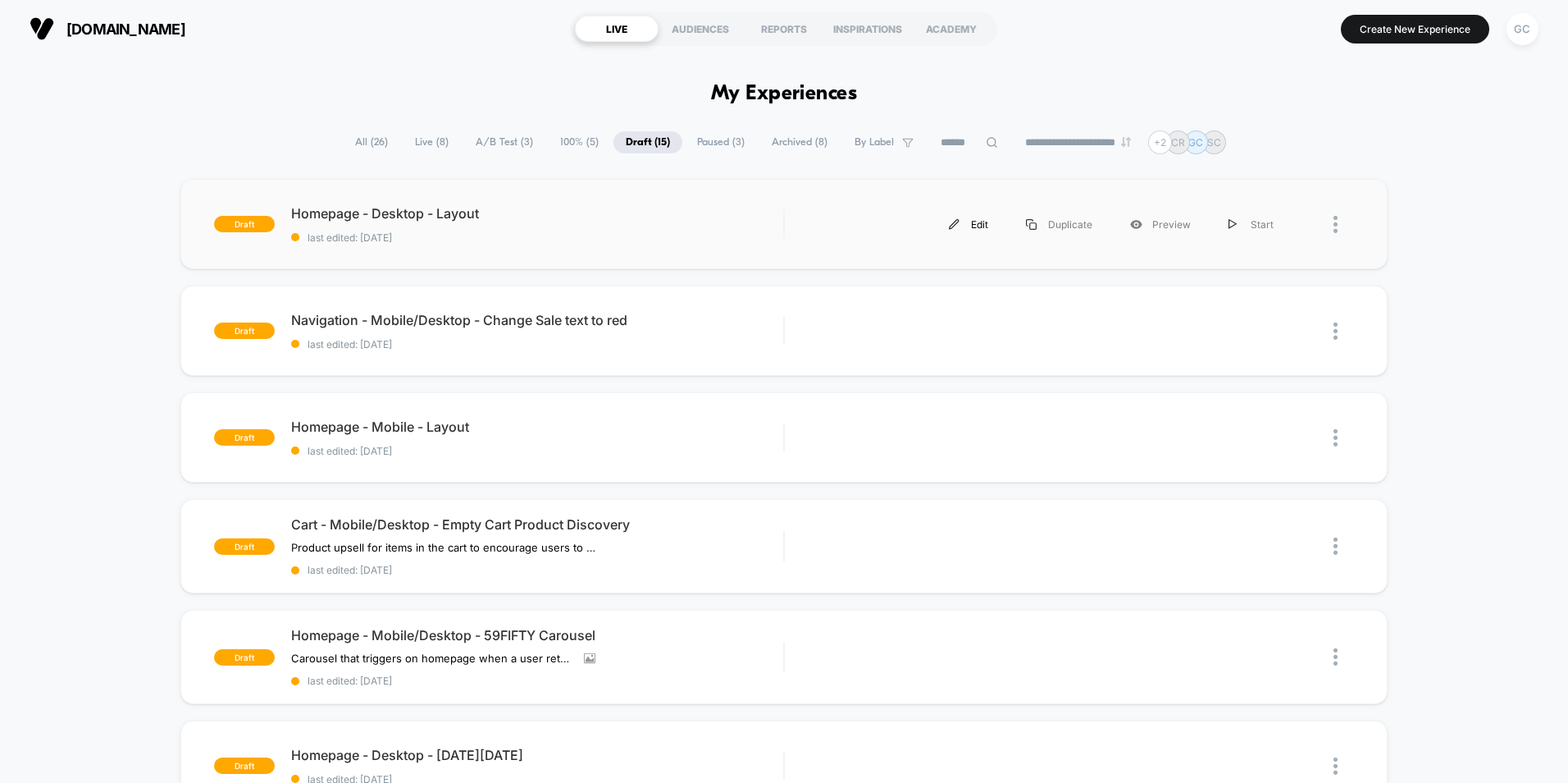
click at [970, 223] on div "Edit" at bounding box center [968, 224] width 77 height 37
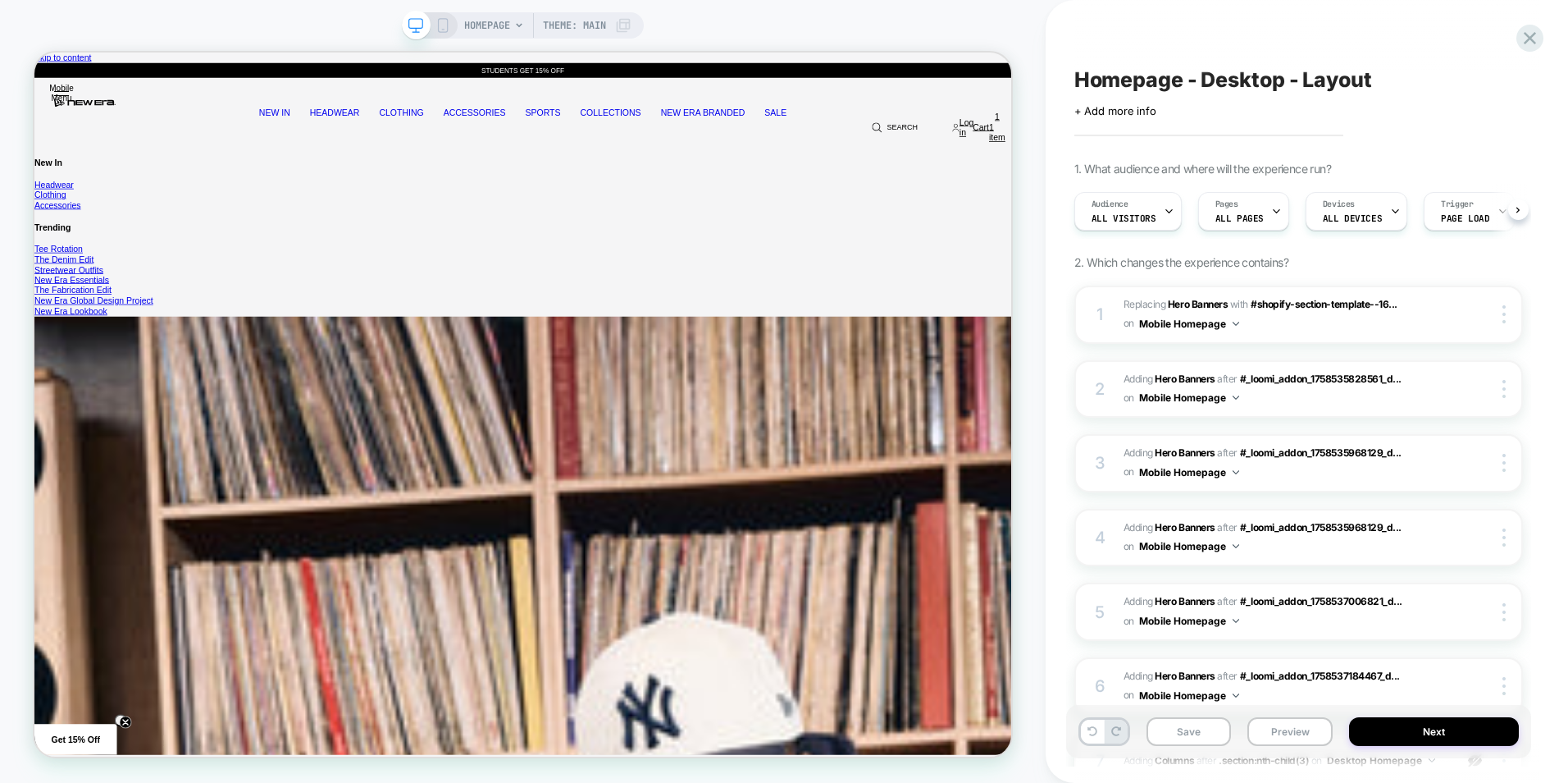
scroll to position [0, 1]
click at [34, 53] on icon "Close" at bounding box center [34, 53] width 0 height 0
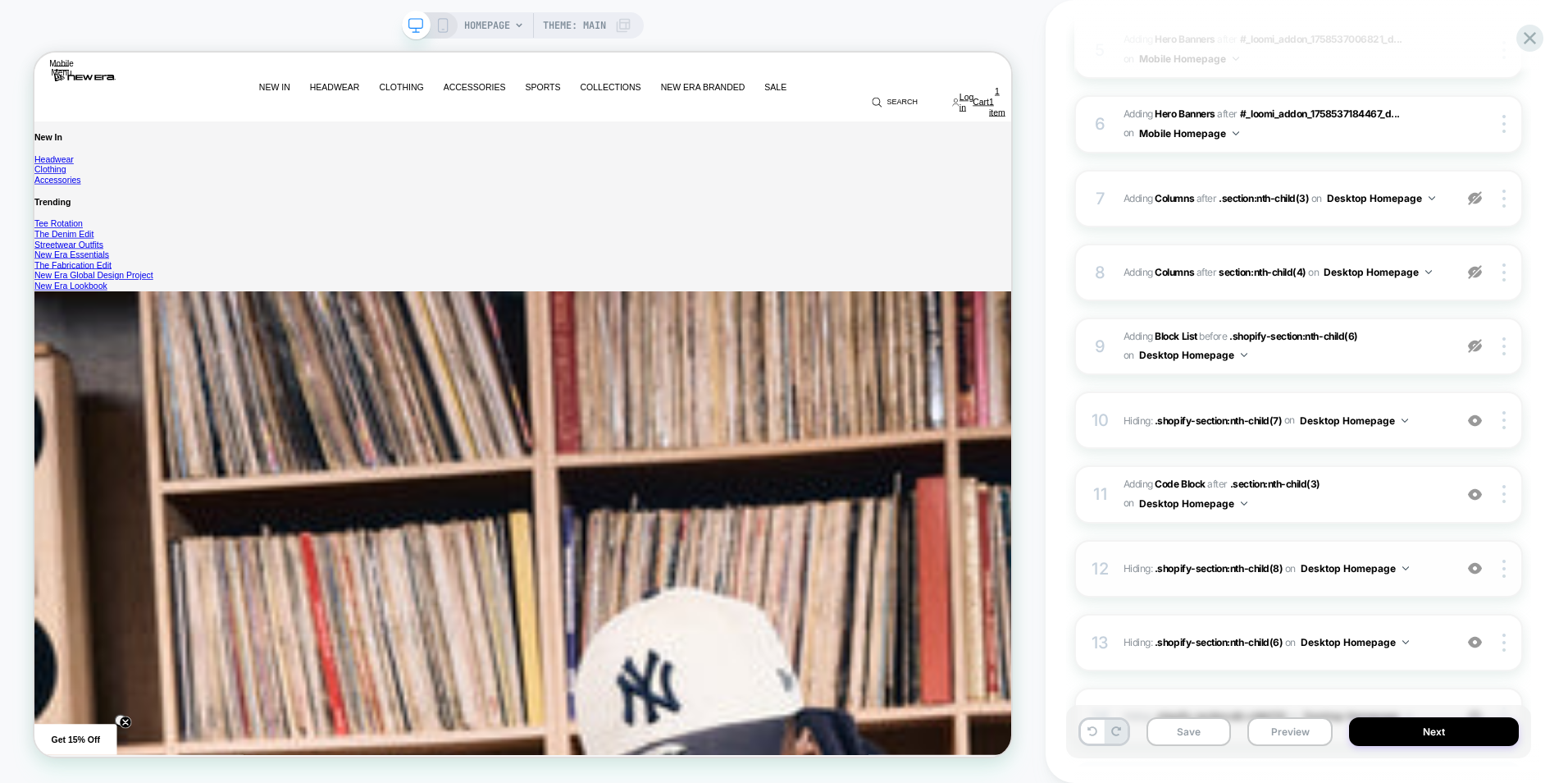
scroll to position [657, 0]
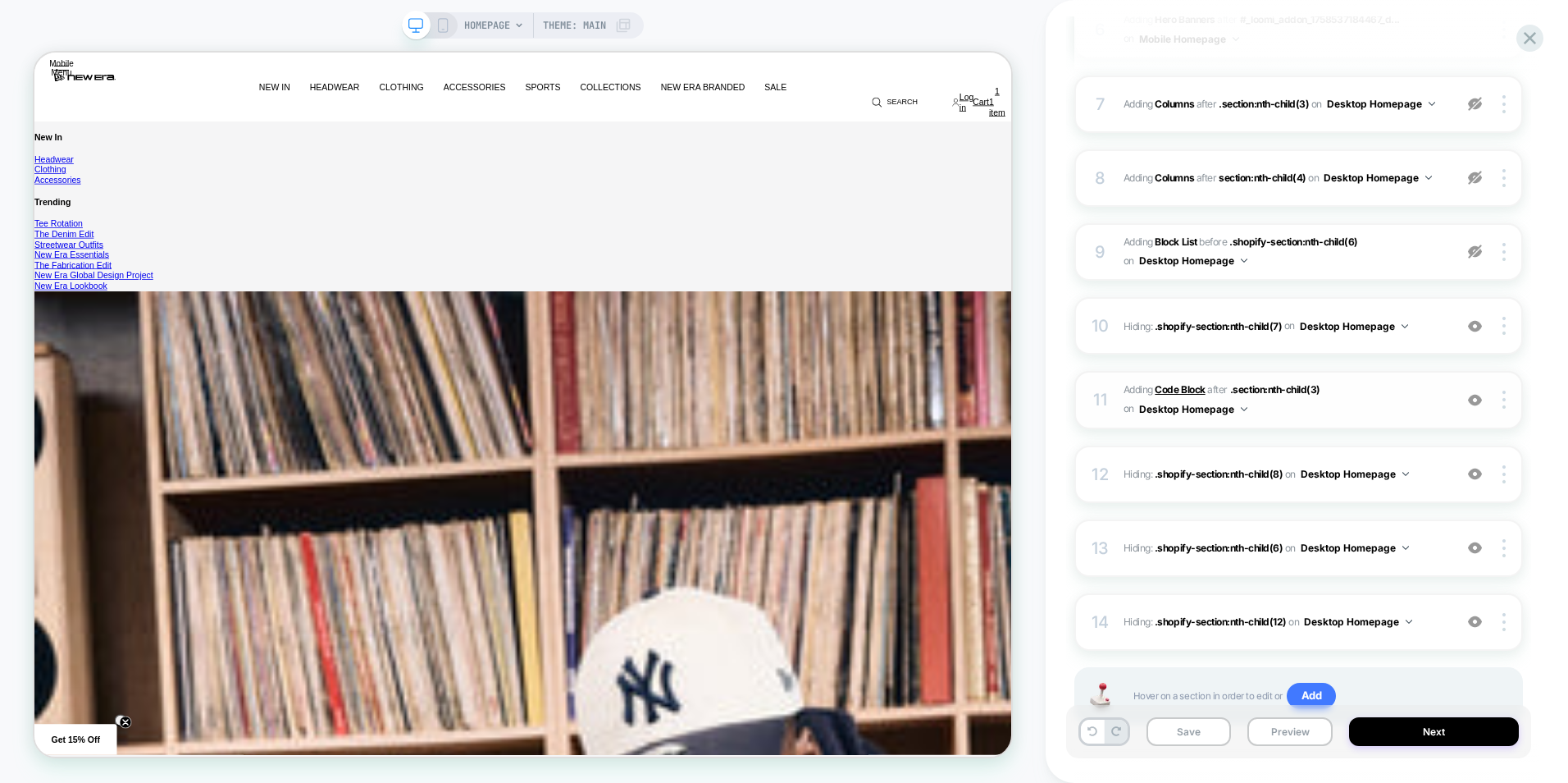
click at [1163, 386] on b "Code Block" at bounding box center [1179, 389] width 50 height 13
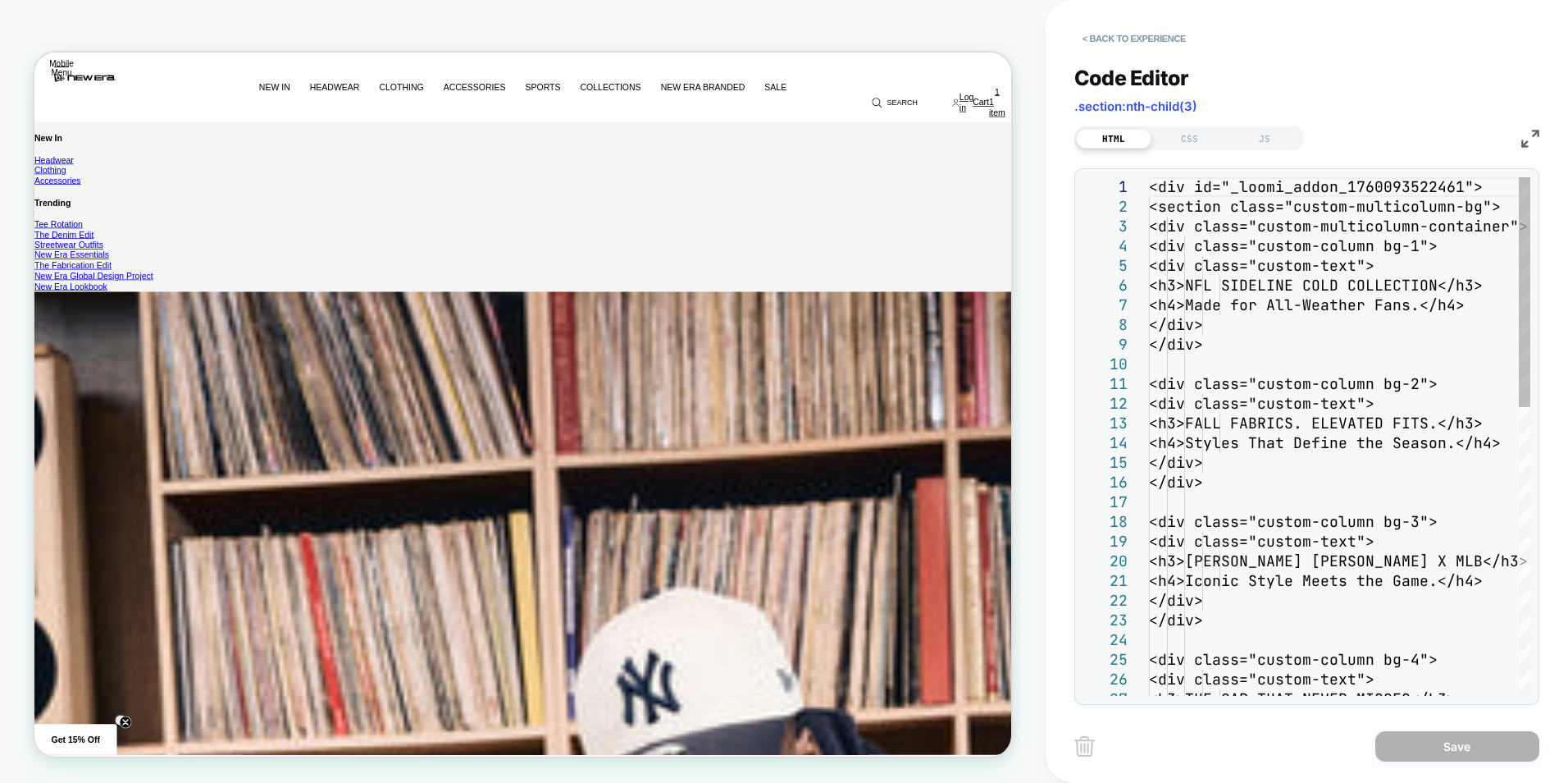
scroll to position [624, 0]
